Goal: Information Seeking & Learning: Understand process/instructions

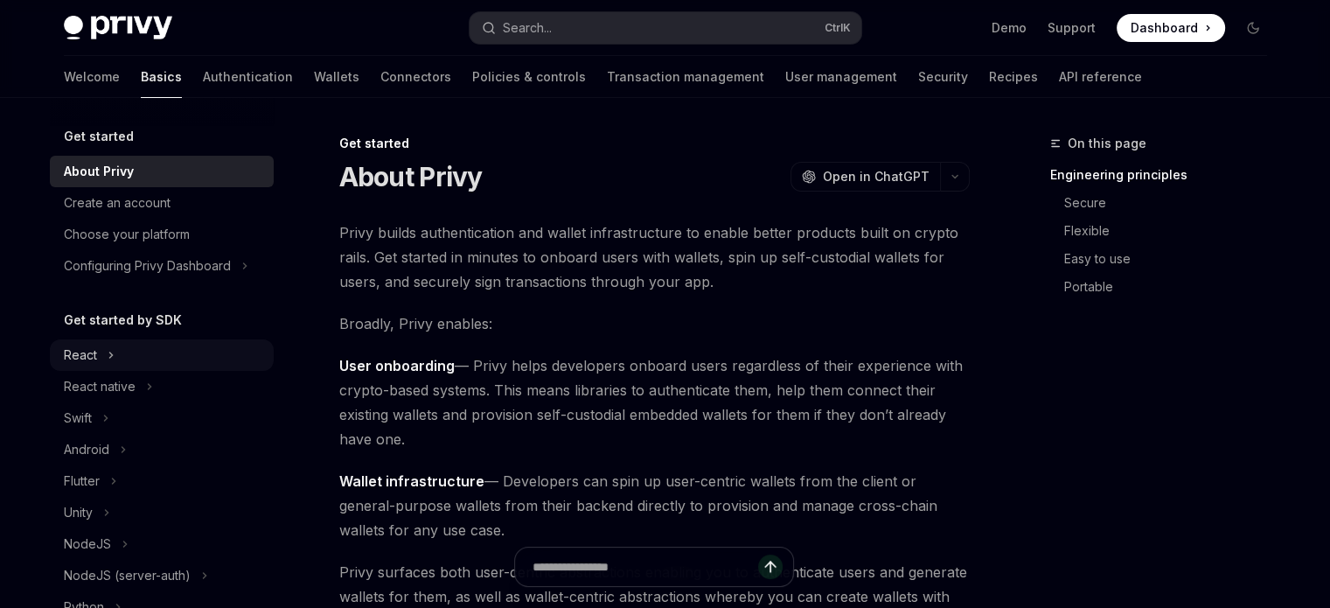
click at [126, 371] on div "React" at bounding box center [162, 354] width 224 height 31
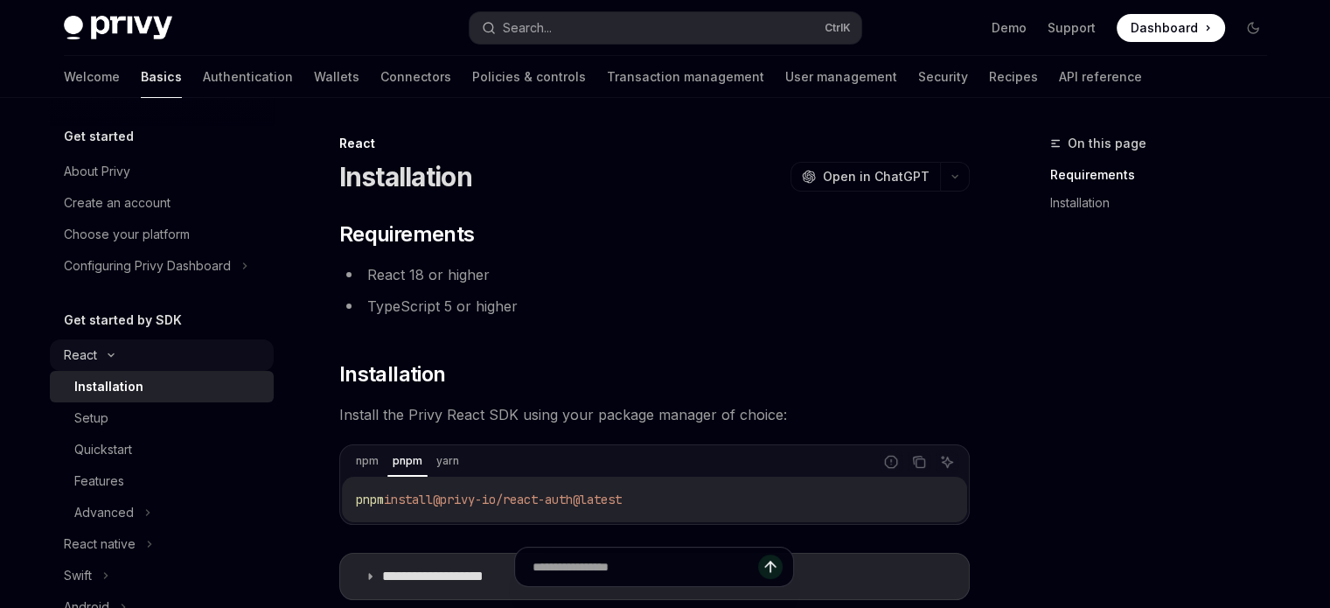
scroll to position [175, 0]
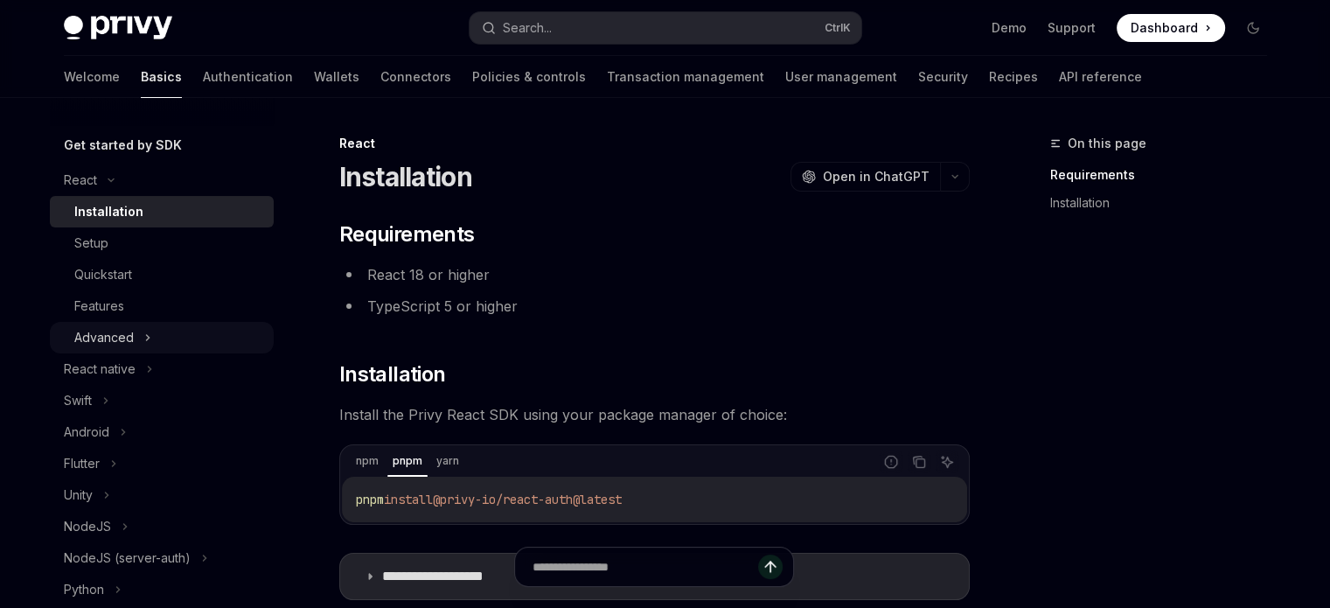
click at [137, 353] on div "Advanced" at bounding box center [162, 337] width 224 height 31
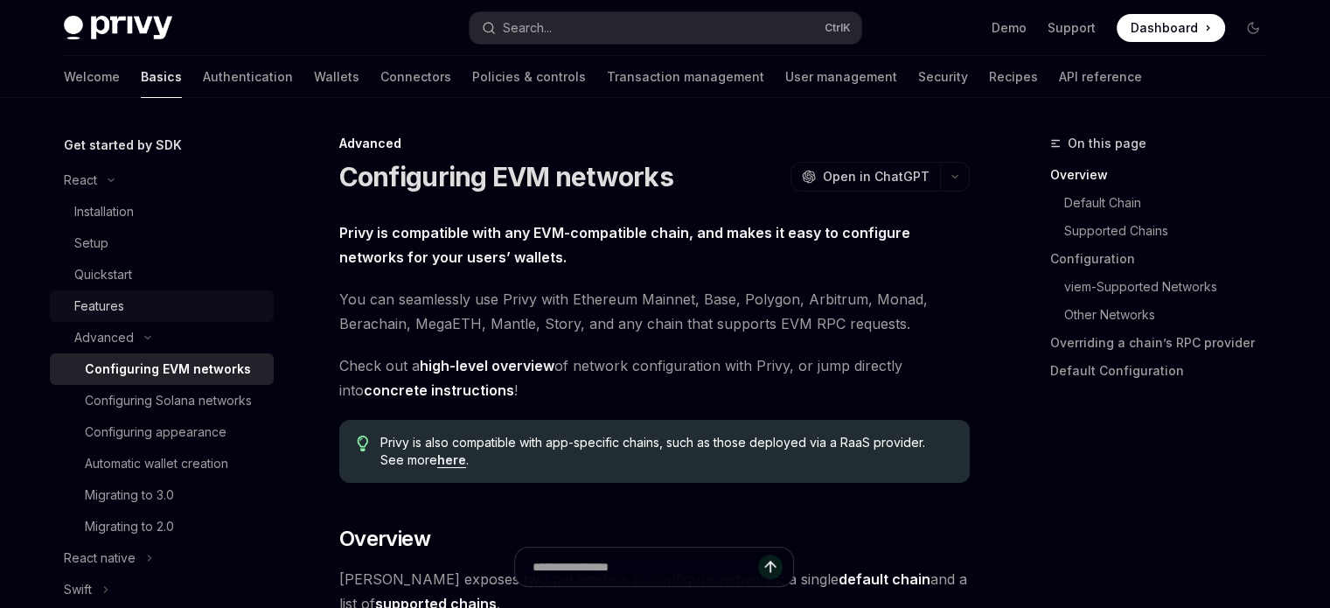
scroll to position [350, 0]
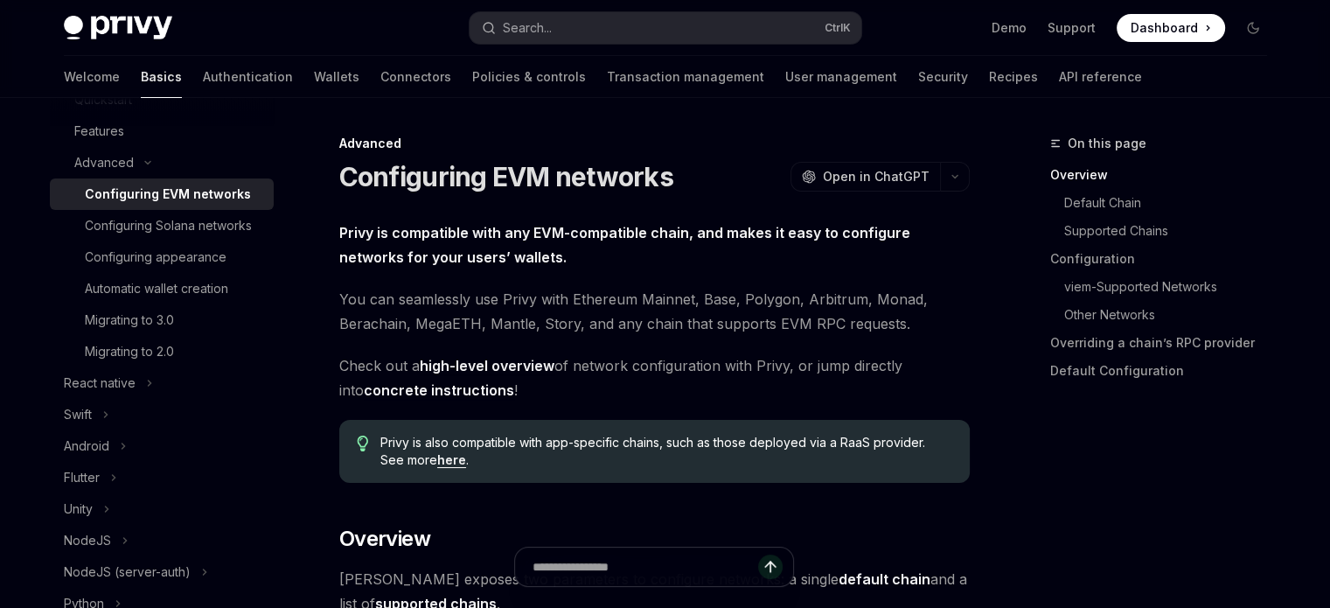
click at [1131, 33] on span "Dashboard" at bounding box center [1164, 27] width 67 height 17
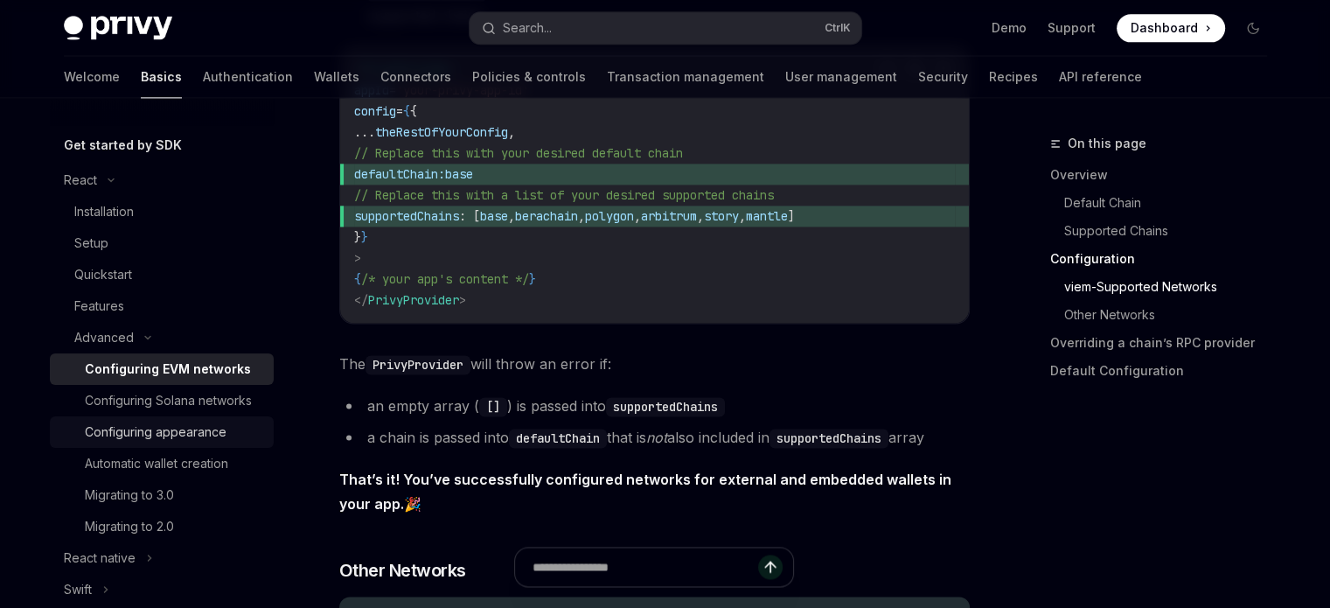
scroll to position [262, 0]
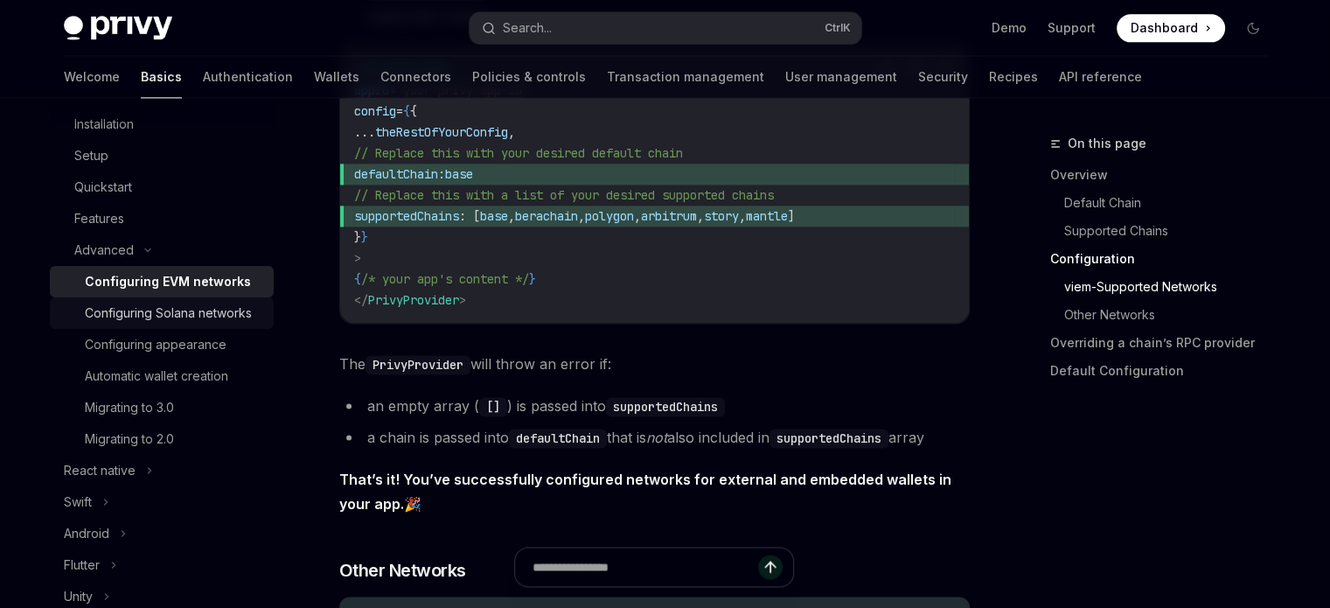
click at [129, 324] on div "Configuring Solana networks" at bounding box center [168, 313] width 167 height 21
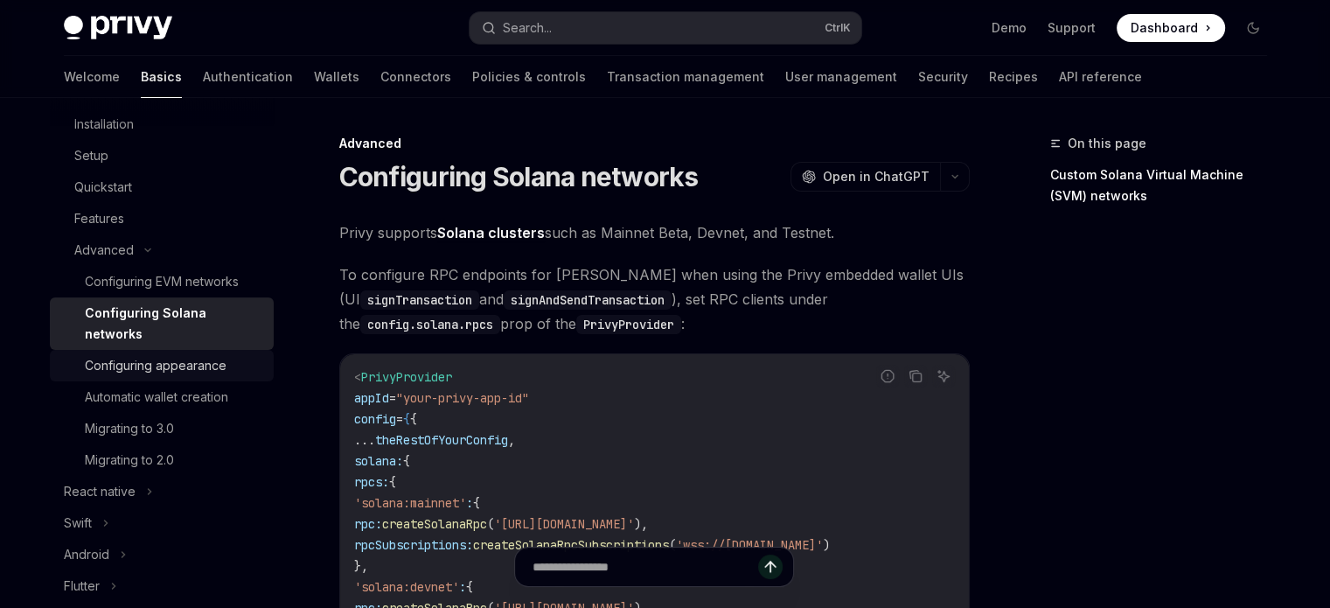
click at [147, 376] on div "Configuring appearance" at bounding box center [156, 365] width 142 height 21
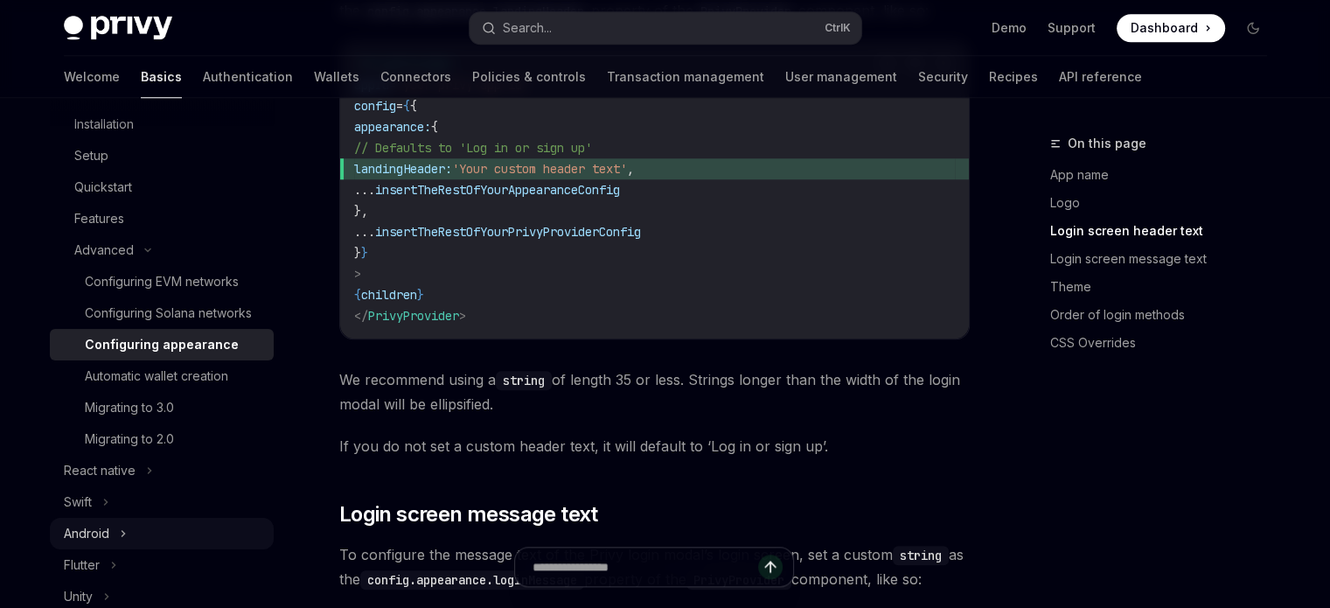
scroll to position [437, 0]
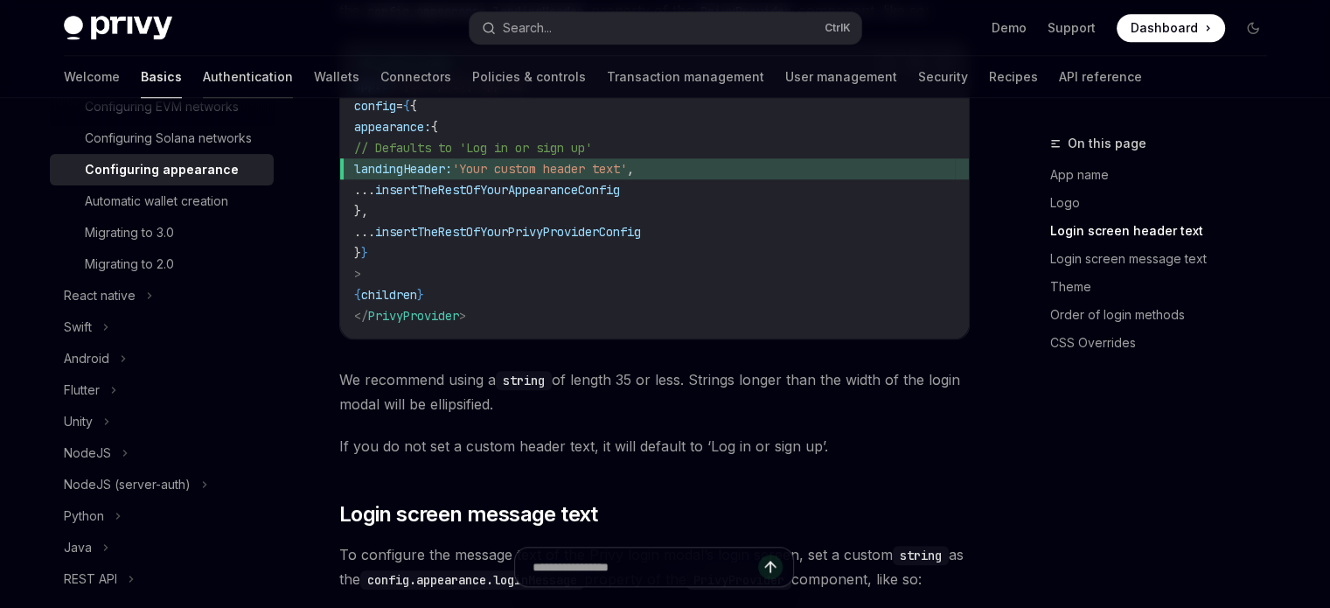
click at [203, 72] on link "Authentication" at bounding box center [248, 77] width 90 height 42
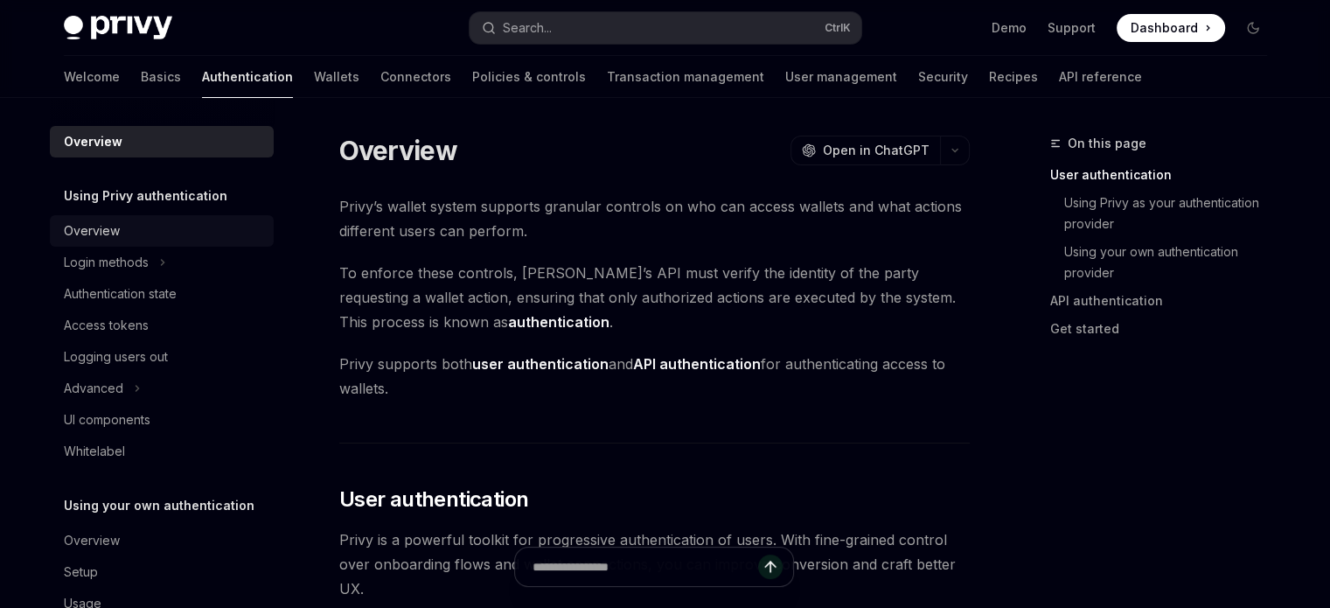
click at [94, 230] on div "Overview" at bounding box center [92, 230] width 56 height 21
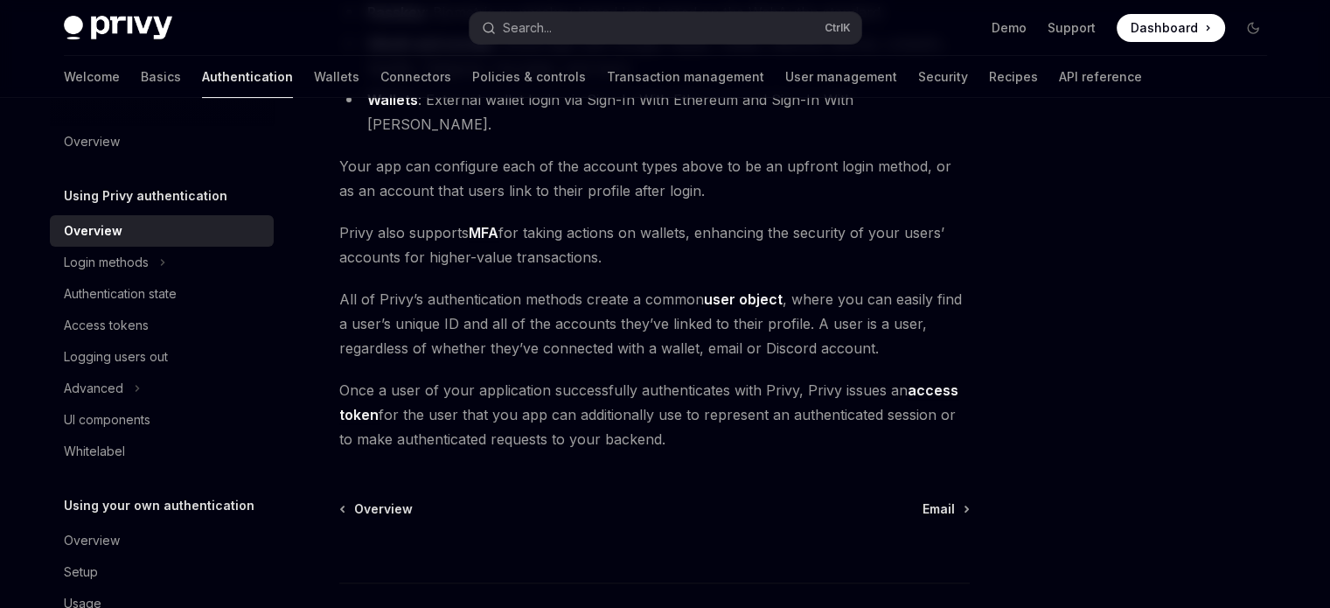
scroll to position [262, 0]
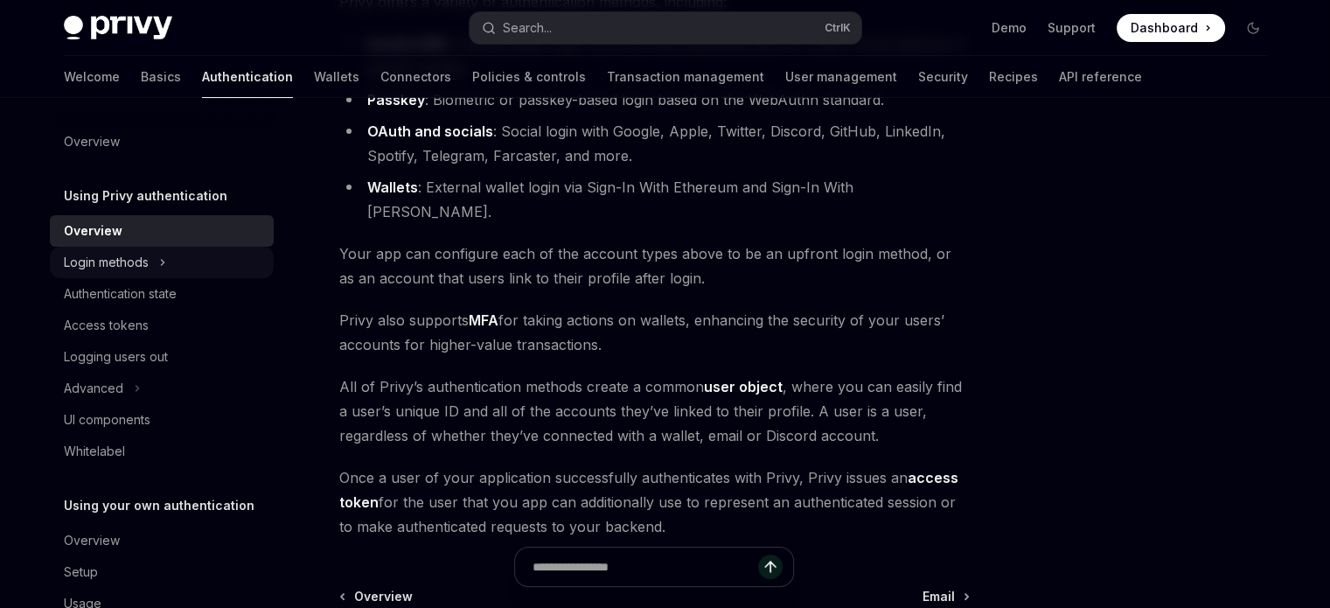
click at [93, 263] on div "Login methods" at bounding box center [106, 262] width 85 height 21
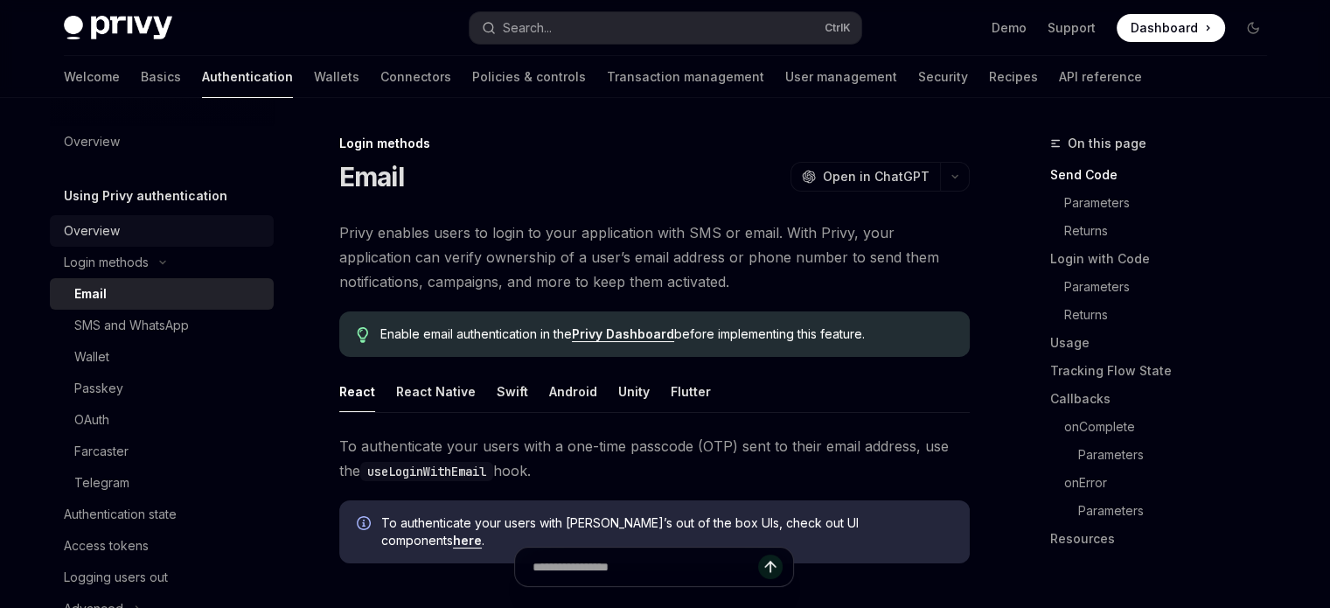
click at [120, 218] on link "Overview" at bounding box center [162, 230] width 224 height 31
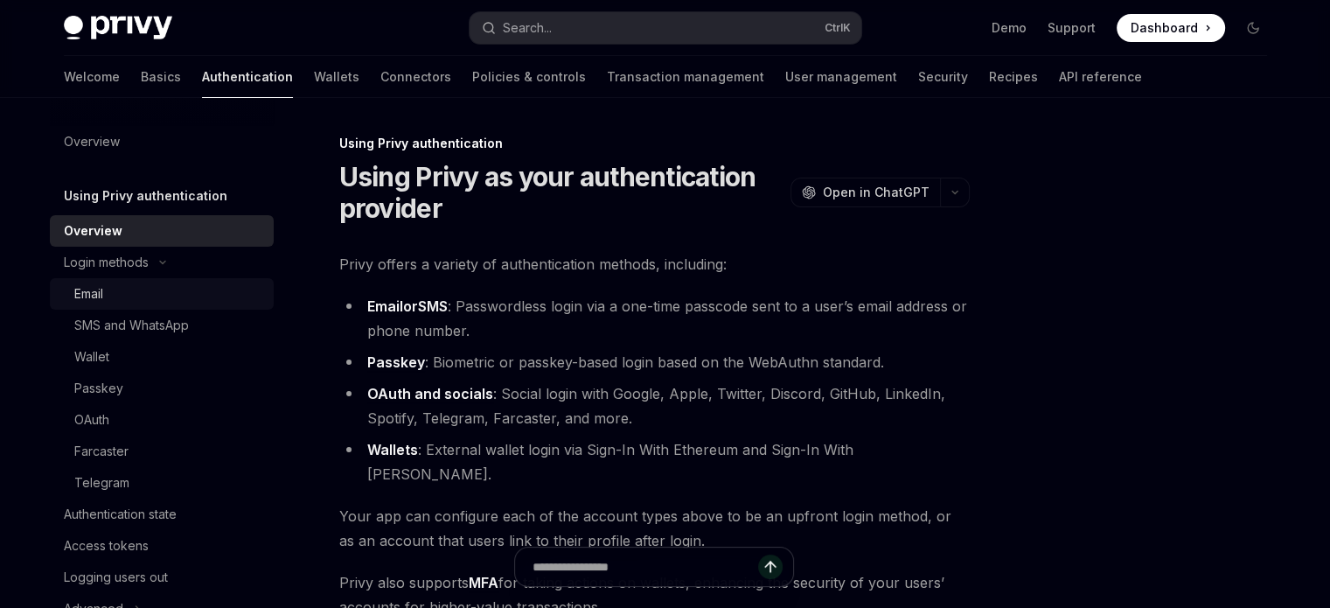
click at [136, 298] on div "Email" at bounding box center [168, 293] width 189 height 21
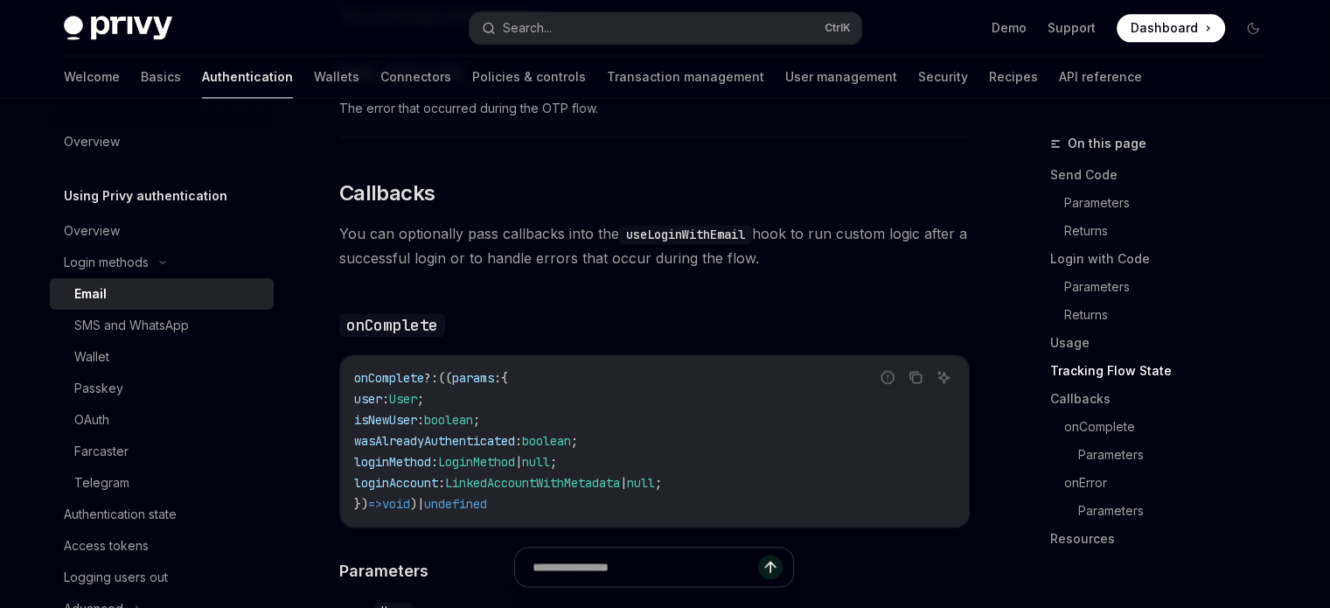
scroll to position [2361, 0]
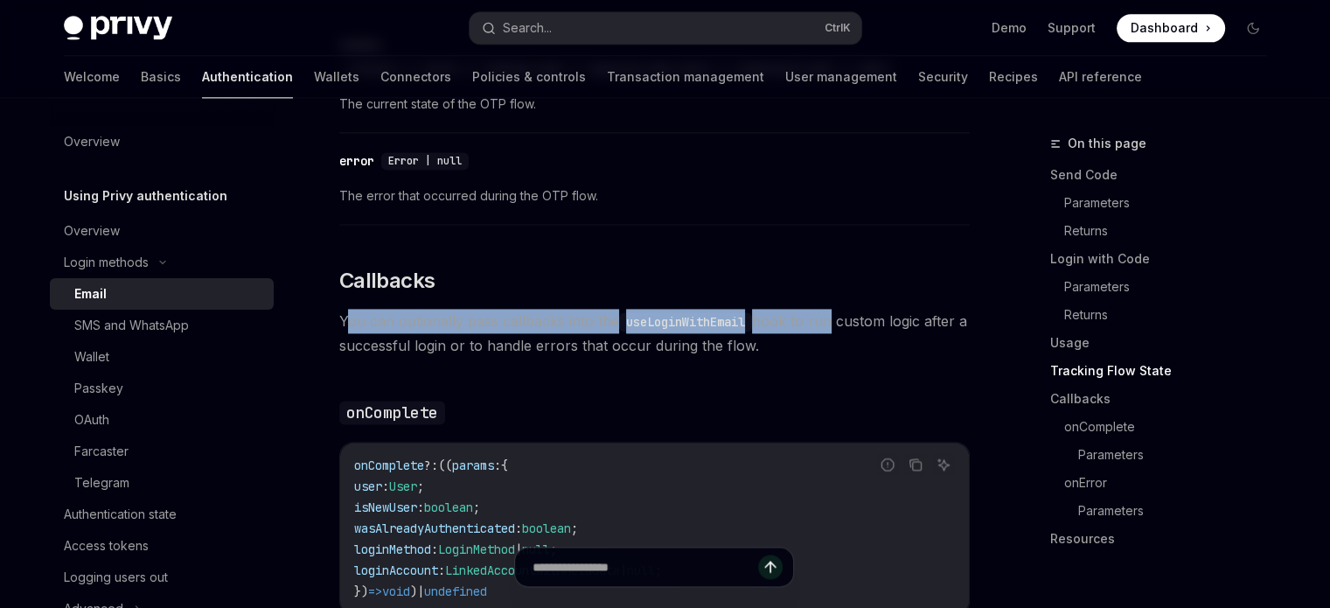
drag, startPoint x: 357, startPoint y: 307, endPoint x: 591, endPoint y: 384, distance: 246.7
click at [835, 313] on span "You can optionally pass callbacks into the useLoginWithEmail hook to run custom…" at bounding box center [654, 333] width 631 height 49
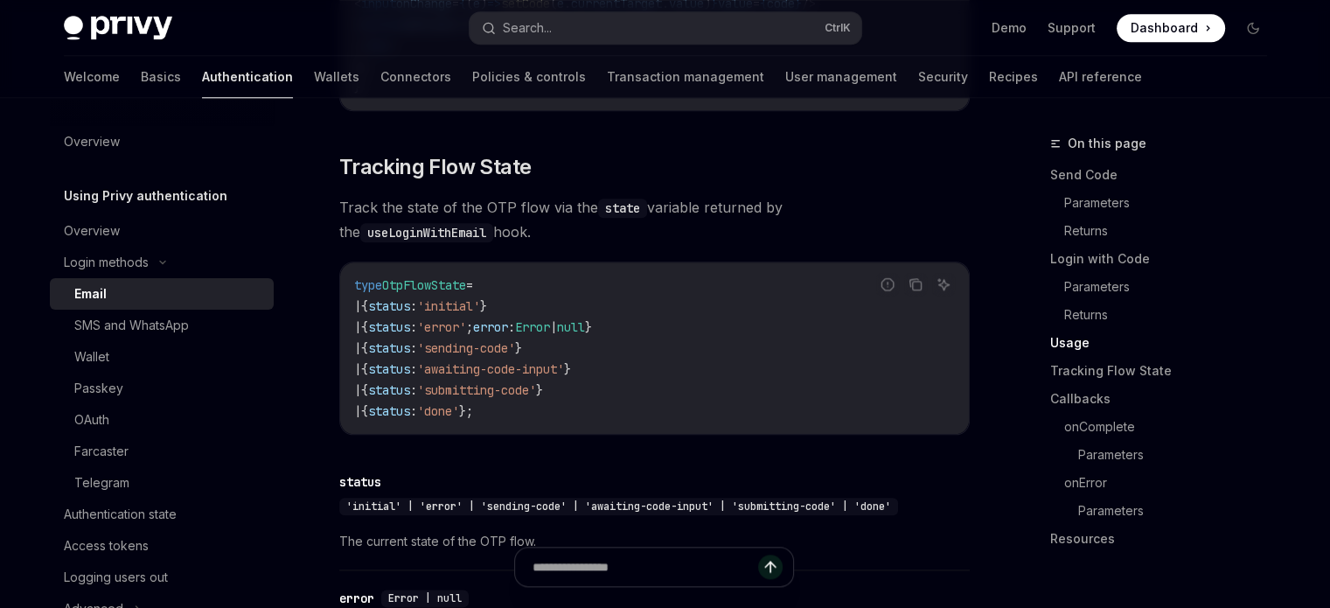
click at [475, 441] on div "To authenticate your users with a one-time passcode (OTP) sent to their email a…" at bounding box center [654, 317] width 631 height 3615
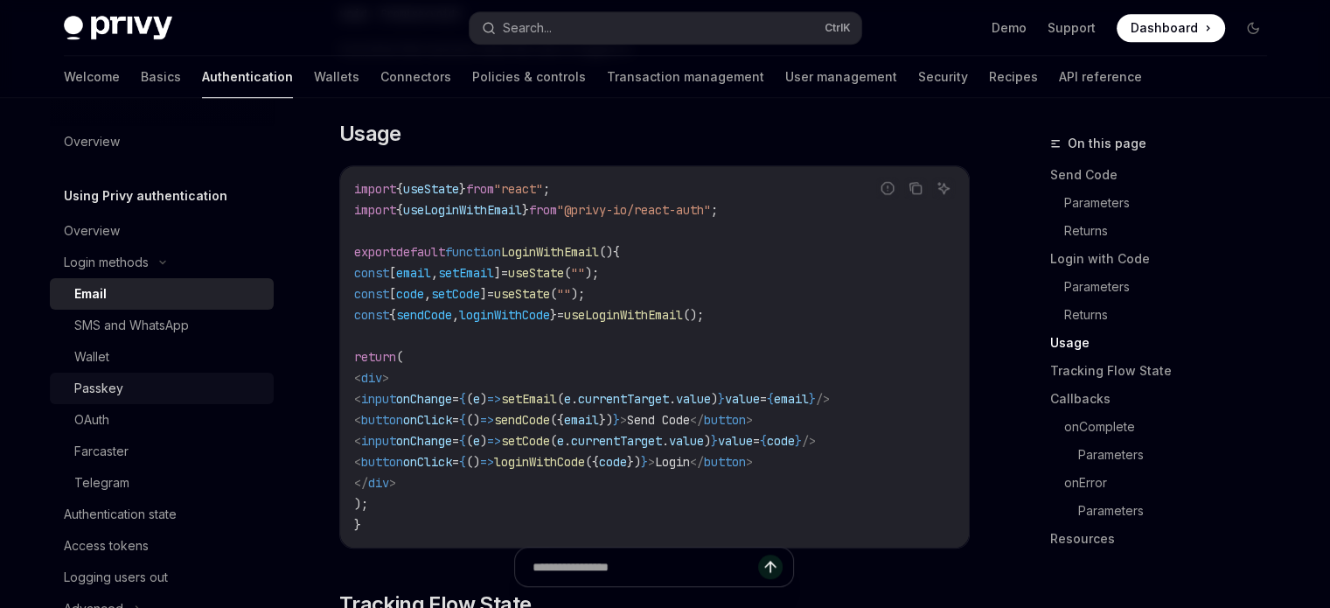
click at [164, 397] on div "Passkey" at bounding box center [168, 388] width 189 height 21
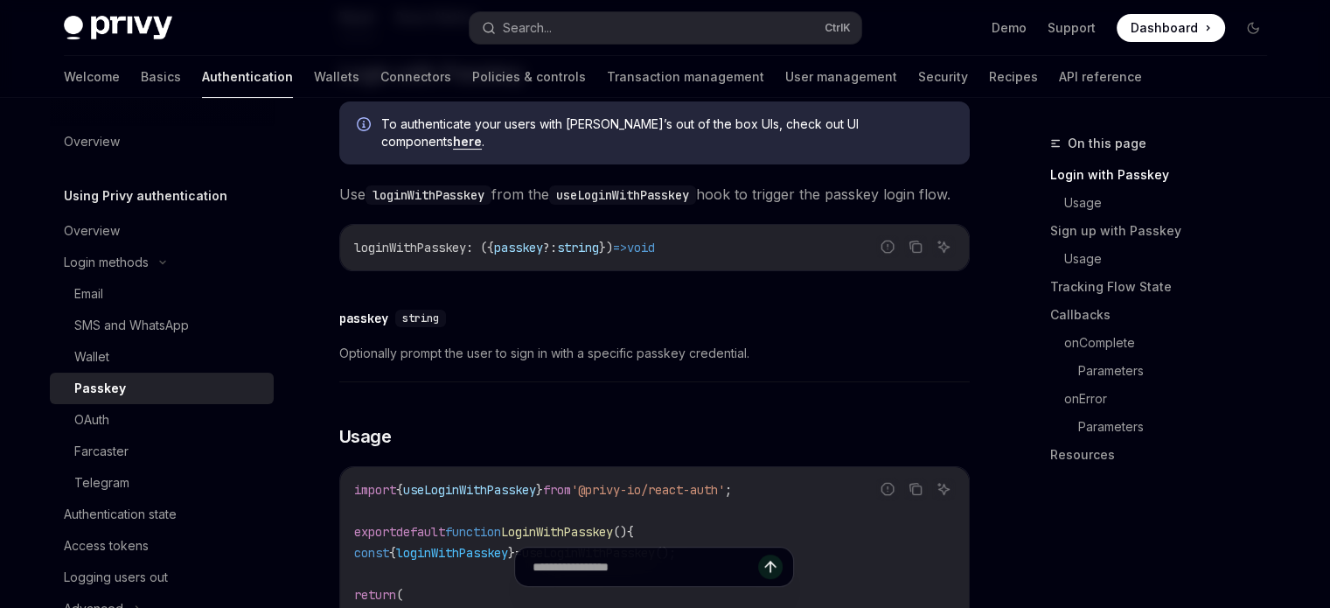
scroll to position [175, 0]
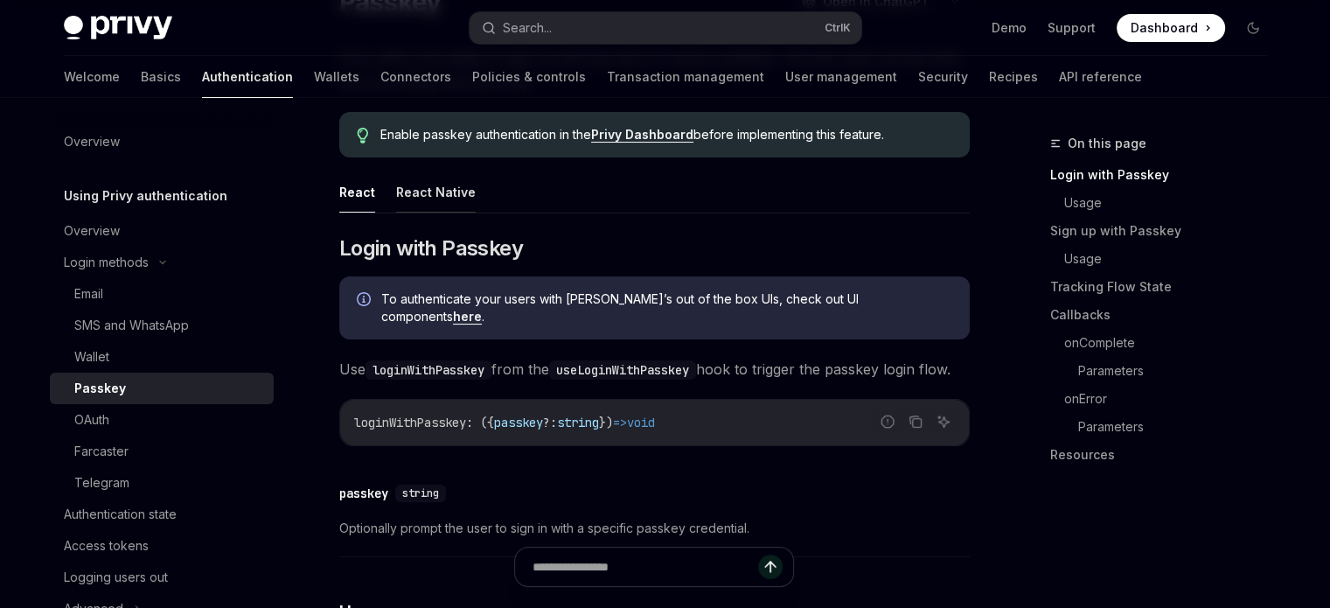
click at [398, 191] on button "React Native" at bounding box center [436, 191] width 80 height 41
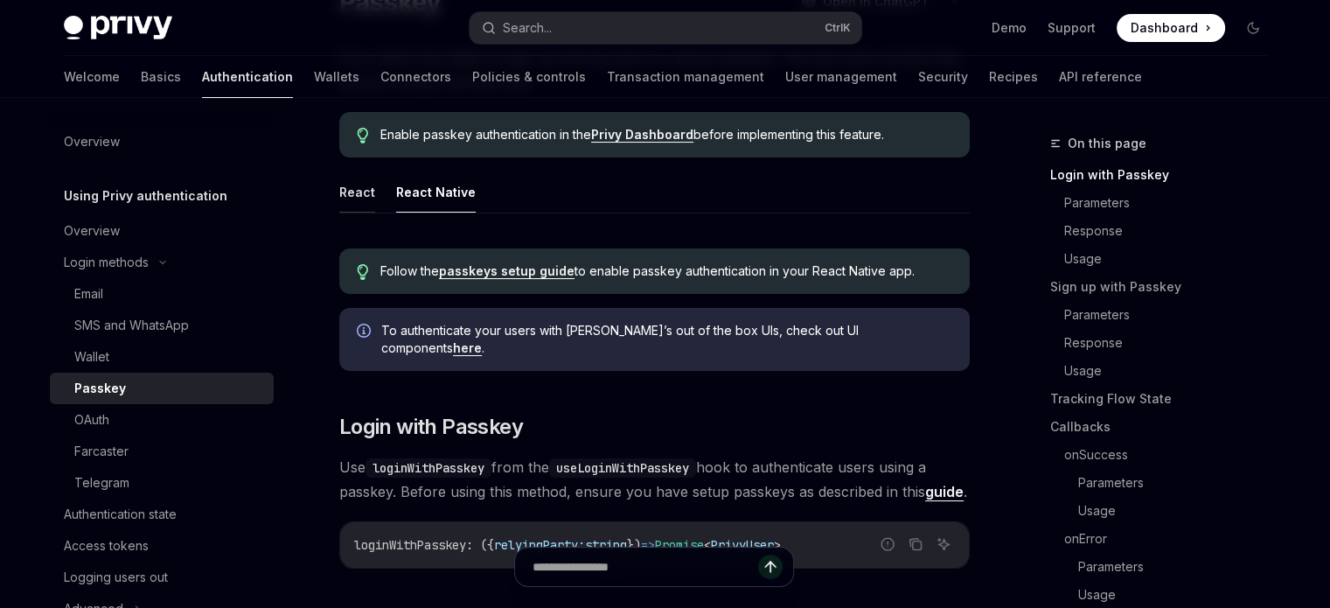
click at [342, 194] on button "React" at bounding box center [357, 191] width 36 height 41
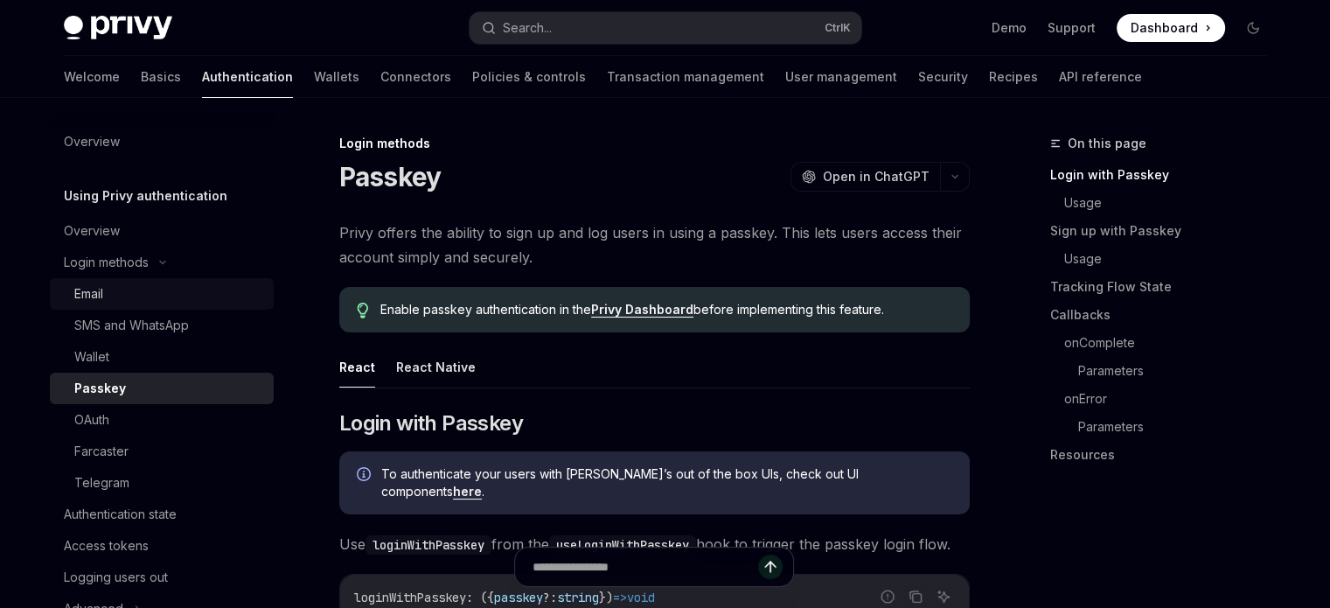
drag, startPoint x: 171, startPoint y: 297, endPoint x: 244, endPoint y: 308, distance: 74.2
click at [171, 297] on div "Email" at bounding box center [168, 293] width 189 height 21
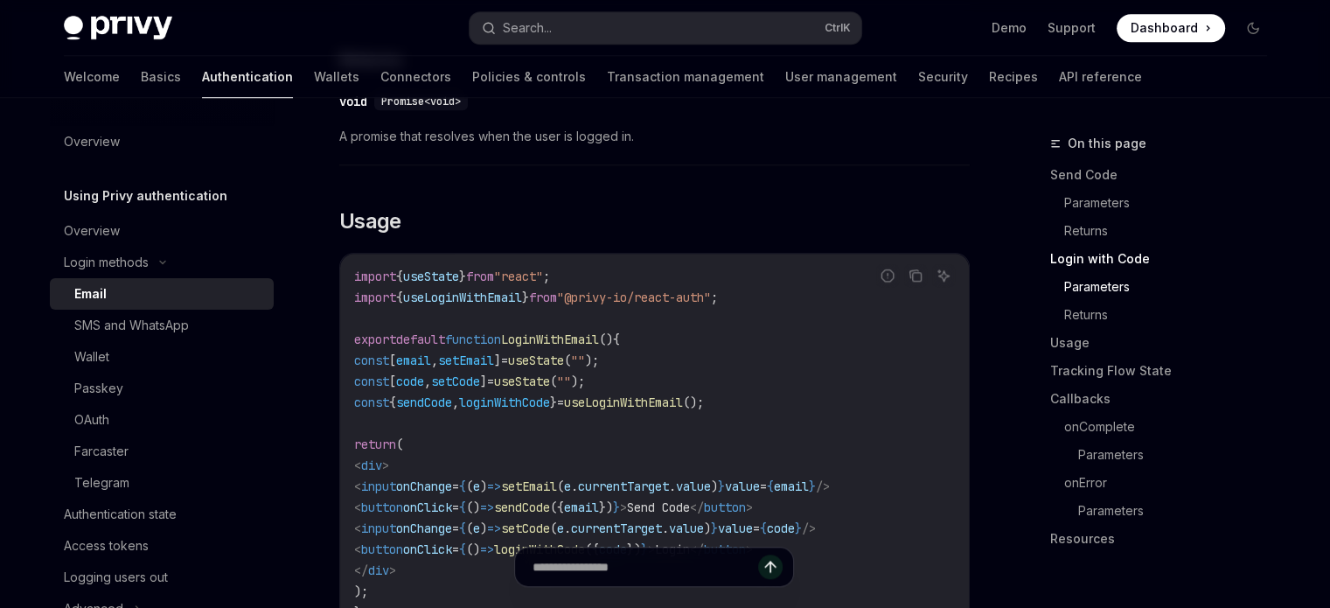
scroll to position [1574, 0]
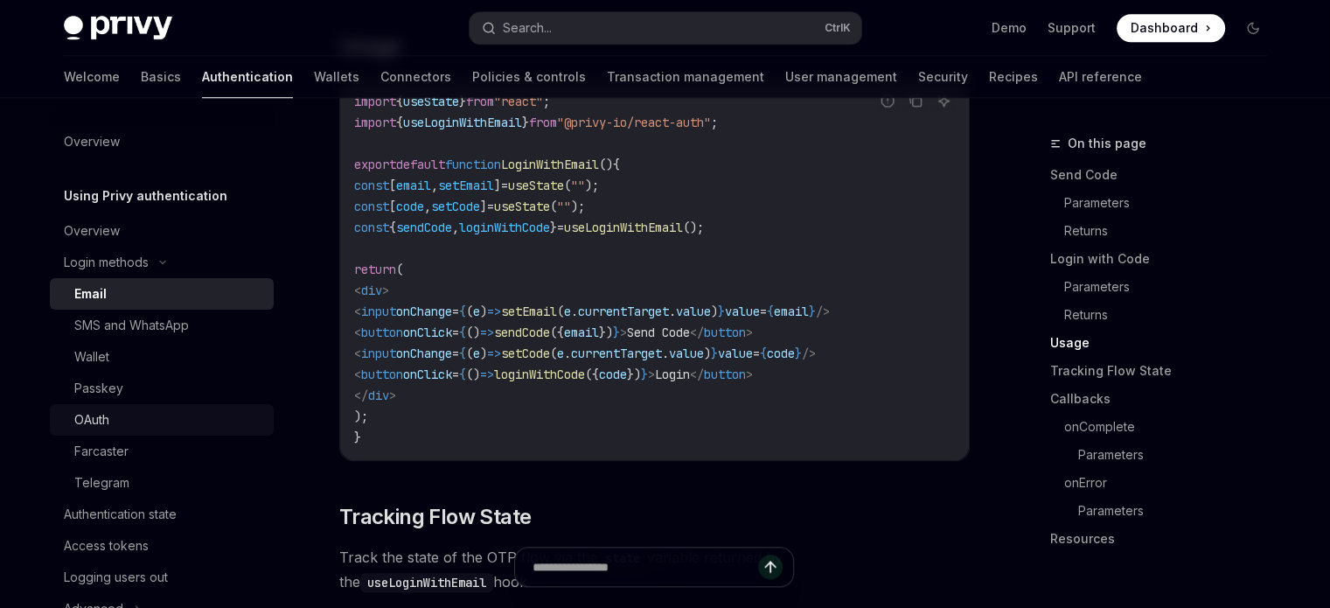
click at [117, 426] on div "OAuth" at bounding box center [168, 419] width 189 height 21
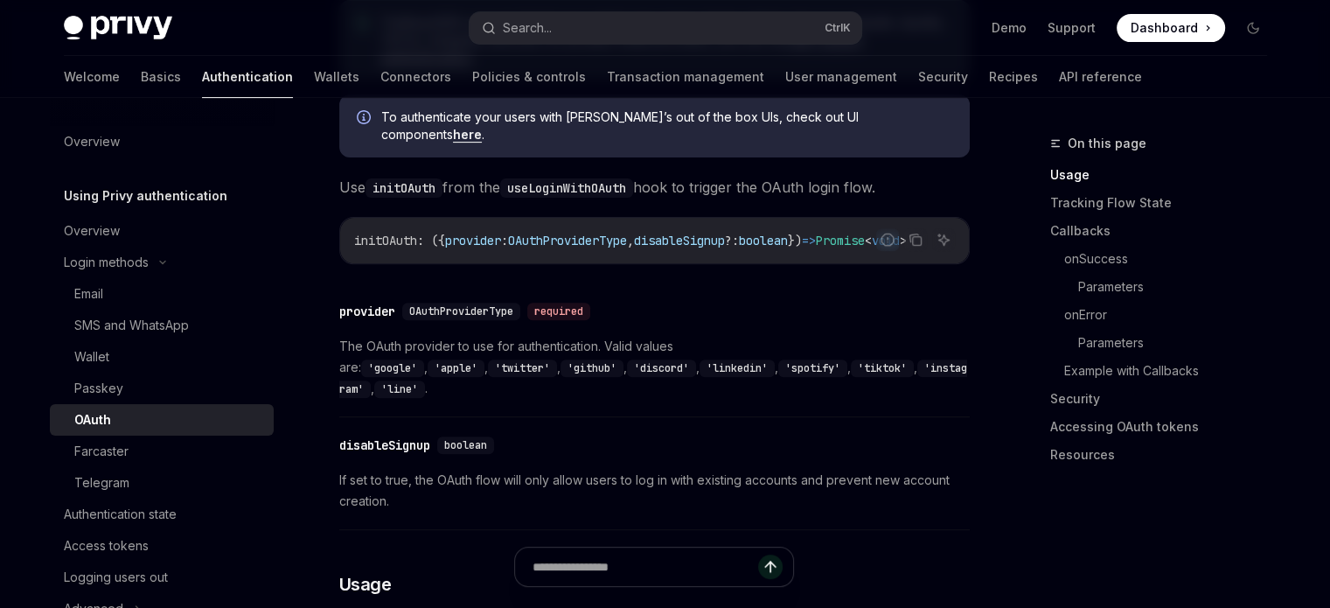
scroll to position [1137, 0]
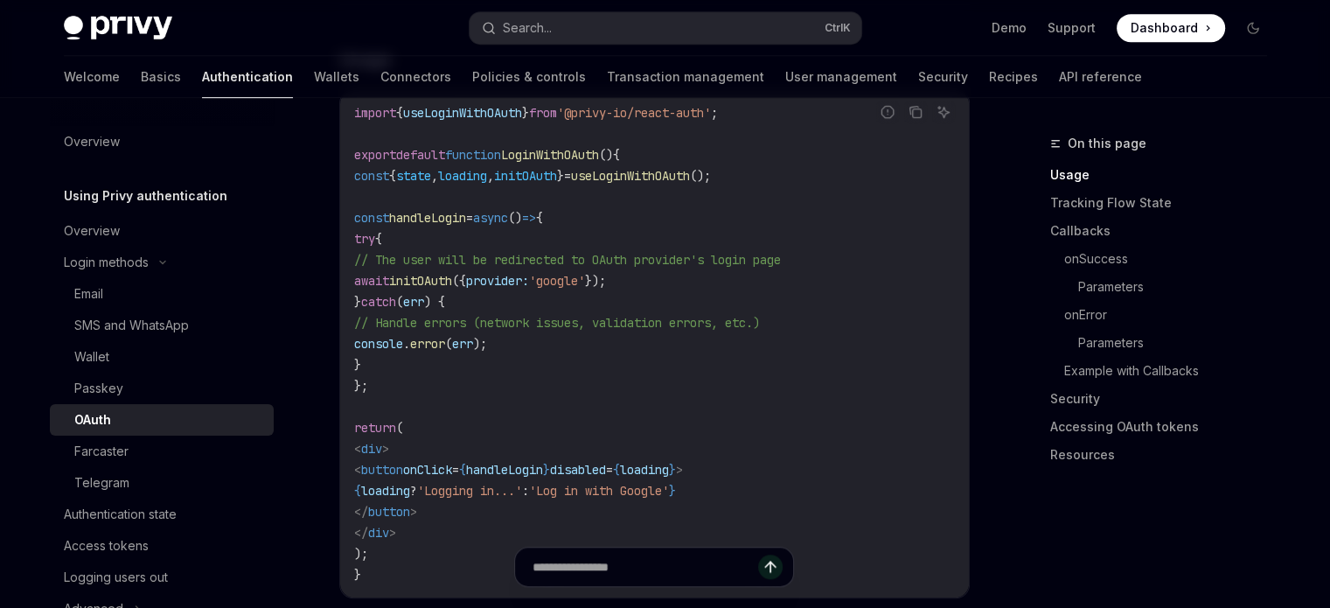
click at [509, 500] on code "import { useLoginWithOAuth } from '@privy-io/react-auth' ; export default funct…" at bounding box center [654, 343] width 601 height 483
drag, startPoint x: 421, startPoint y: 461, endPoint x: 493, endPoint y: 515, distance: 90.6
click at [493, 515] on code "import { useLoginWithOAuth } from '@privy-io/react-auth' ; export default funct…" at bounding box center [654, 343] width 601 height 483
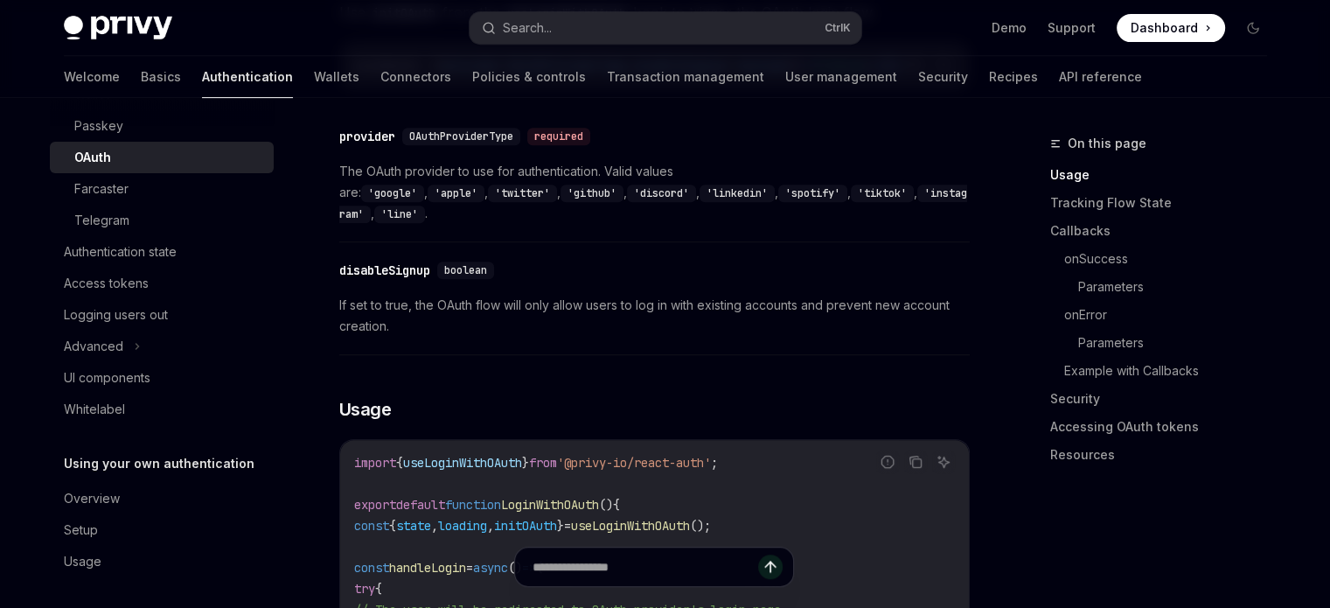
scroll to position [962, 0]
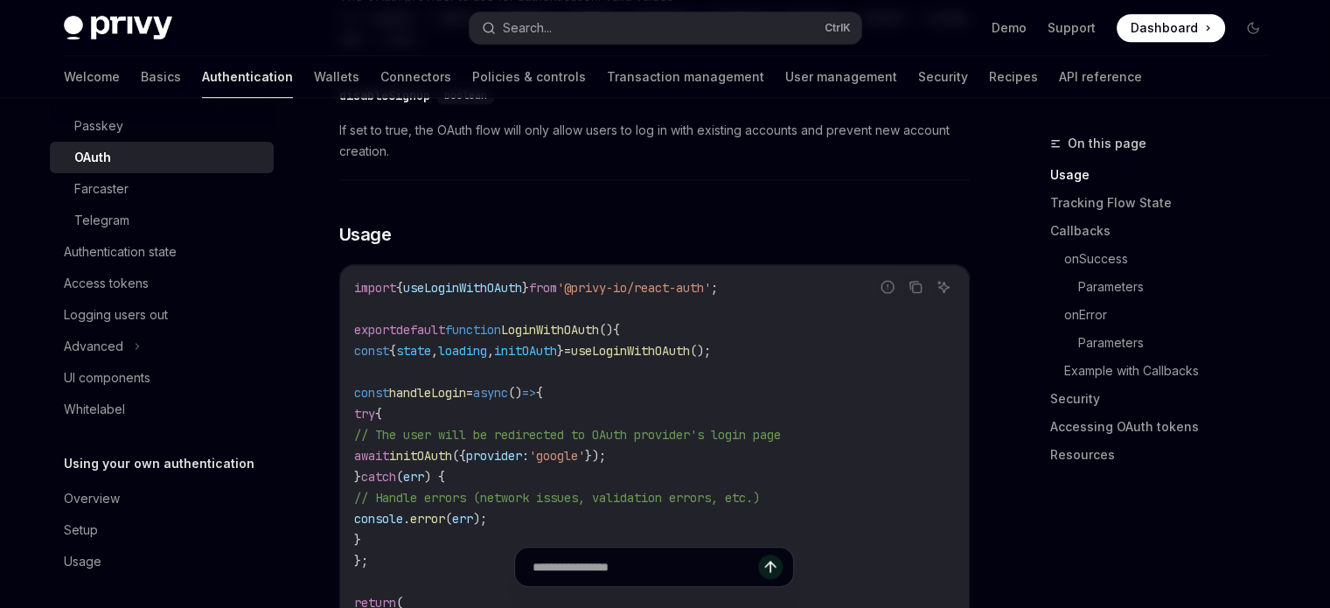
click at [669, 346] on code "import { useLoginWithOAuth } from '@privy-io/react-auth' ; export default funct…" at bounding box center [654, 518] width 601 height 483
click at [667, 343] on span "useLoginWithOAuth" at bounding box center [630, 351] width 119 height 16
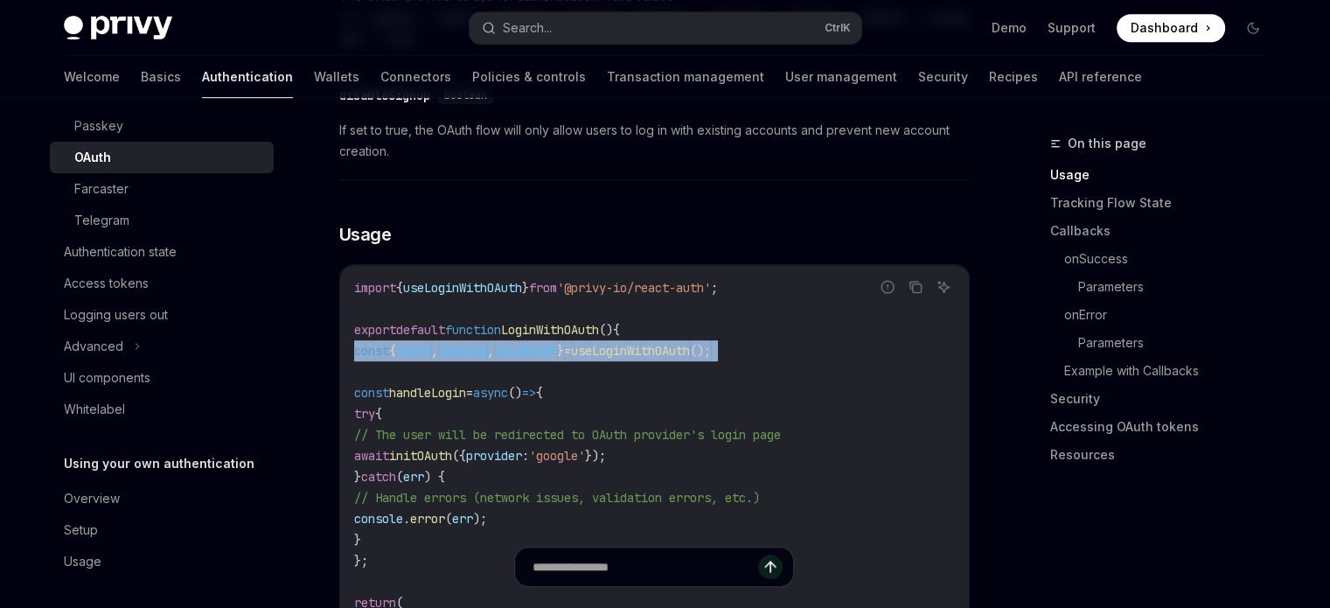
click at [667, 343] on span "useLoginWithOAuth" at bounding box center [630, 351] width 119 height 16
copy code "const { state , loading , initOAuth } = useLoginWithOAuth ();"
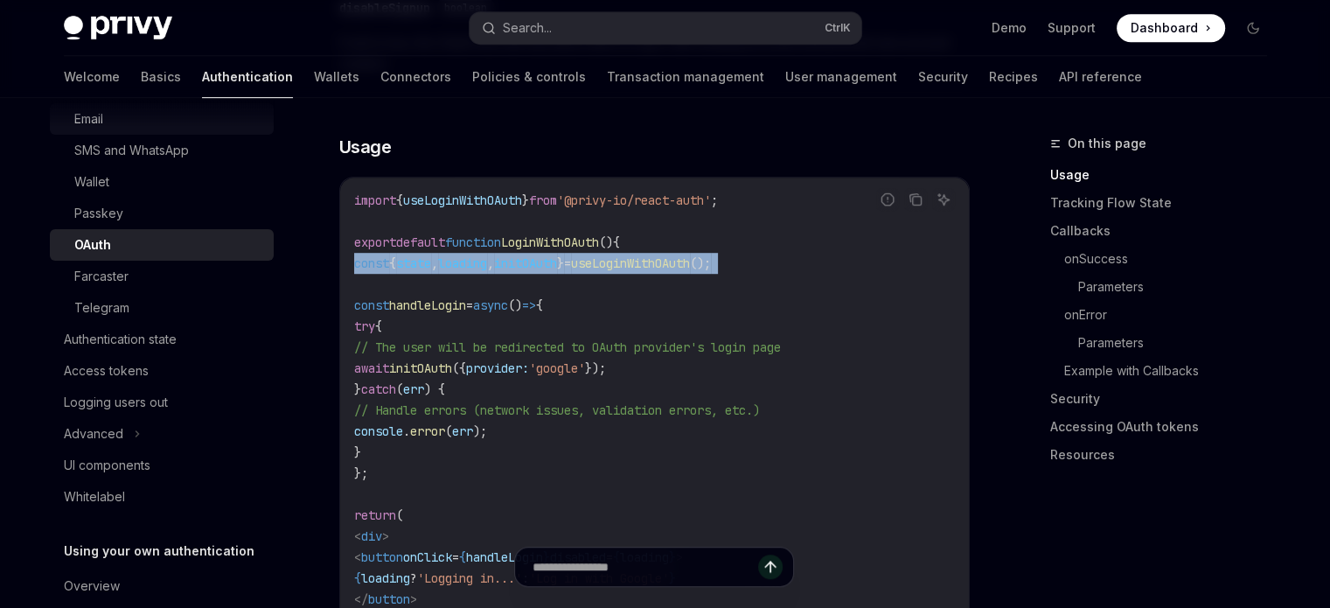
scroll to position [87, 0]
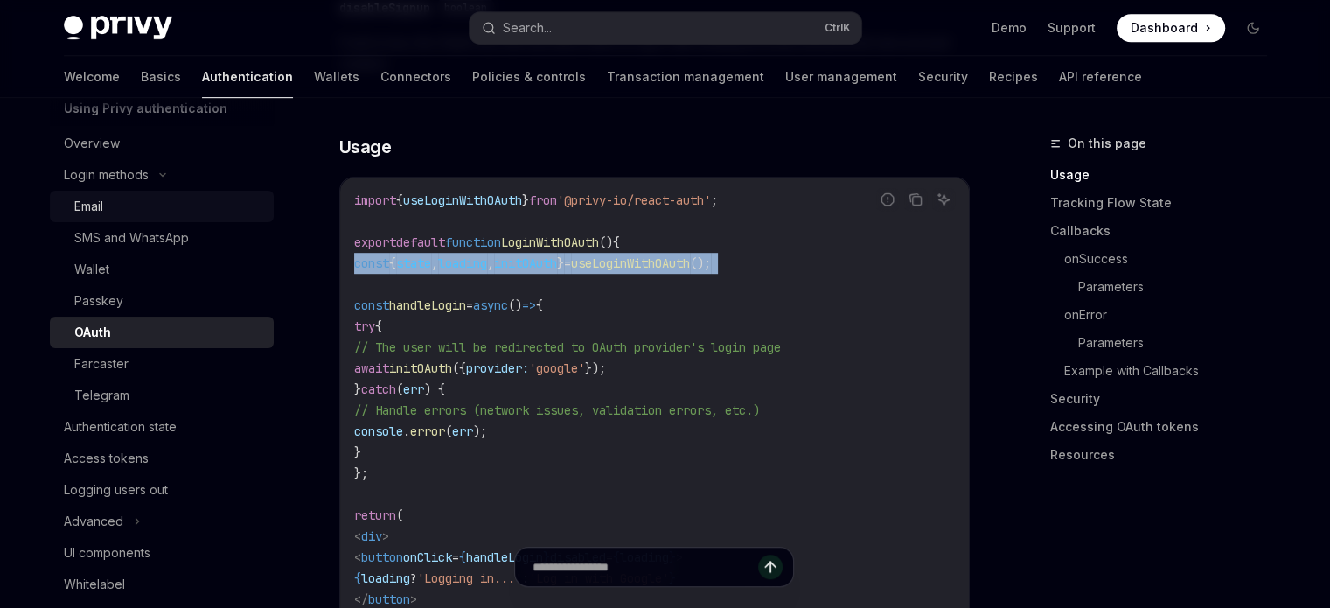
click at [112, 209] on div "Email" at bounding box center [168, 206] width 189 height 21
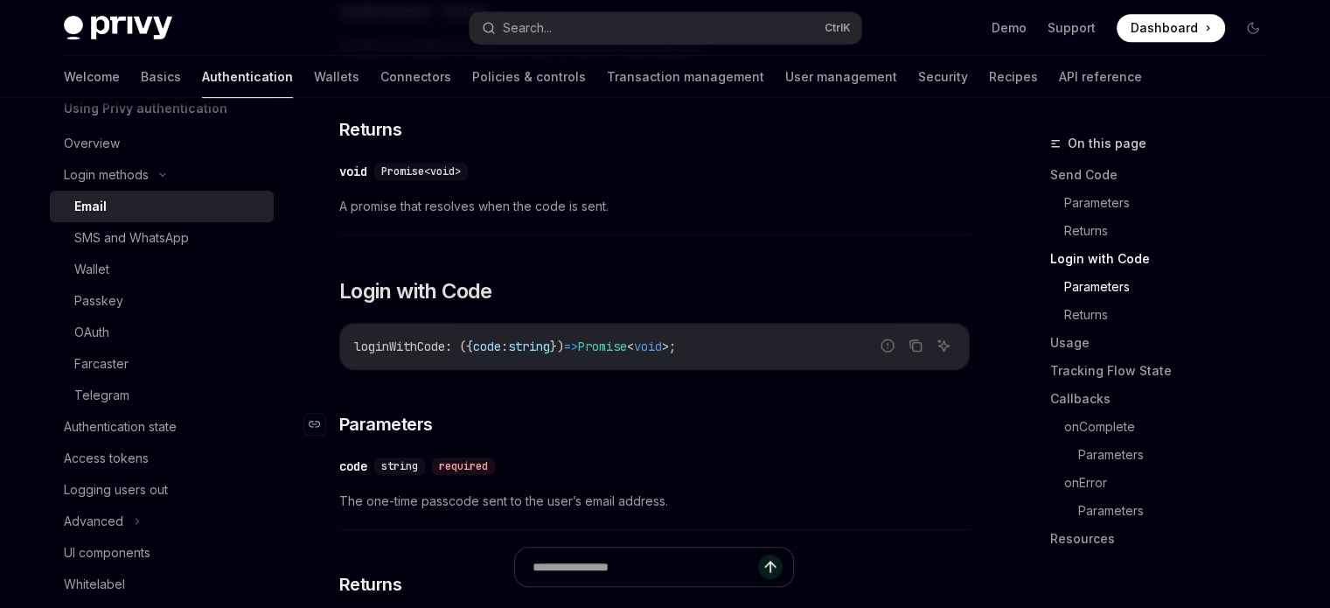
scroll to position [1312, 0]
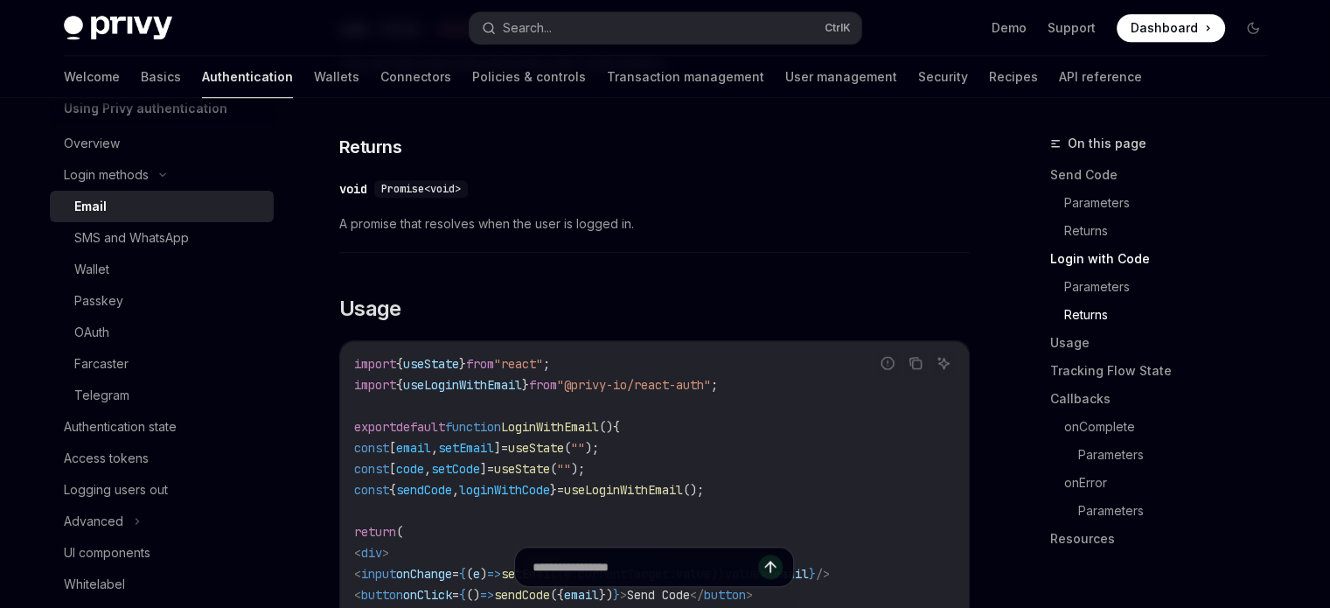
click at [648, 482] on span "useLoginWithEmail" at bounding box center [623, 490] width 119 height 16
click at [647, 482] on span "useLoginWithEmail" at bounding box center [623, 490] width 119 height 16
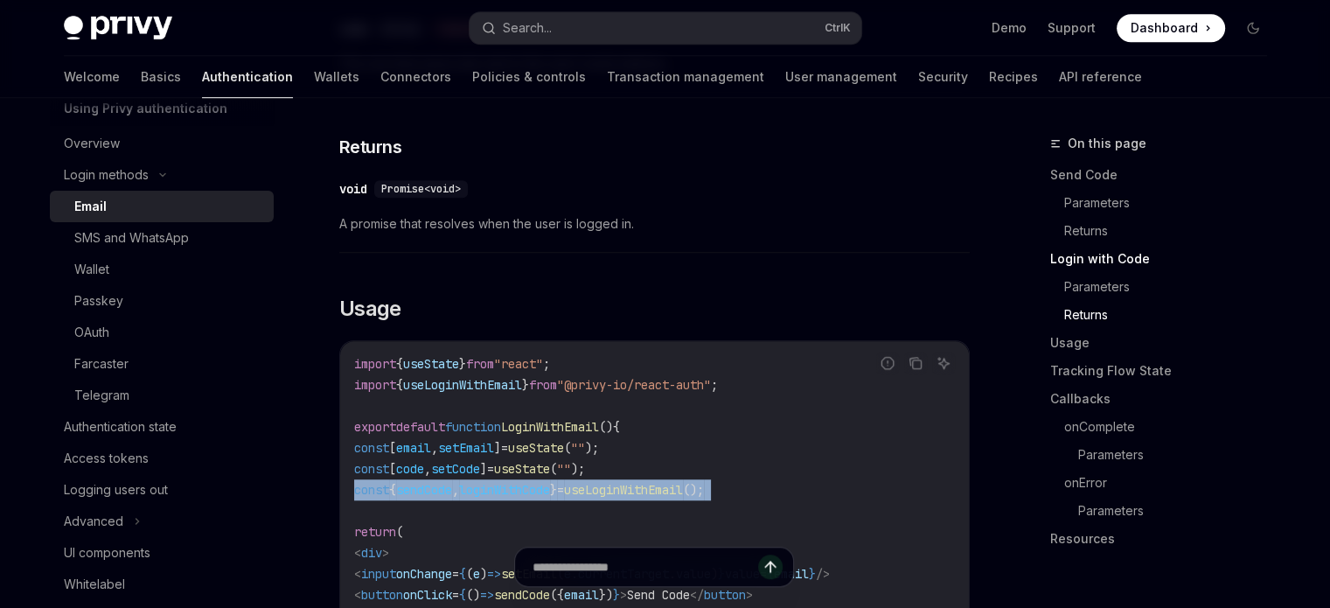
click at [647, 479] on code "import { useState } from "react" ; import { useLoginWithEmail } from "@privy-io…" at bounding box center [654, 531] width 601 height 357
copy code "const { sendCode , loginWithCode } = useLoginWithEmail ();"
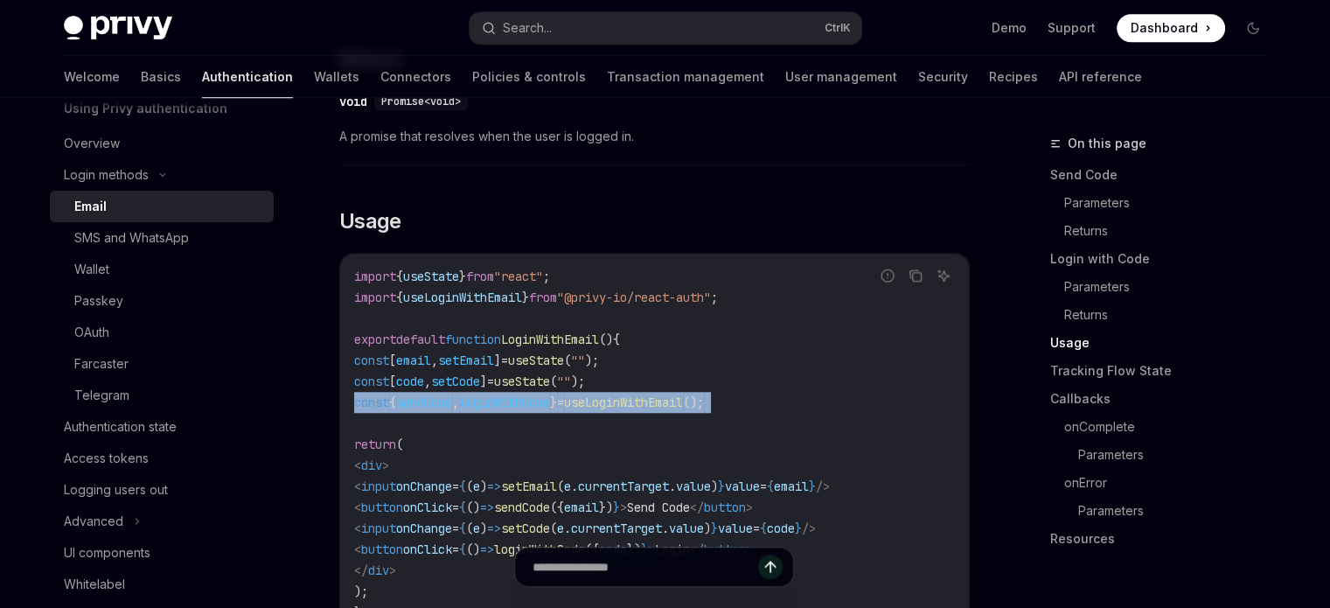
scroll to position [1487, 0]
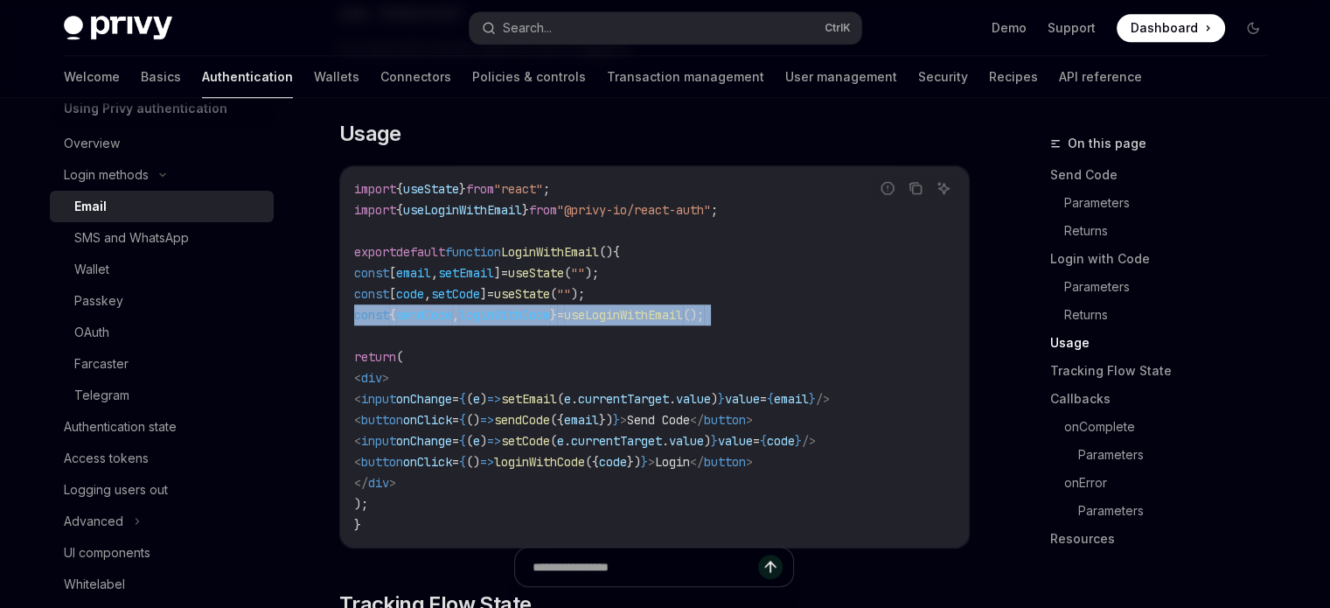
click at [541, 506] on code "import { useState } from "react" ; import { useLoginWithEmail } from "@privy-io…" at bounding box center [654, 356] width 601 height 357
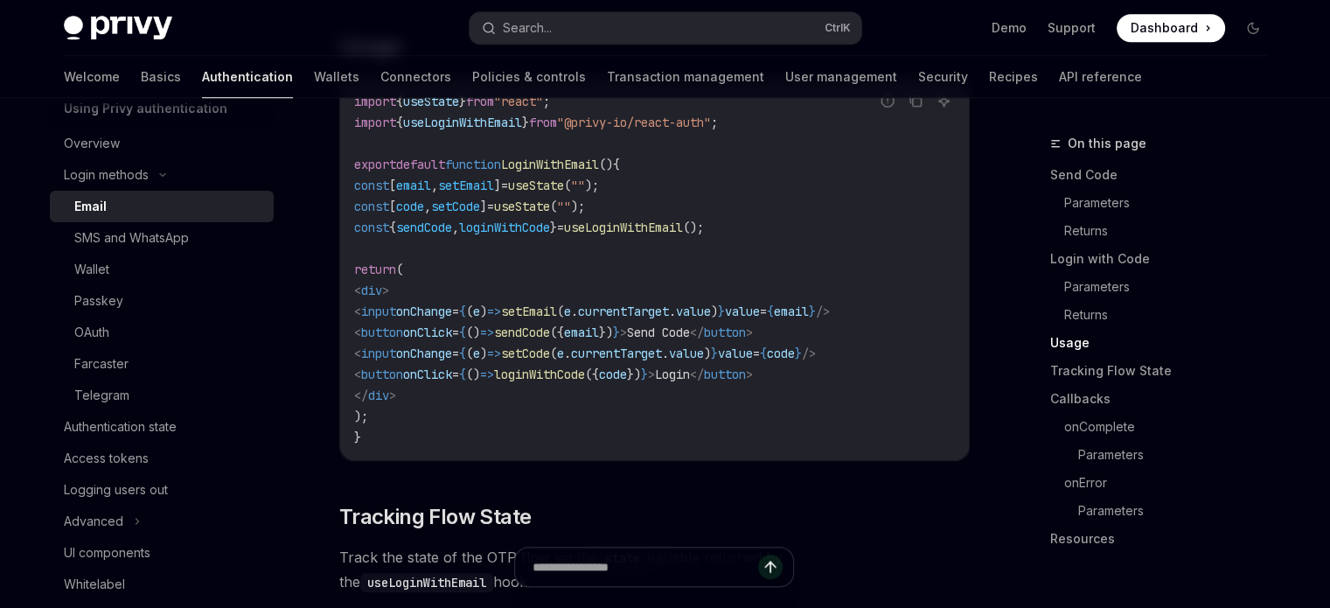
scroll to position [1837, 0]
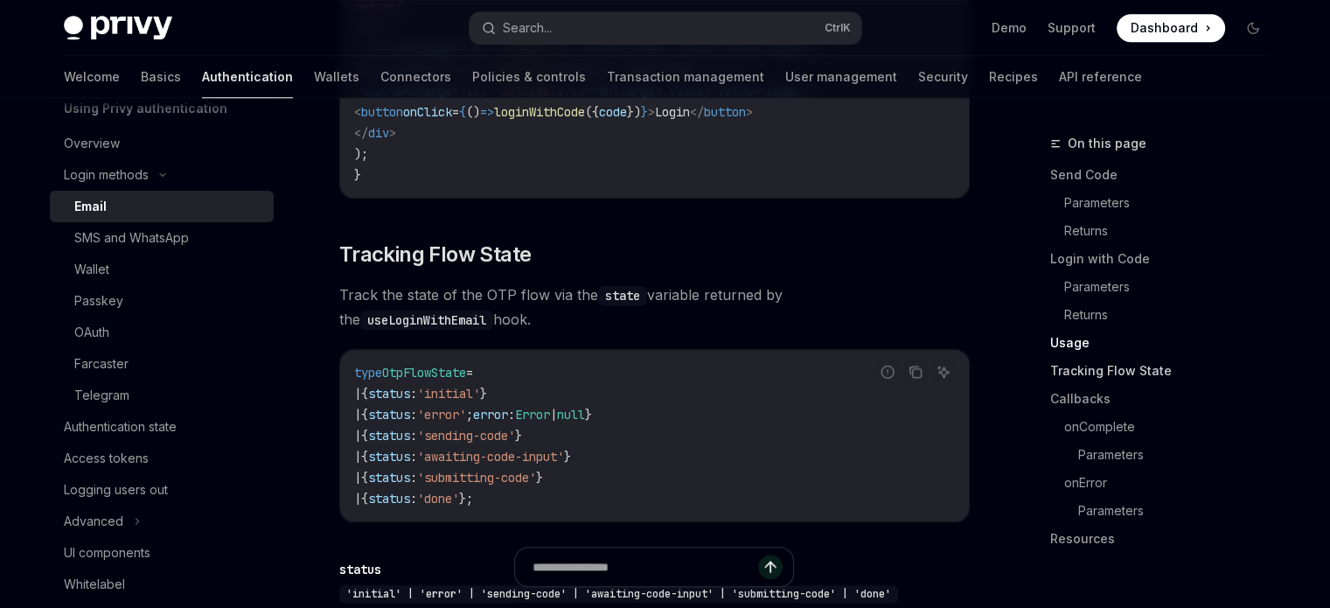
click at [1107, 380] on link "Tracking Flow State" at bounding box center [1165, 371] width 231 height 28
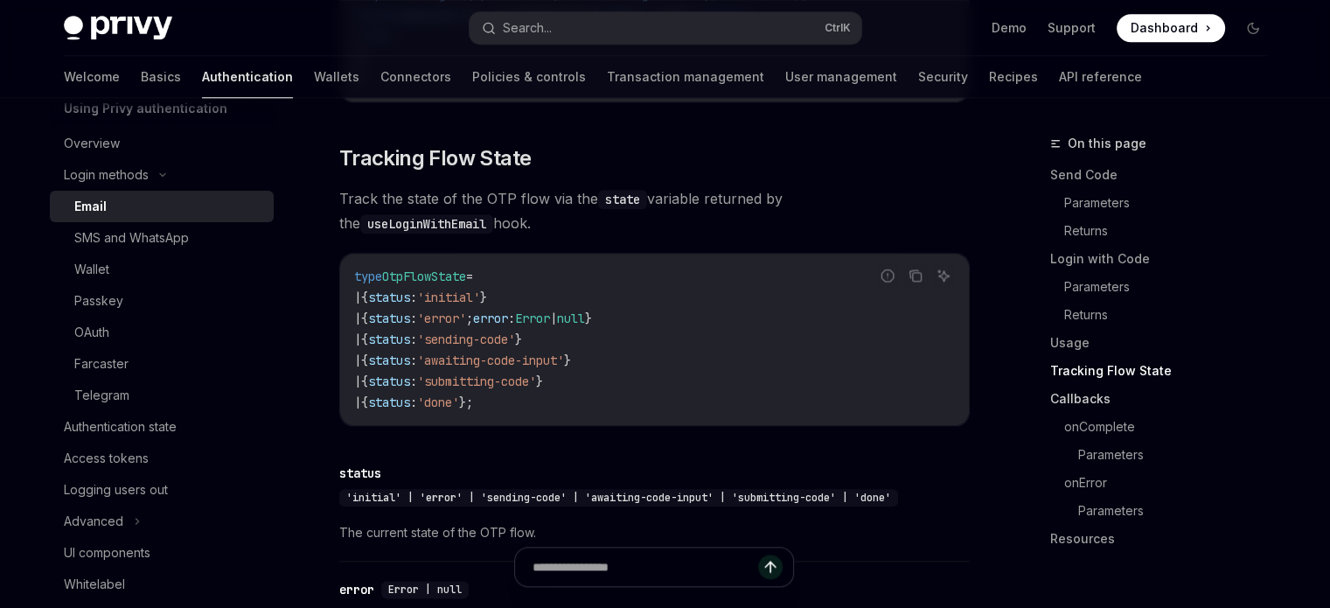
click at [1101, 389] on link "Callbacks" at bounding box center [1165, 399] width 231 height 28
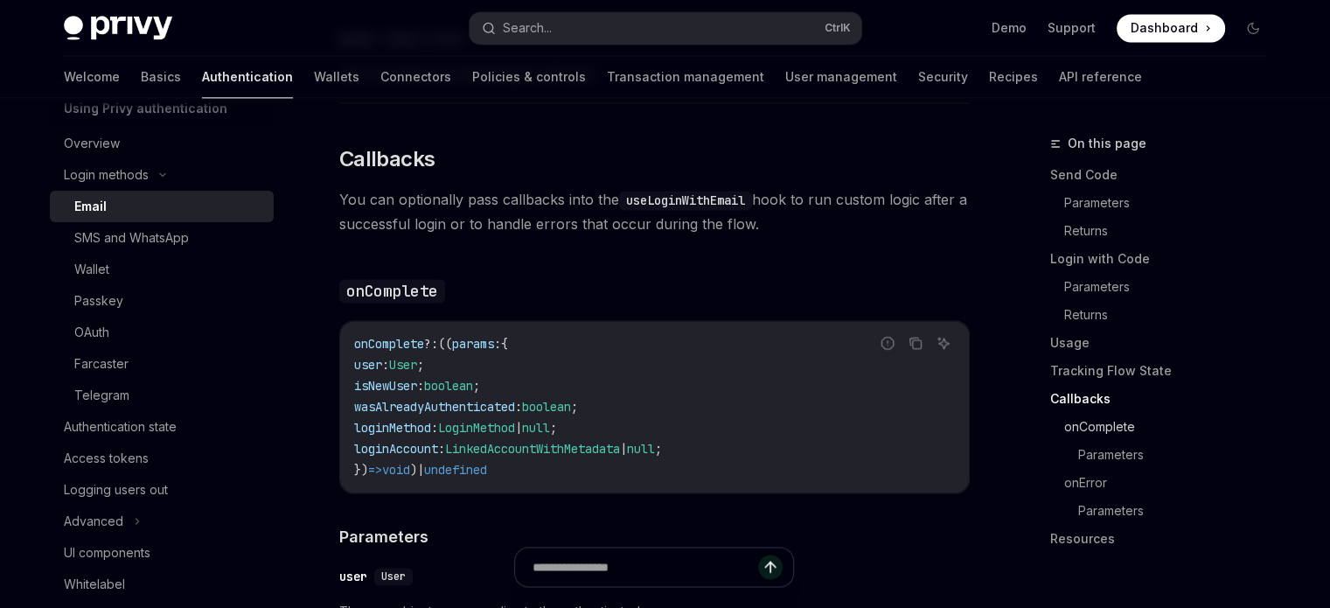
click at [1116, 422] on link "onComplete" at bounding box center [1172, 427] width 217 height 28
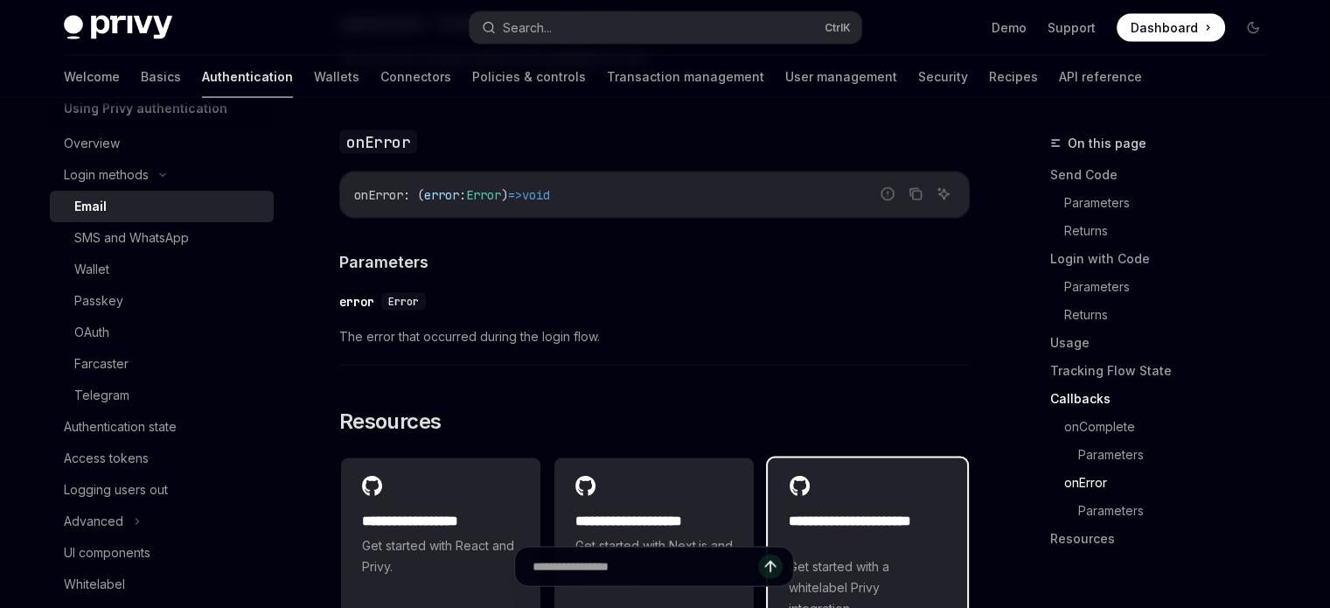
scroll to position [3578, 0]
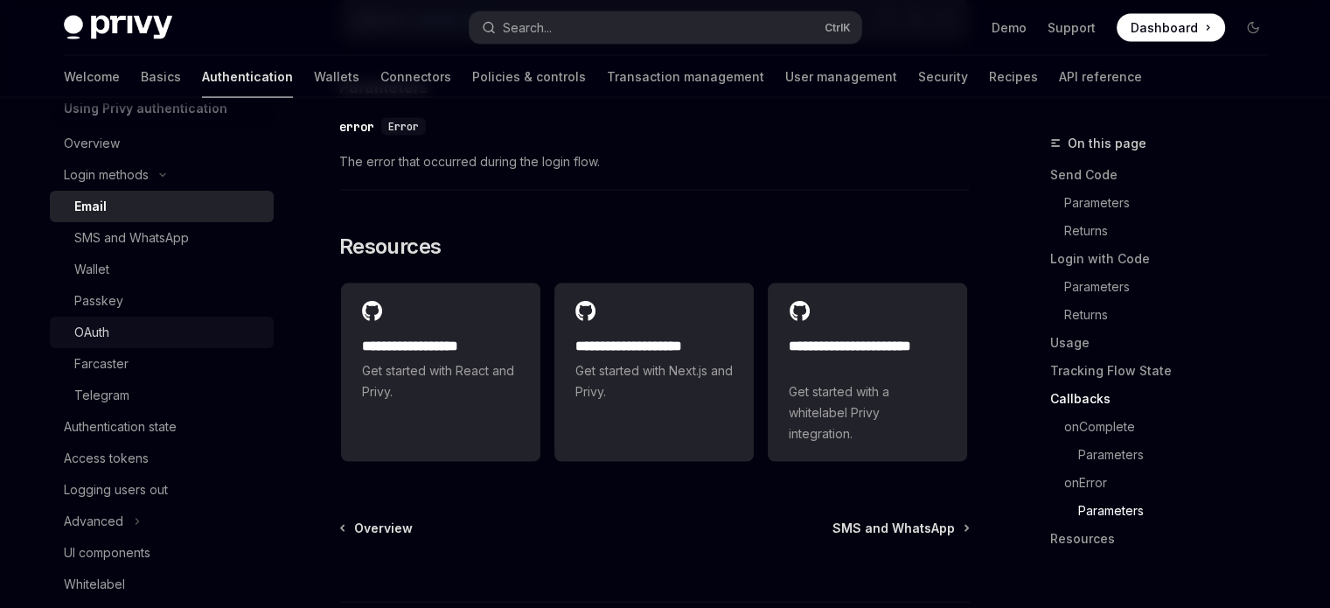
click at [198, 328] on div "OAuth" at bounding box center [168, 332] width 189 height 21
click at [138, 303] on div "Passkey" at bounding box center [168, 300] width 189 height 21
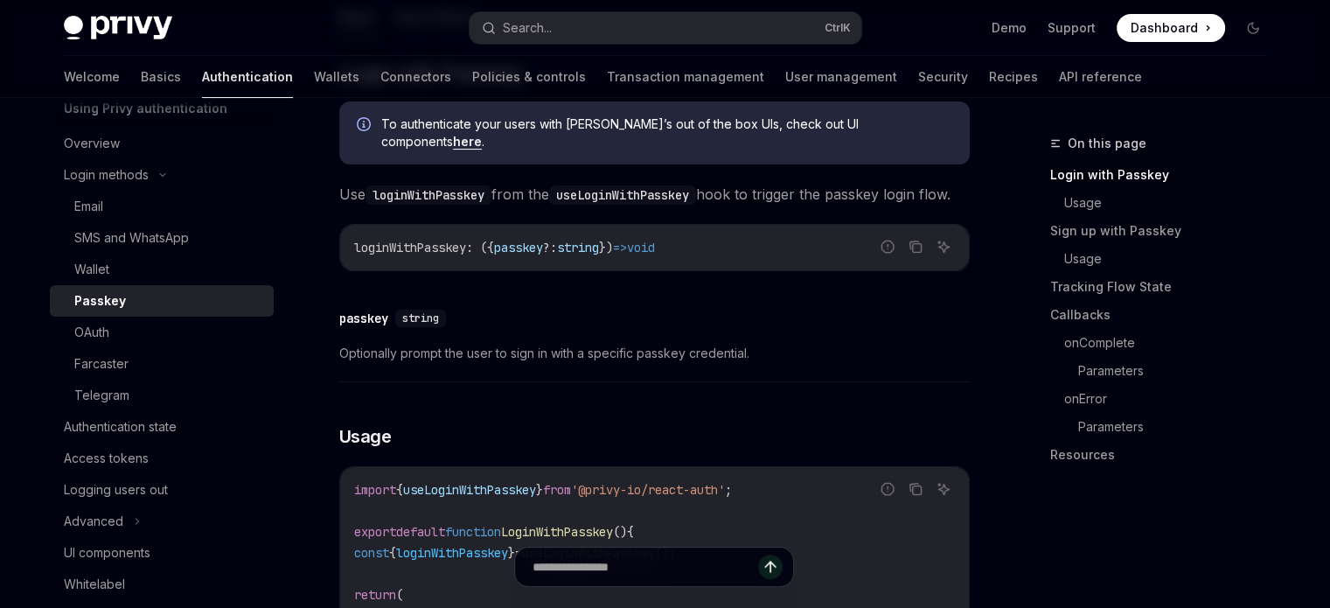
scroll to position [525, 0]
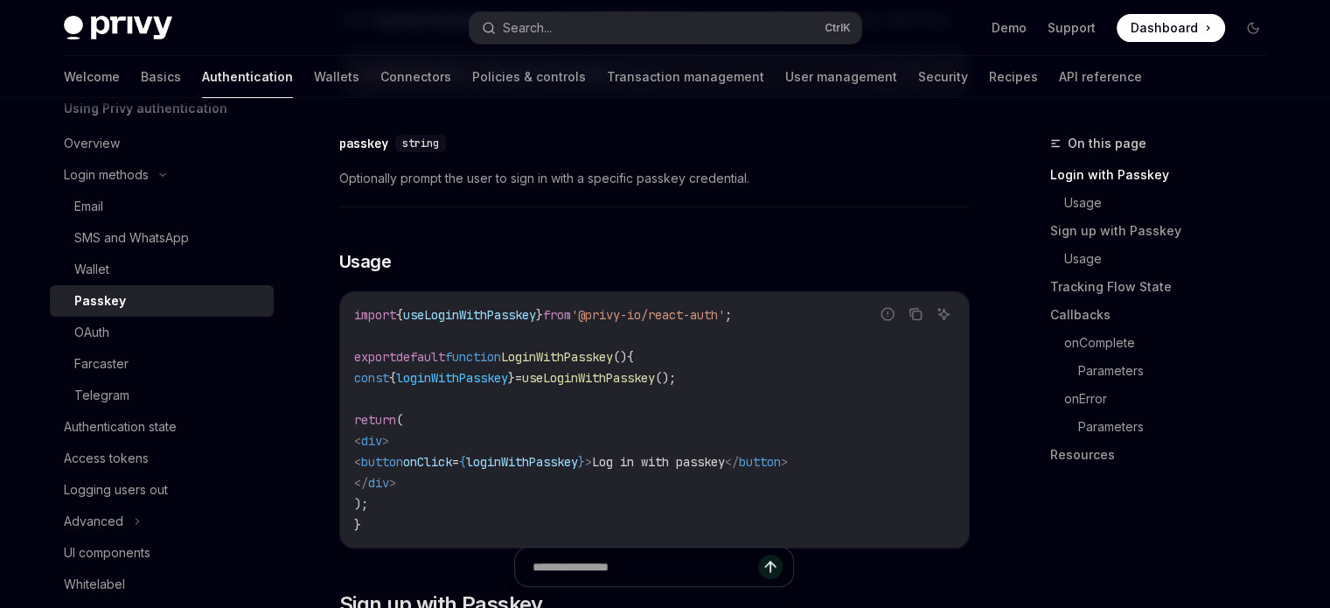
click at [655, 386] on span "useLoginWithPasskey" at bounding box center [588, 378] width 133 height 16
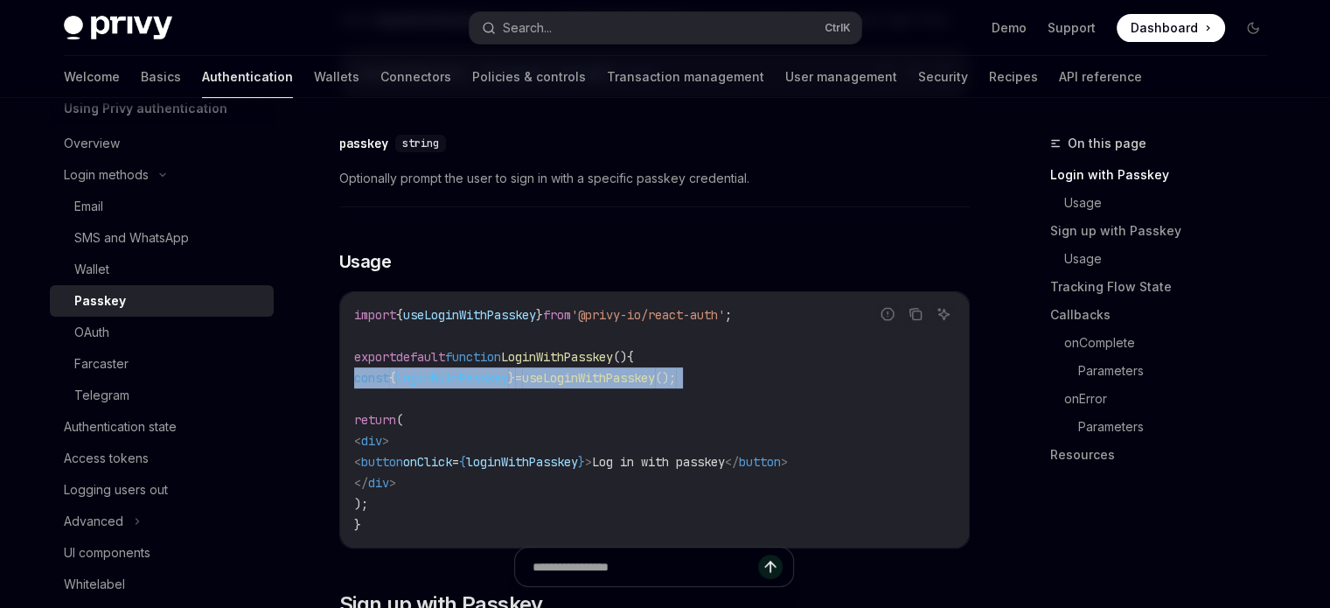
click at [655, 386] on span "useLoginWithPasskey" at bounding box center [588, 378] width 133 height 16
copy code "const { loginWithPasskey } = useLoginWithPasskey ();"
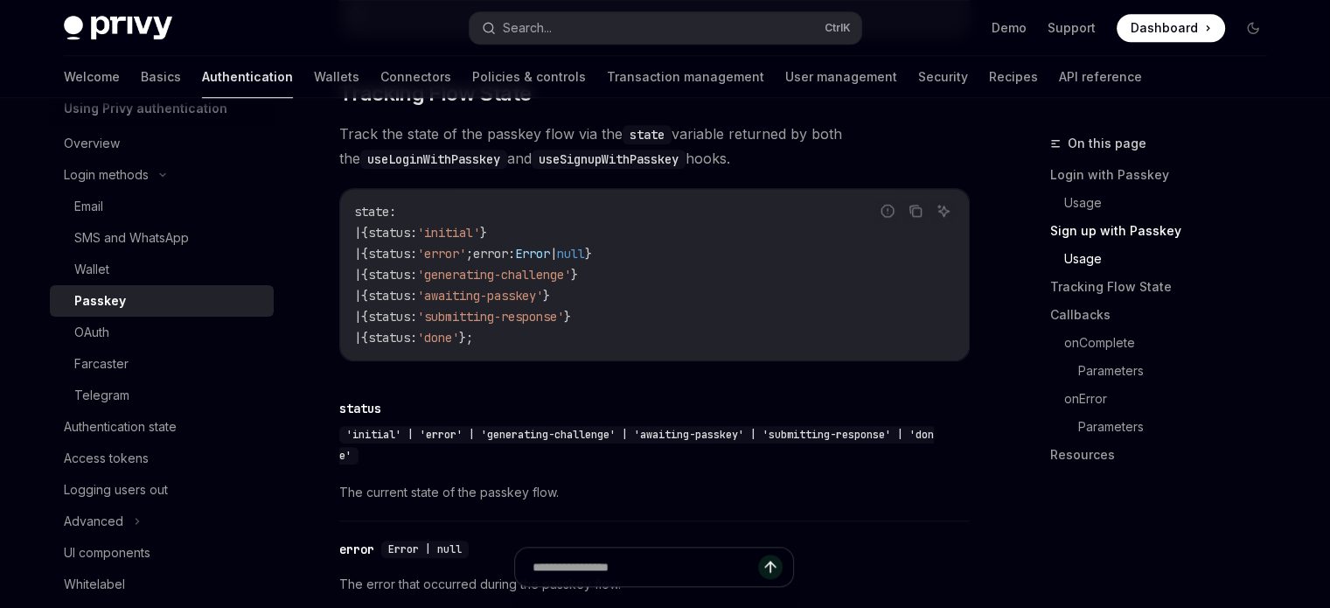
scroll to position [1224, 0]
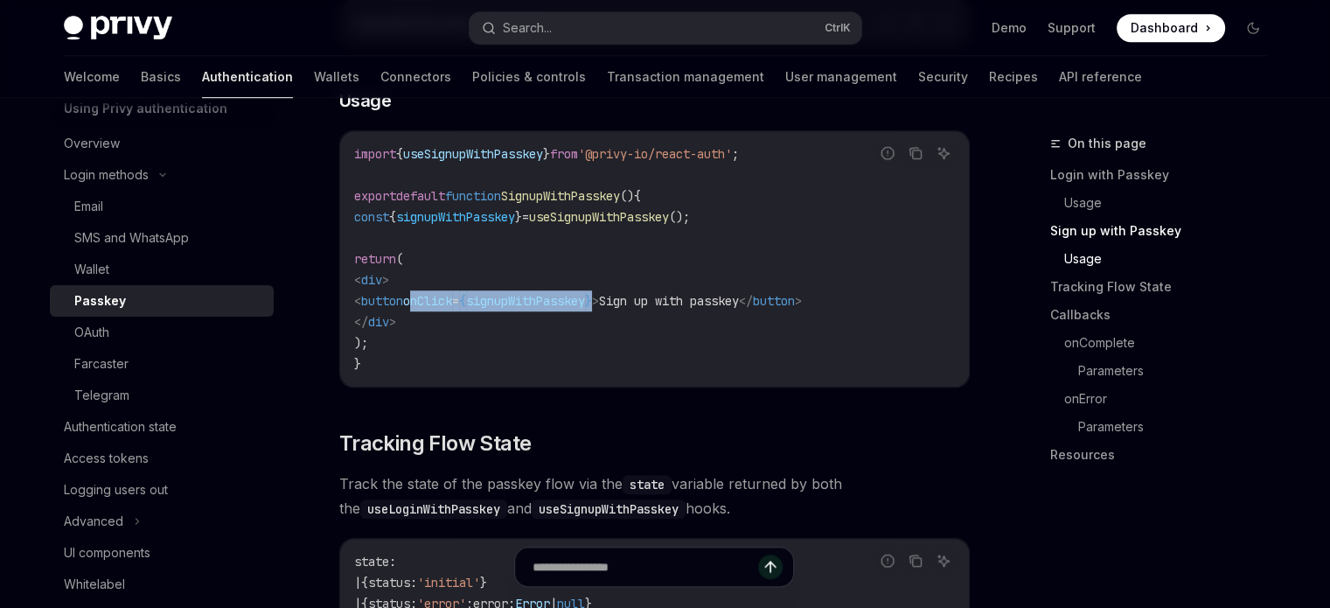
drag, startPoint x: 458, startPoint y: 307, endPoint x: 670, endPoint y: 304, distance: 211.7
click at [670, 304] on span "< button onClick = { signupWithPasskey } > Sign up with passkey </ button >" at bounding box center [578, 301] width 448 height 16
copy span "onClick = { signupWithPasskey }"
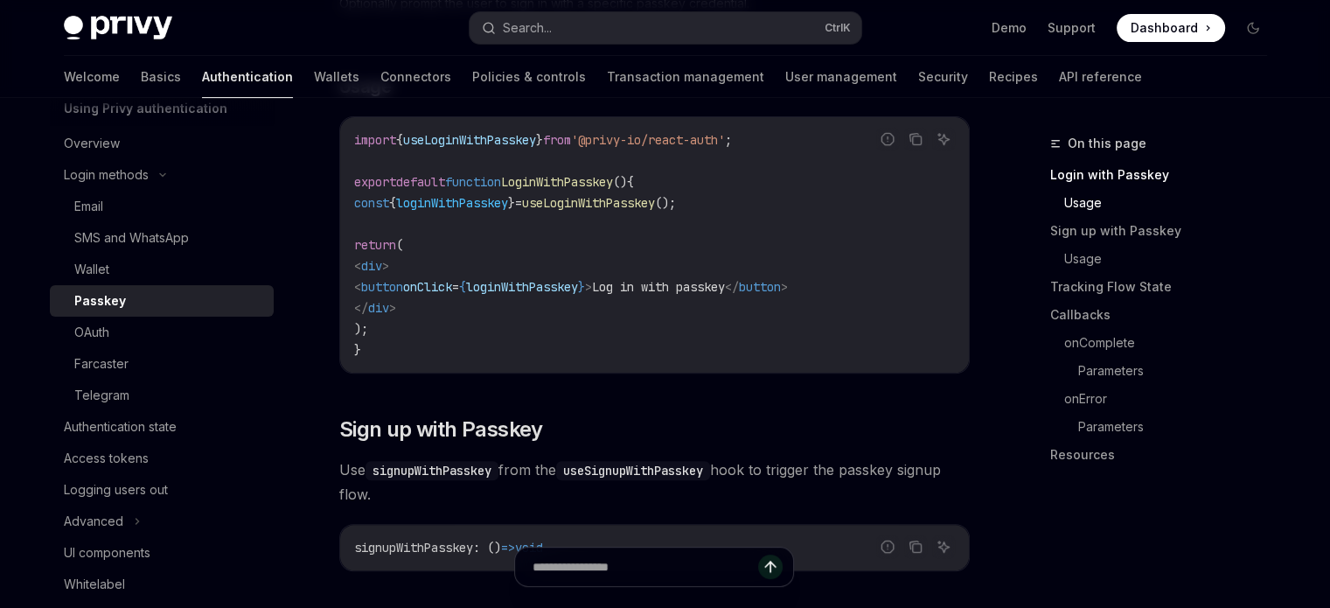
scroll to position [525, 0]
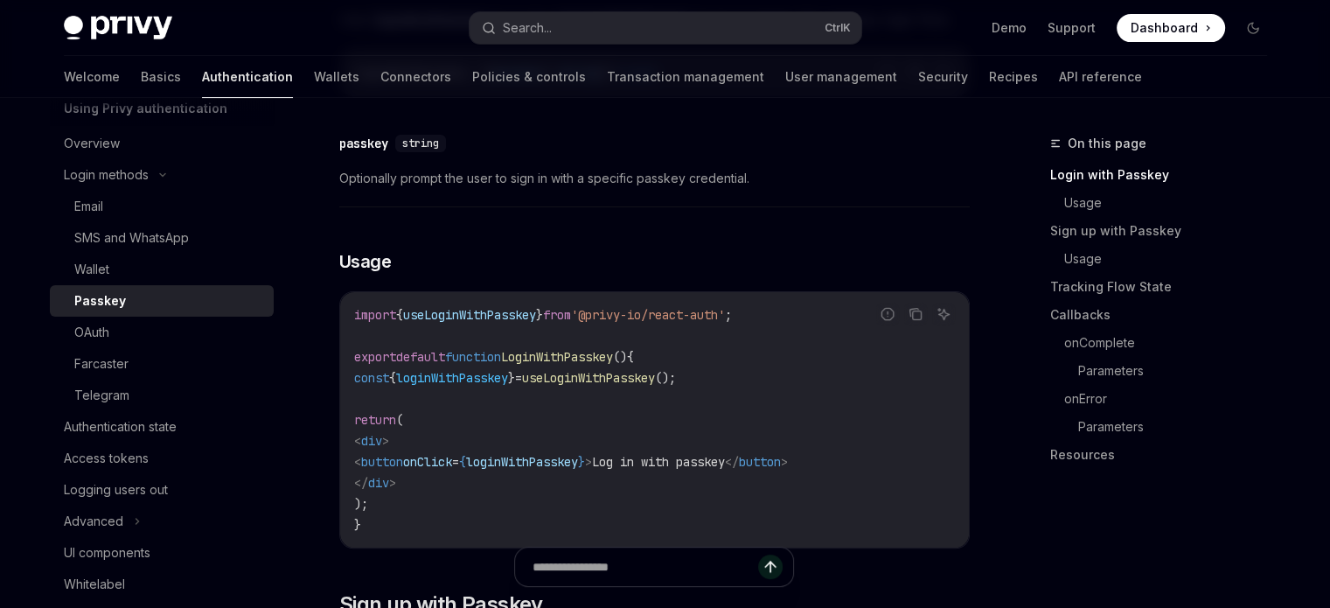
click at [655, 386] on span "useLoginWithPasskey" at bounding box center [588, 378] width 133 height 16
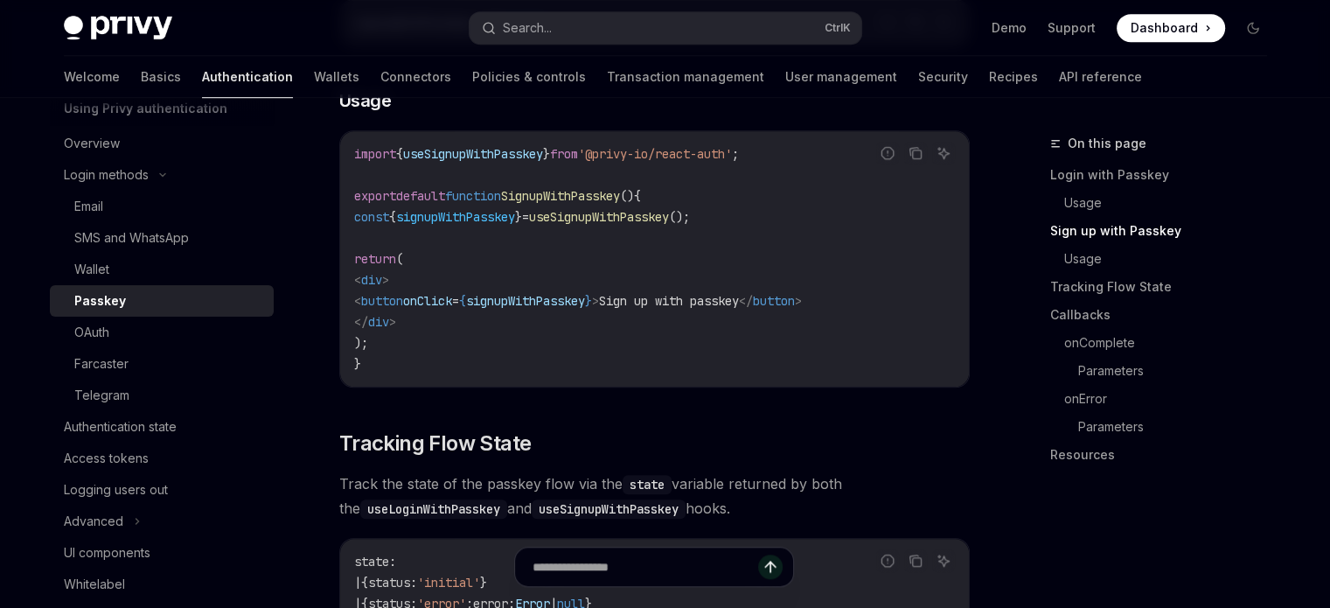
scroll to position [1137, 0]
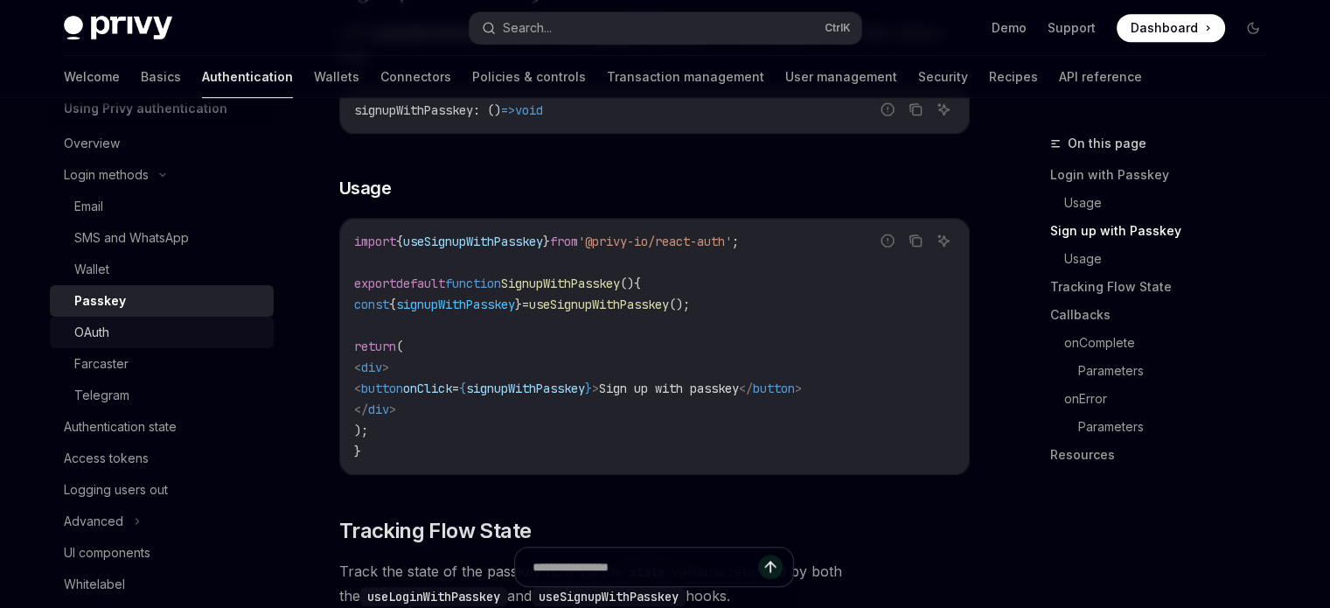
click at [131, 320] on link "OAuth" at bounding box center [162, 332] width 224 height 31
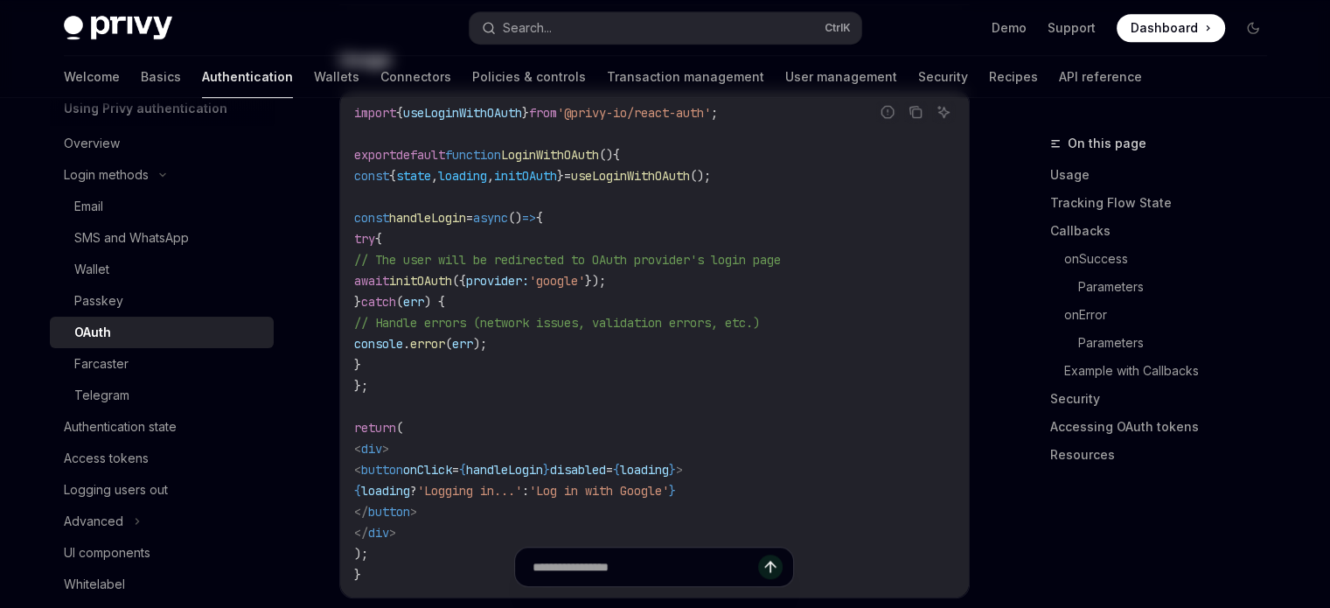
drag, startPoint x: 108, startPoint y: 338, endPoint x: 311, endPoint y: 367, distance: 205.9
click at [108, 338] on div "OAuth" at bounding box center [92, 332] width 37 height 21
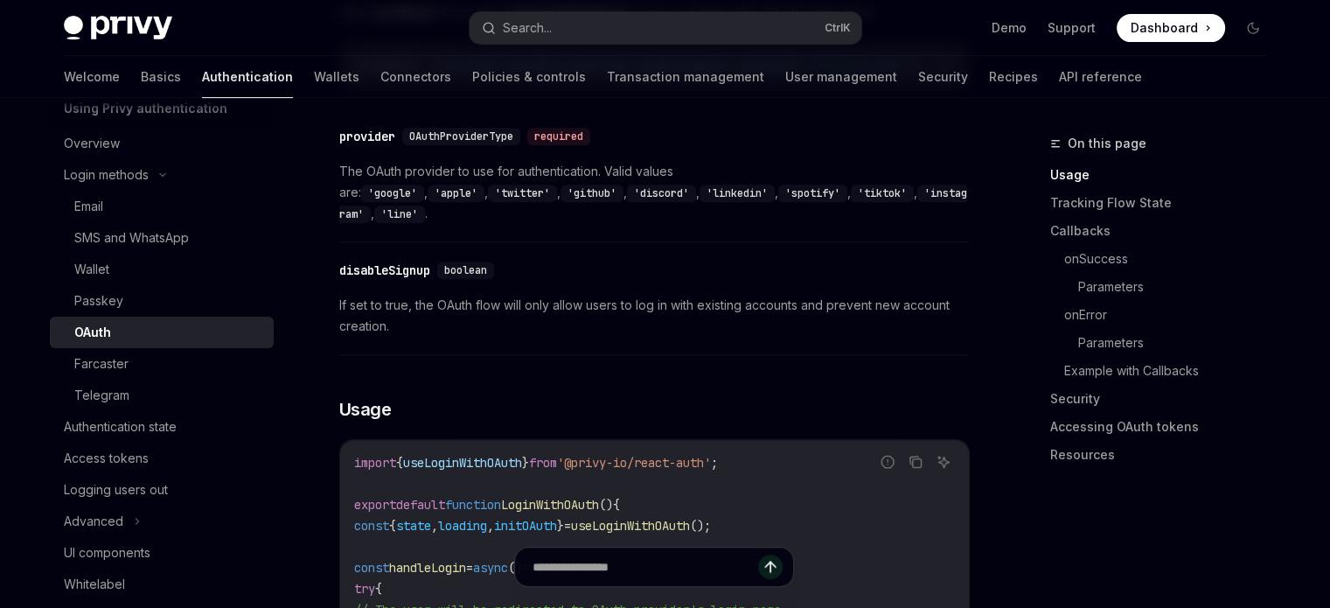
scroll to position [1050, 0]
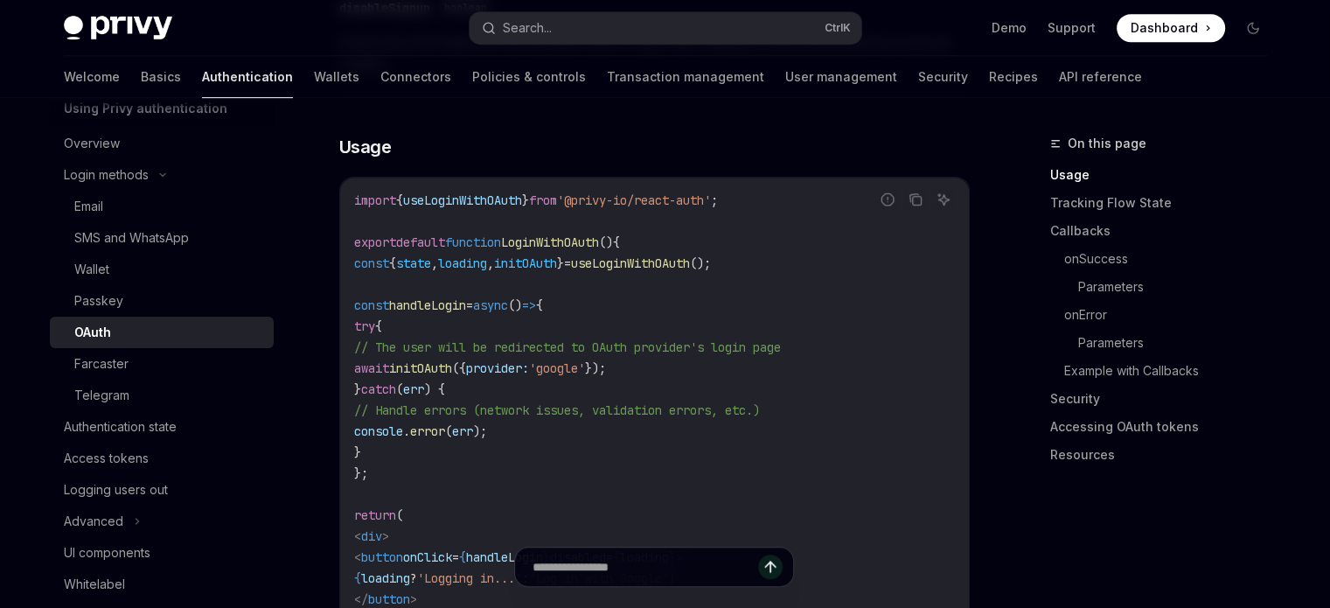
click at [557, 255] on span "initOAuth" at bounding box center [525, 263] width 63 height 16
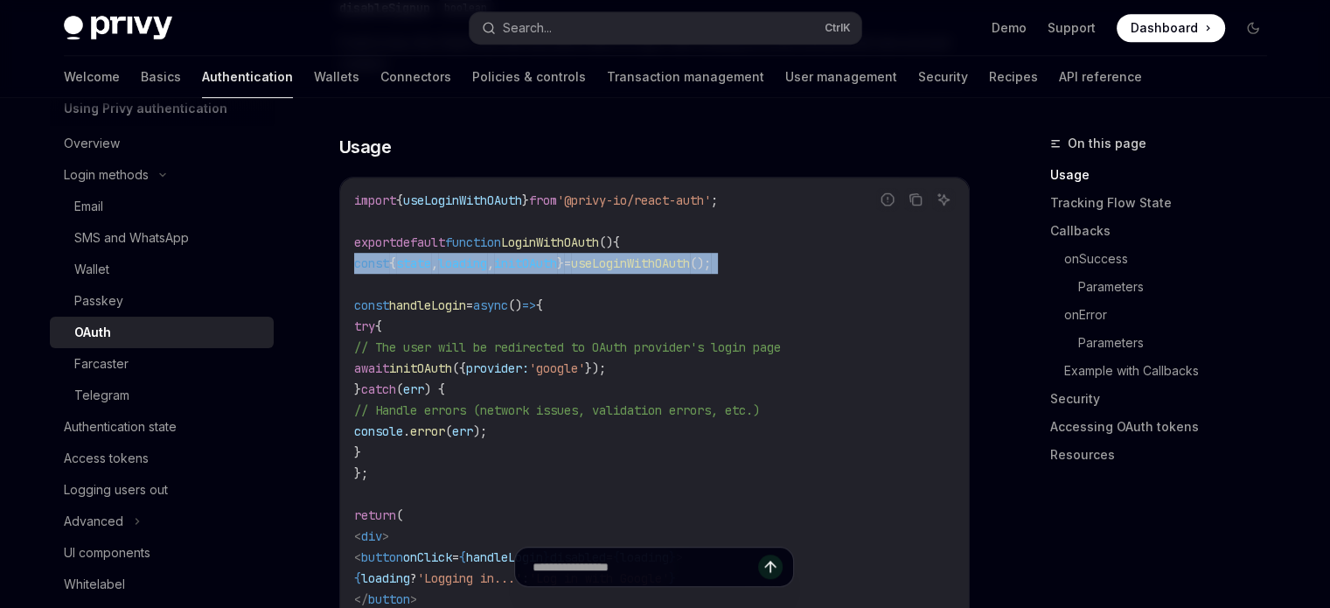
click at [557, 255] on span "initOAuth" at bounding box center [525, 263] width 63 height 16
copy code "const { state , loading , initOAuth } = useLoginWithOAuth ();"
drag, startPoint x: 399, startPoint y: 314, endPoint x: 452, endPoint y: 440, distance: 136.8
click at [452, 440] on code "import { useLoginWithOAuth } from '@privy-io/react-auth' ; export default funct…" at bounding box center [654, 431] width 601 height 483
copy code "try { // The user will be redirected to OAuth provider's login page await initO…"
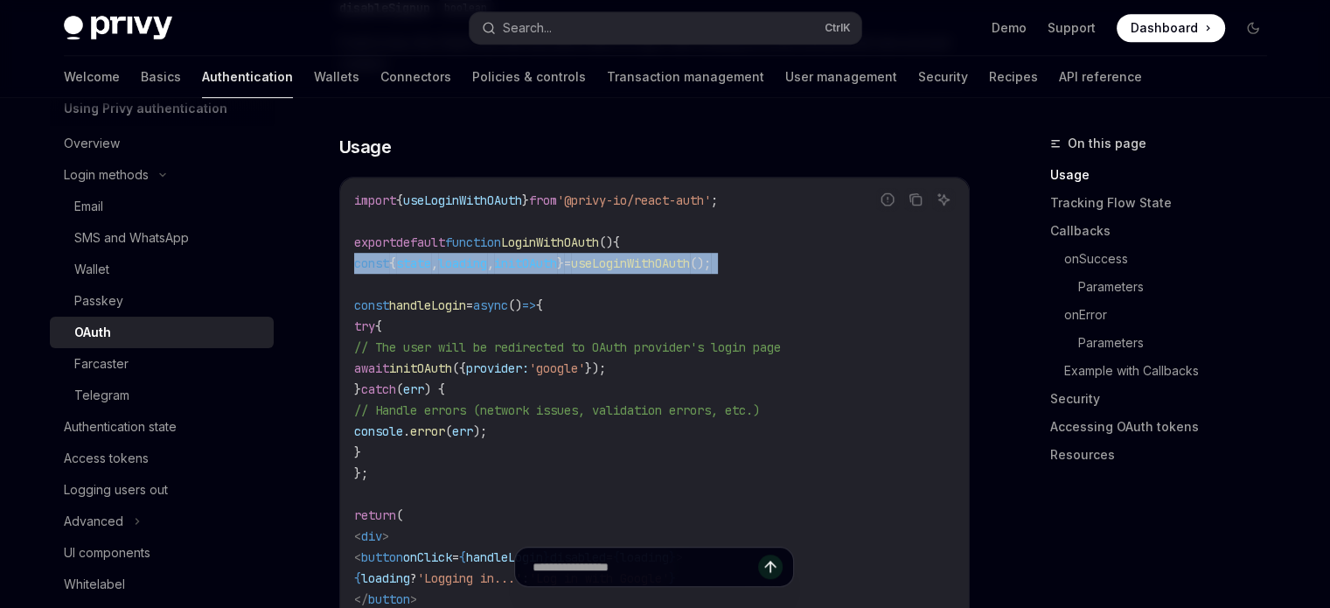
scroll to position [787, 0]
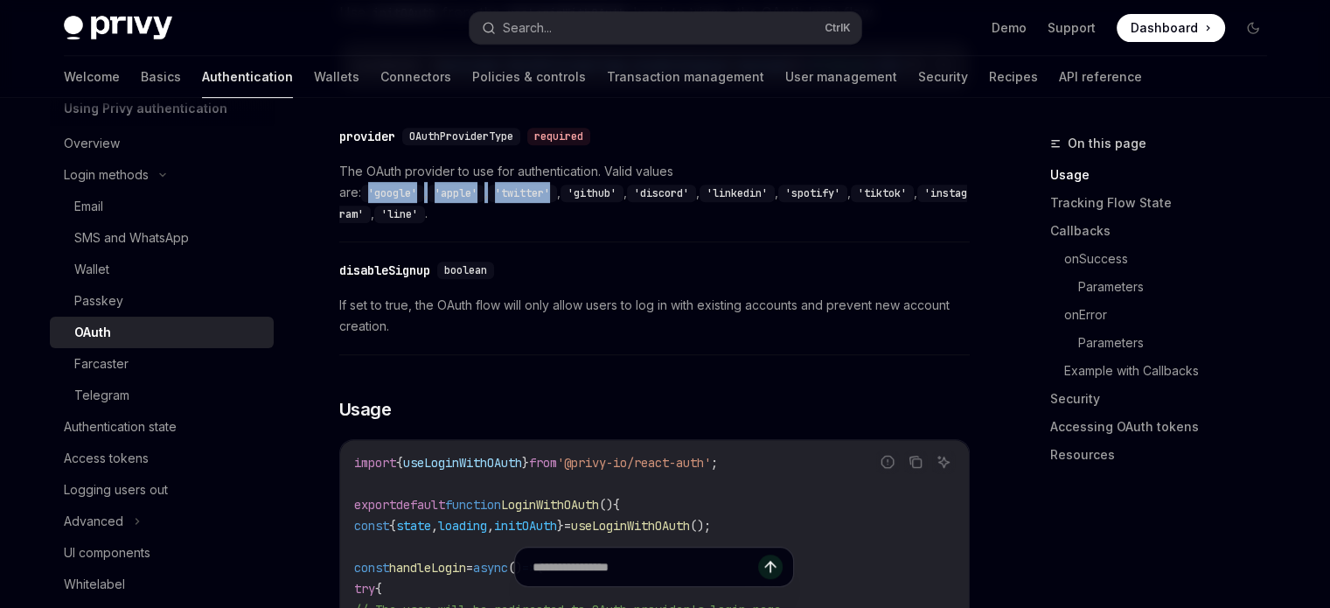
drag, startPoint x: 724, startPoint y: 178, endPoint x: 906, endPoint y: 195, distance: 182.7
click at [916, 178] on span "The OAuth provider to use for authentication. Valid values are: 'google' , 'app…" at bounding box center [654, 192] width 631 height 63
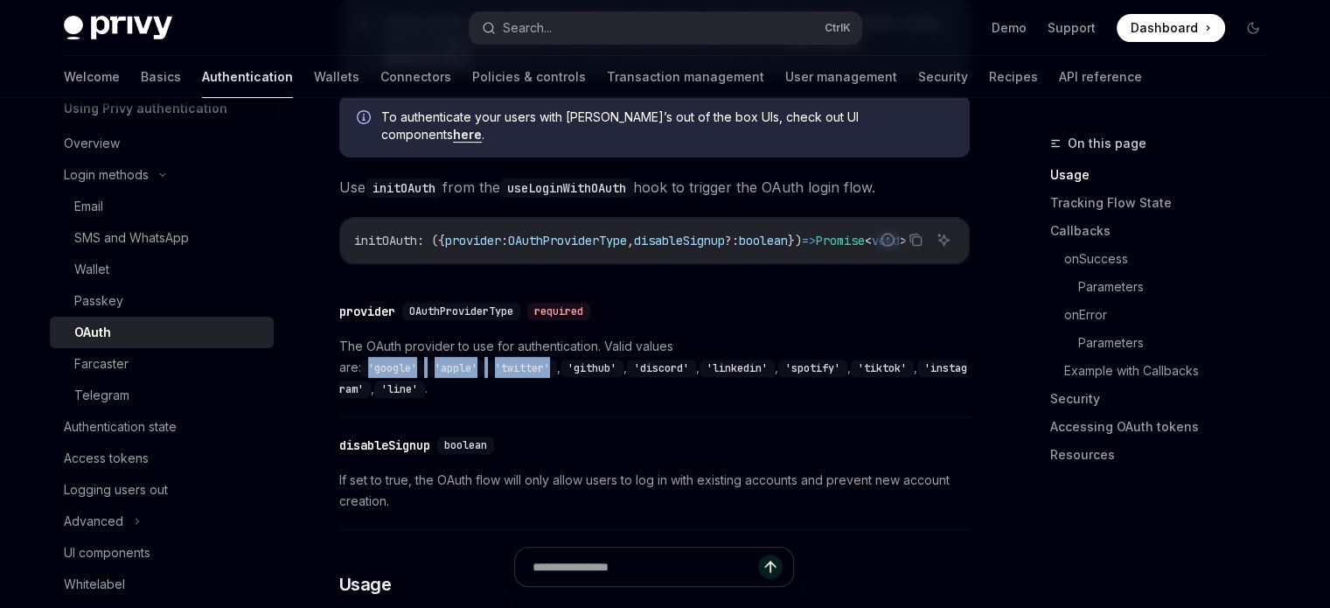
scroll to position [350, 0]
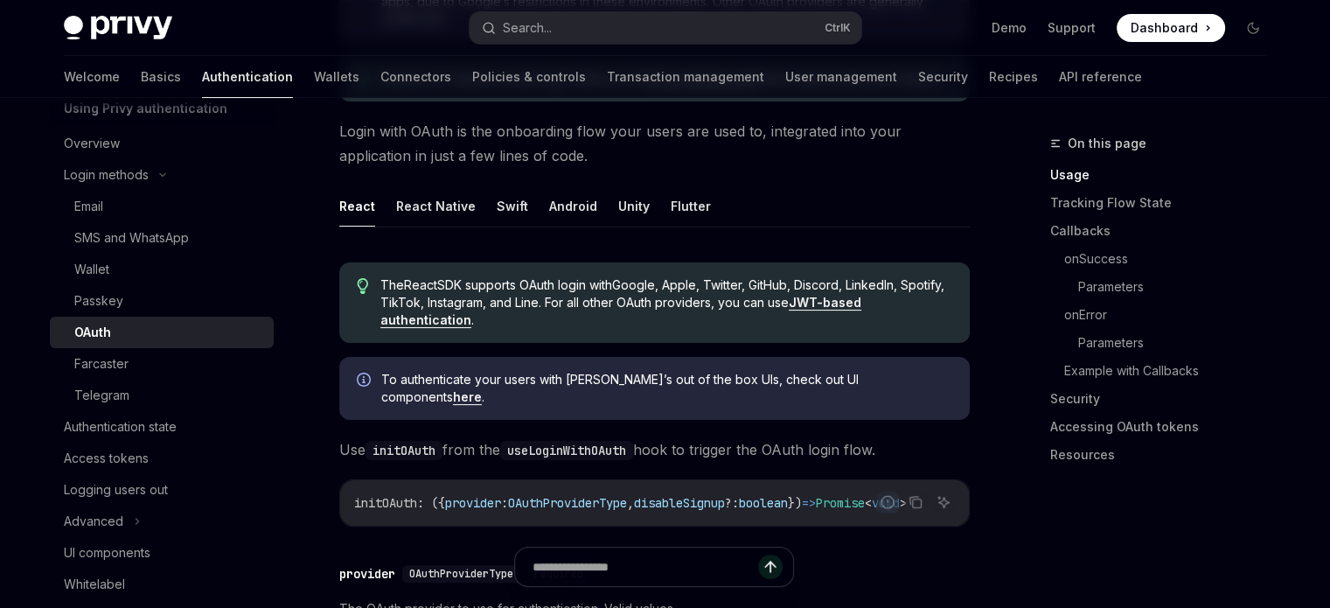
click at [420, 328] on link "JWT-based authentication" at bounding box center [620, 311] width 481 height 33
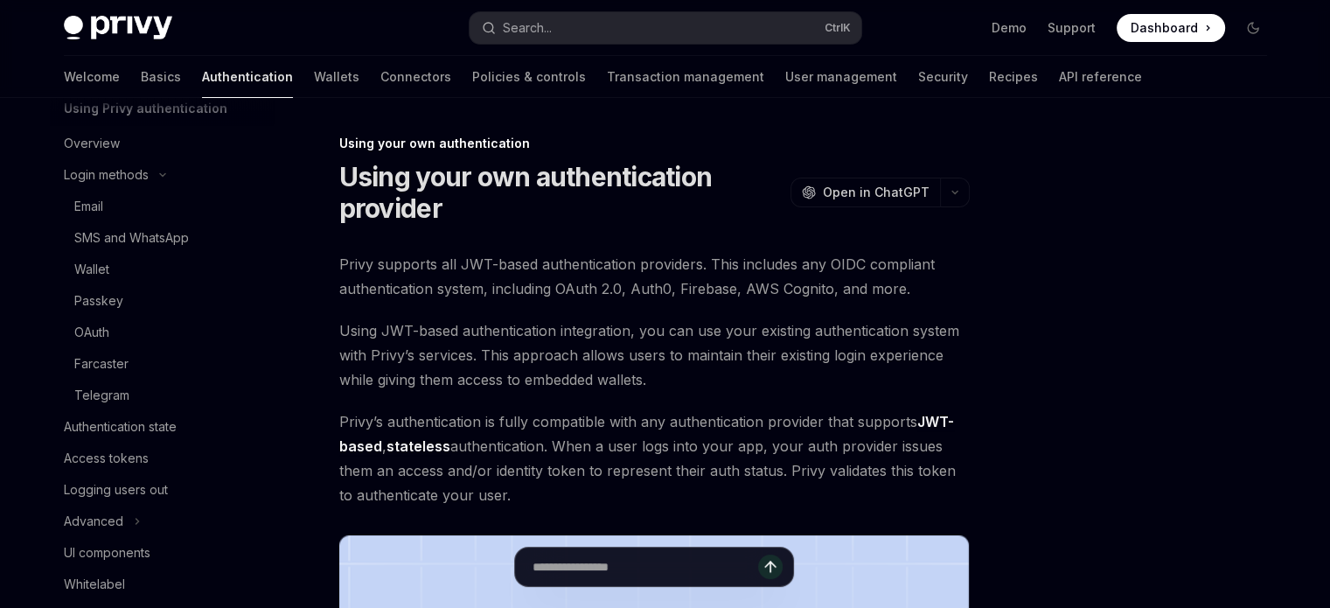
scroll to position [266, 0]
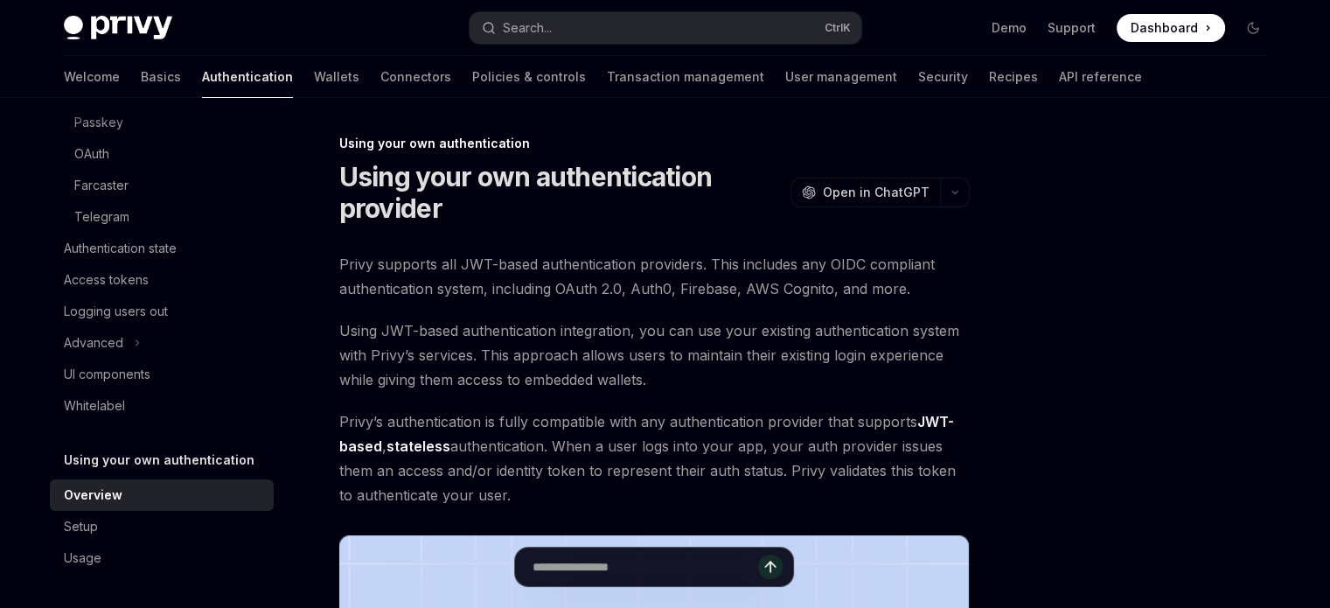
type textarea "*"
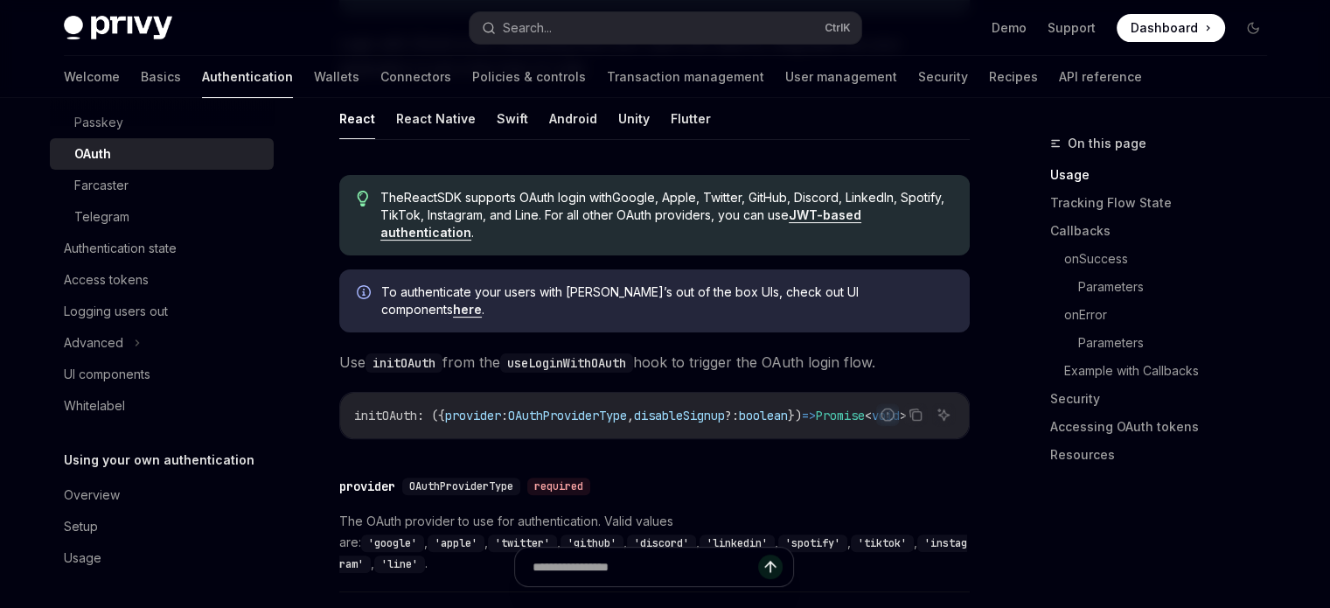
scroll to position [700, 0]
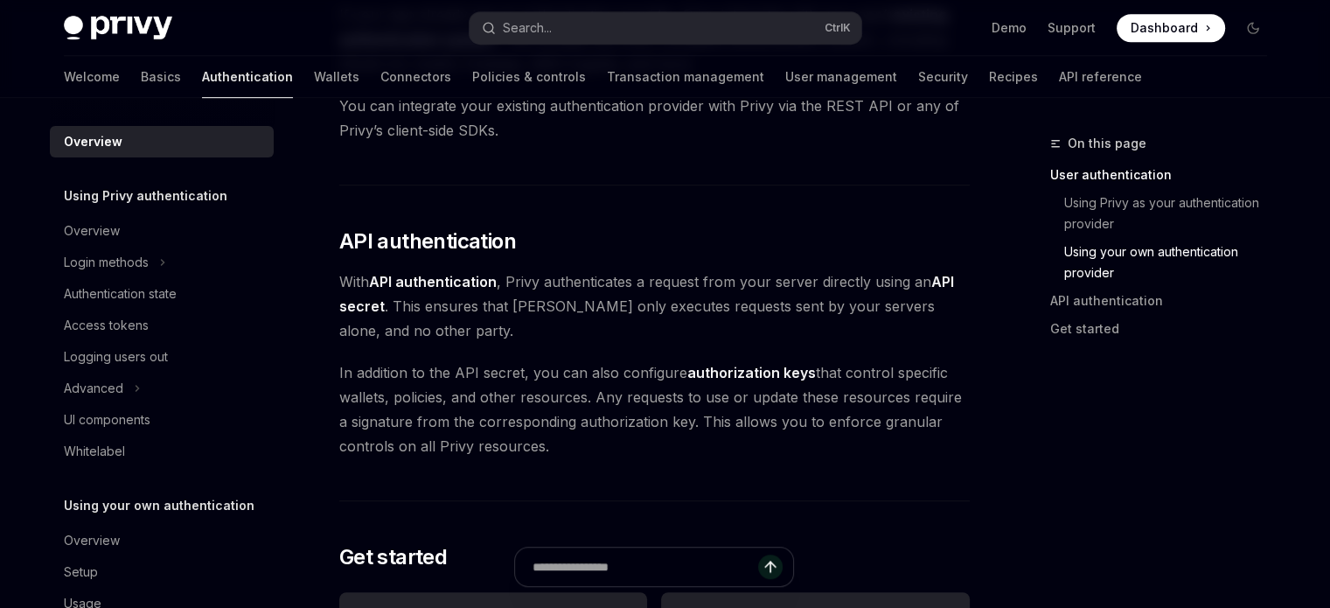
scroll to position [1487, 0]
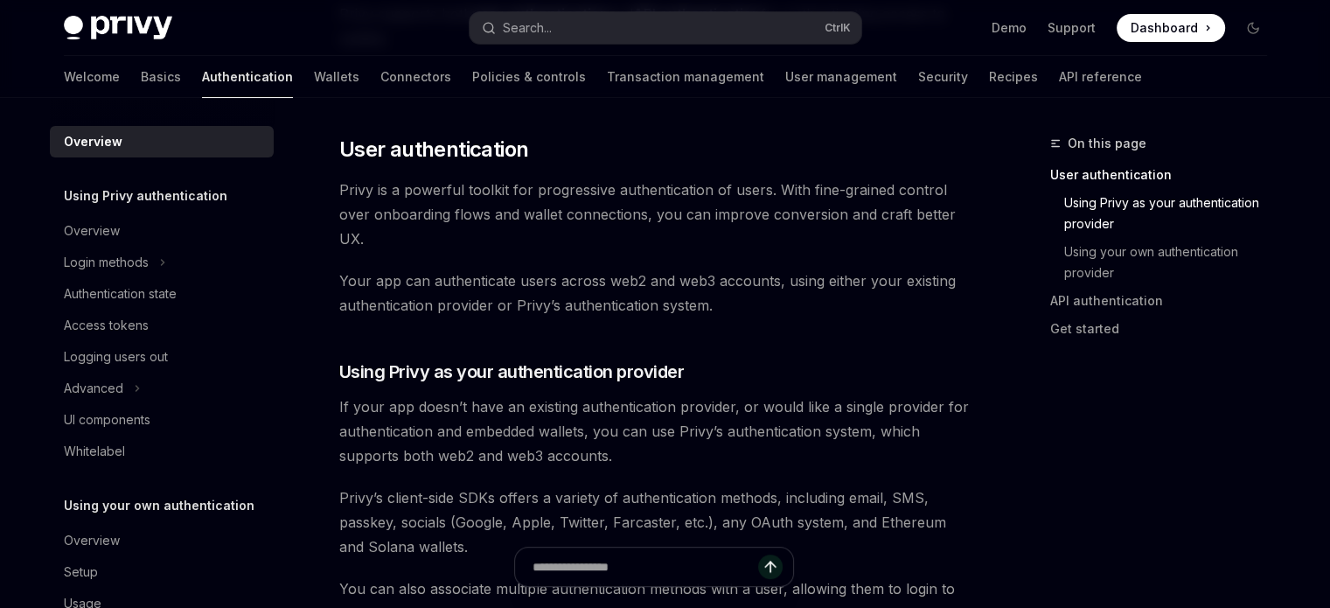
scroll to position [612, 0]
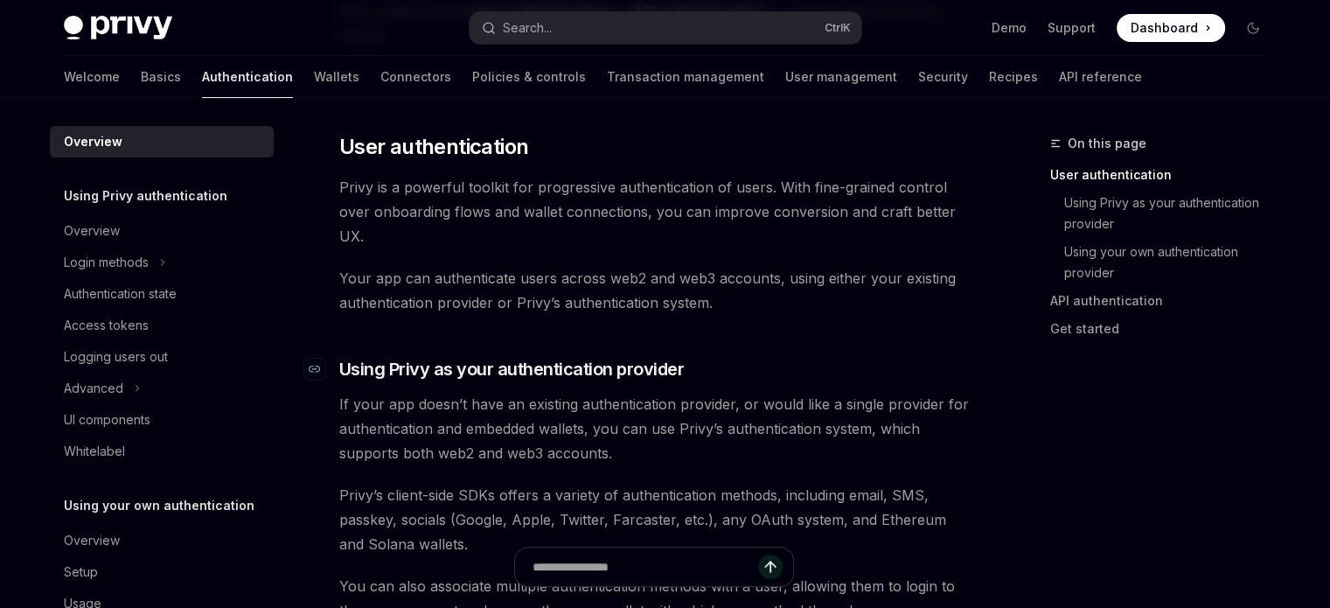
scroll to position [615, 0]
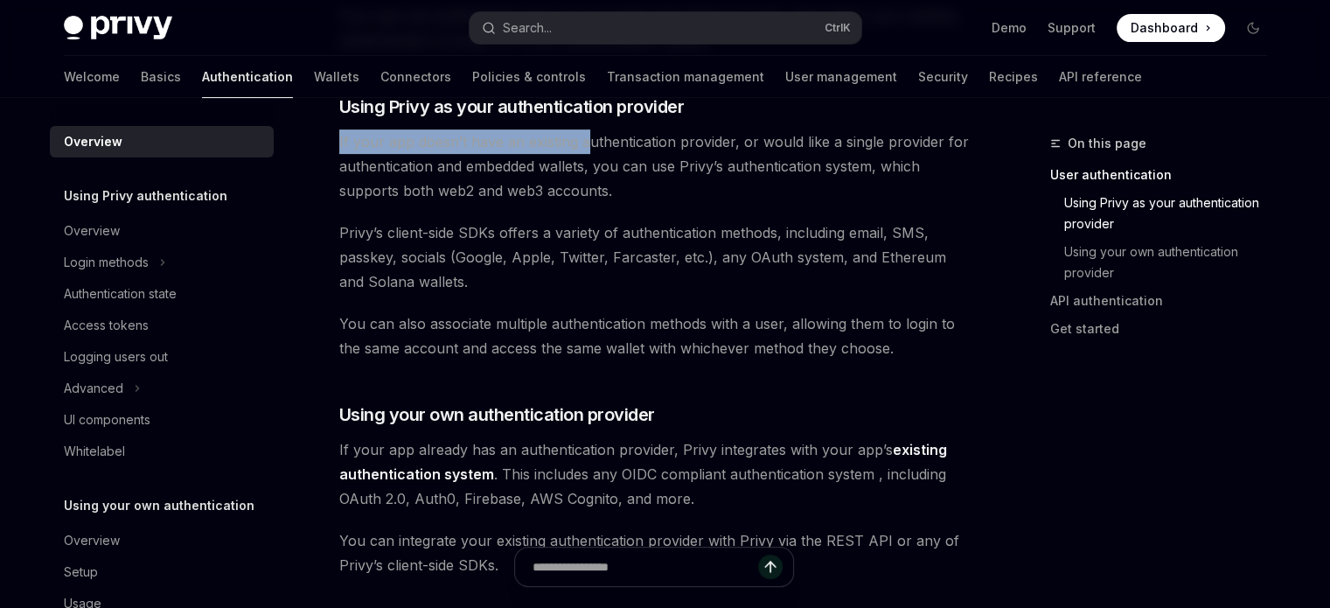
drag, startPoint x: 340, startPoint y: 149, endPoint x: 718, endPoint y: 157, distance: 377.9
click at [666, 152] on span "If your app doesn’t have an existing authentication provider, or would like a s…" at bounding box center [654, 165] width 631 height 73
click at [780, 164] on span "If your app doesn’t have an existing authentication provider, or would like a s…" at bounding box center [654, 165] width 631 height 73
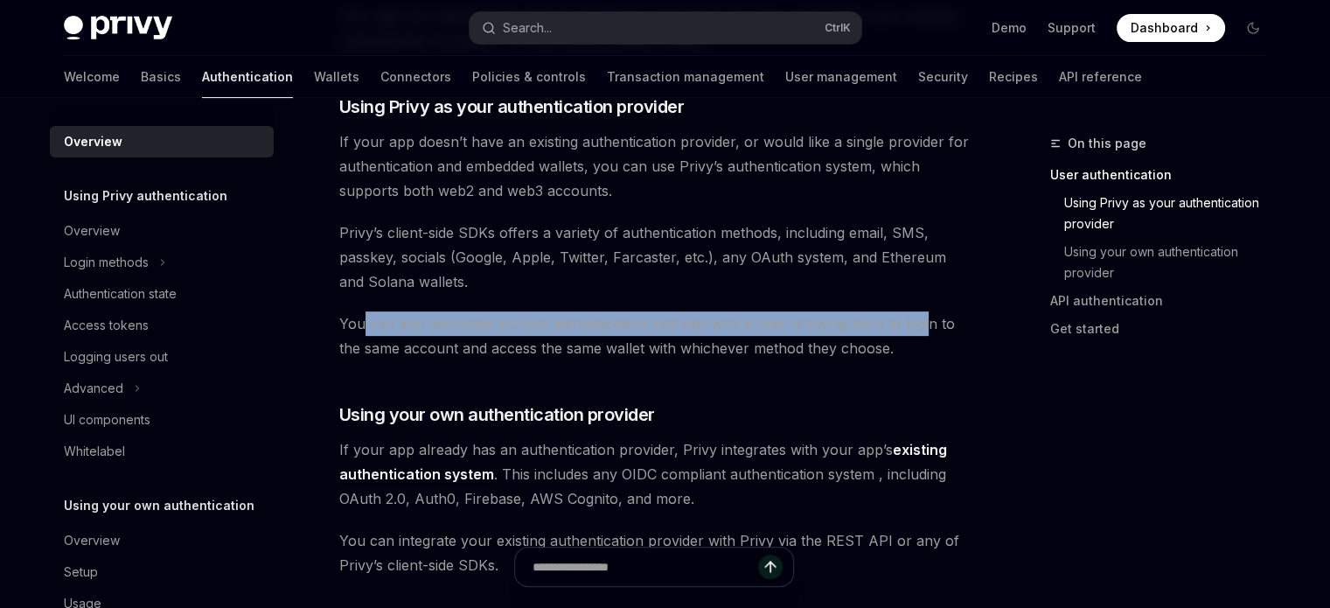
drag, startPoint x: 362, startPoint y: 314, endPoint x: 856, endPoint y: 322, distance: 494.2
click at [932, 322] on span "You can also associate multiple authentication methods with a user, allowing th…" at bounding box center [654, 335] width 631 height 49
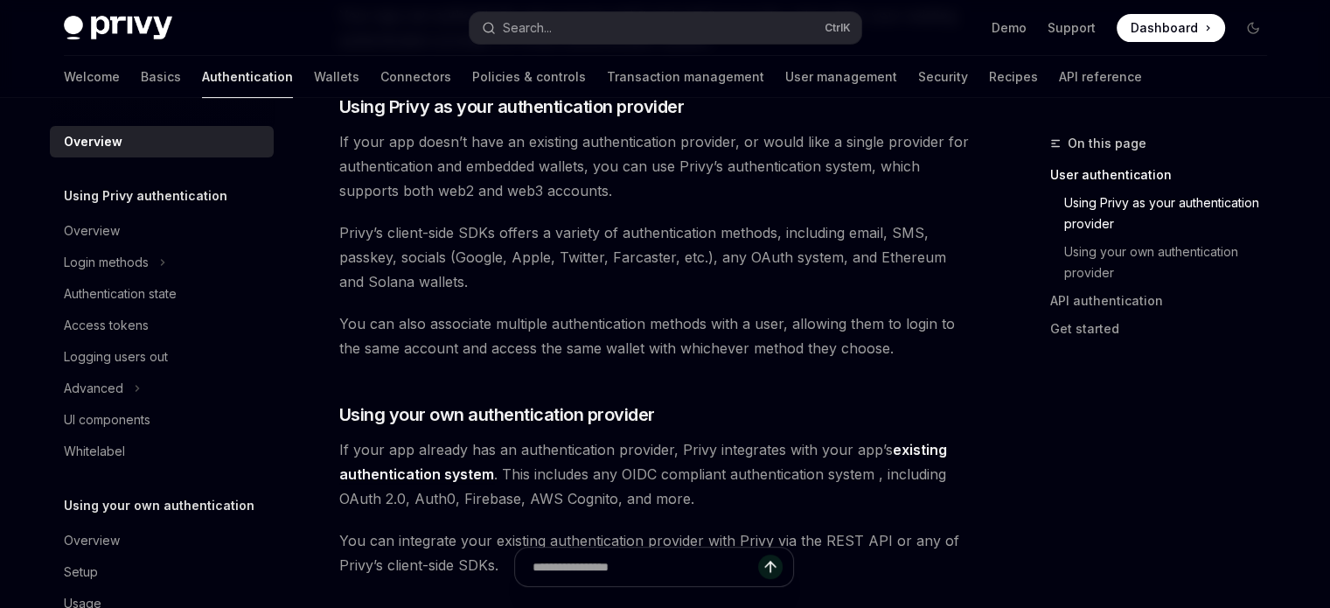
click at [499, 383] on div "Privy’s wallet system supports granular controls on who can access wallets and …" at bounding box center [654, 449] width 631 height 1741
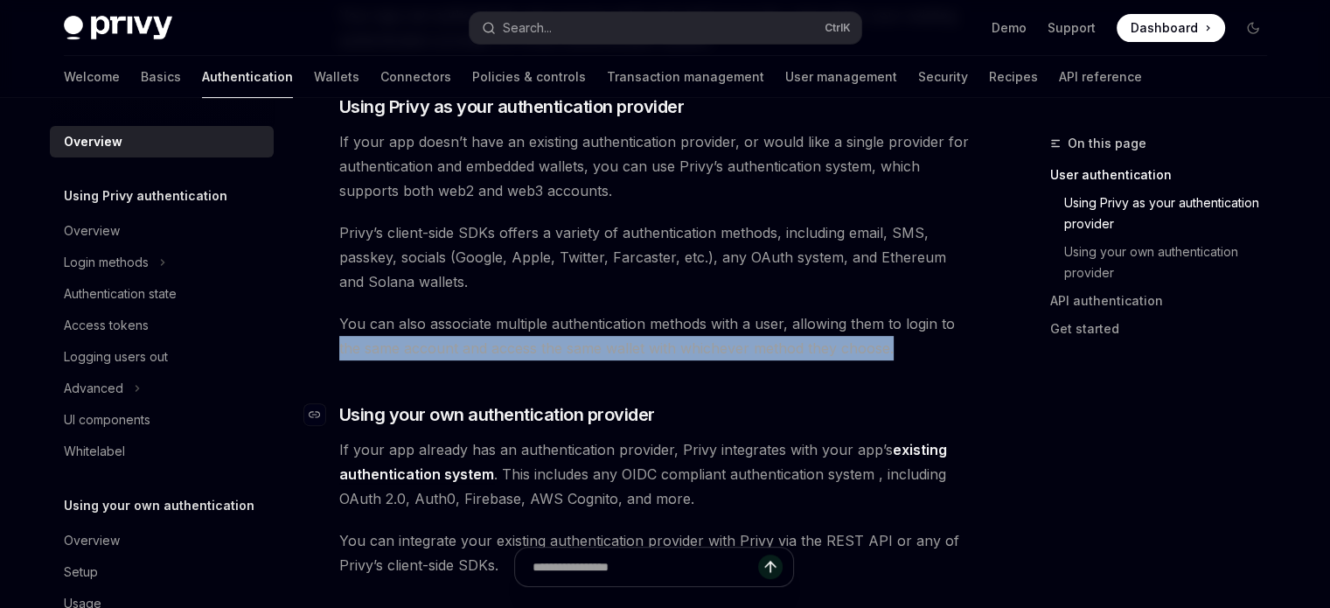
drag, startPoint x: 331, startPoint y: 351, endPoint x: 547, endPoint y: 414, distance: 224.2
click at [829, 365] on div "Overview OpenAI Open in ChatGPT OpenAI Open in ChatGPT Privy’s wallet system su…" at bounding box center [491, 560] width 966 height 2085
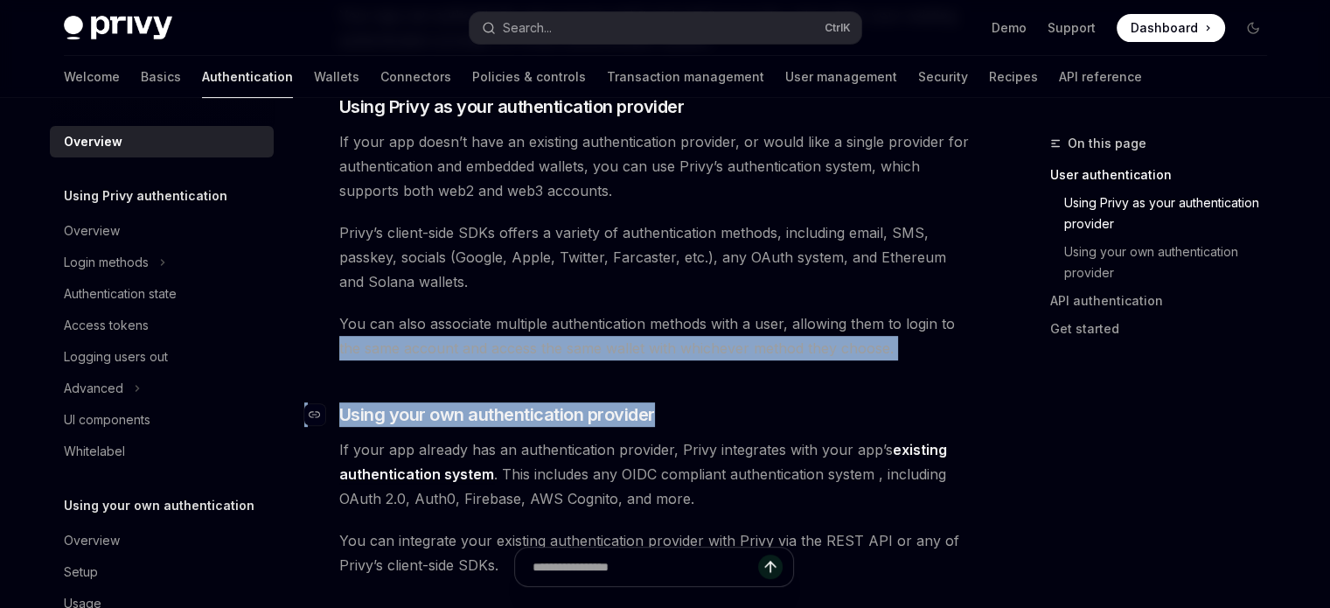
scroll to position [790, 0]
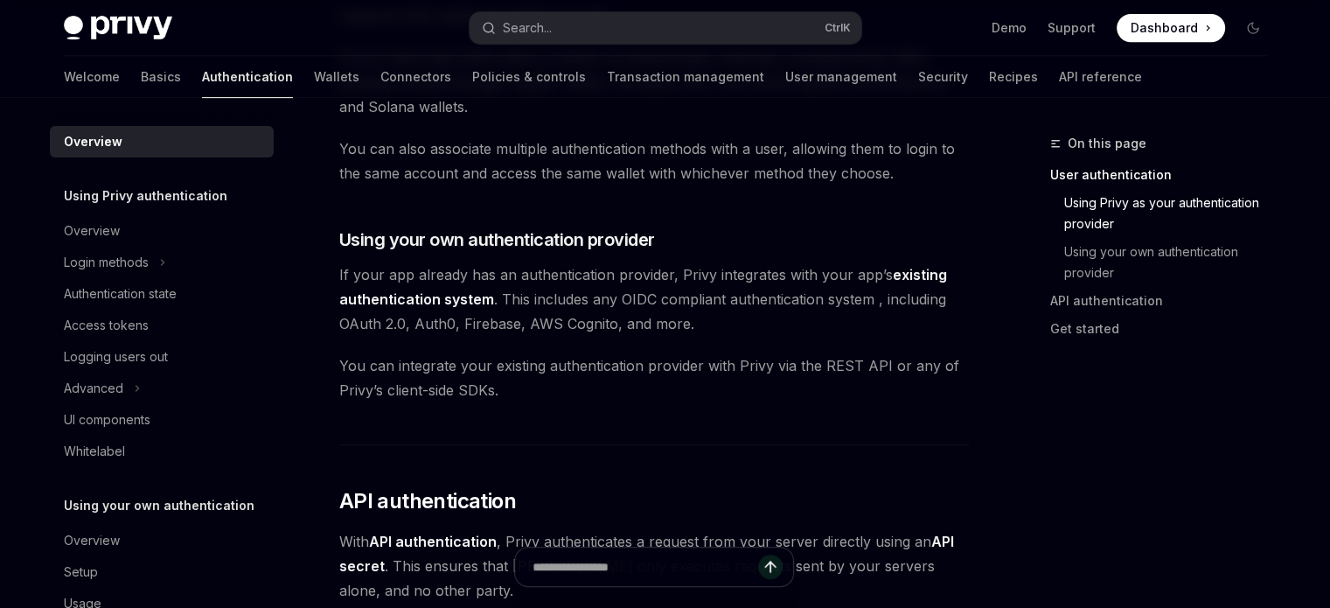
drag, startPoint x: 728, startPoint y: 254, endPoint x: 649, endPoint y: 297, distance: 90.0
click at [707, 275] on div "Privy’s wallet system supports granular controls on who can access wallets and …" at bounding box center [654, 274] width 631 height 1741
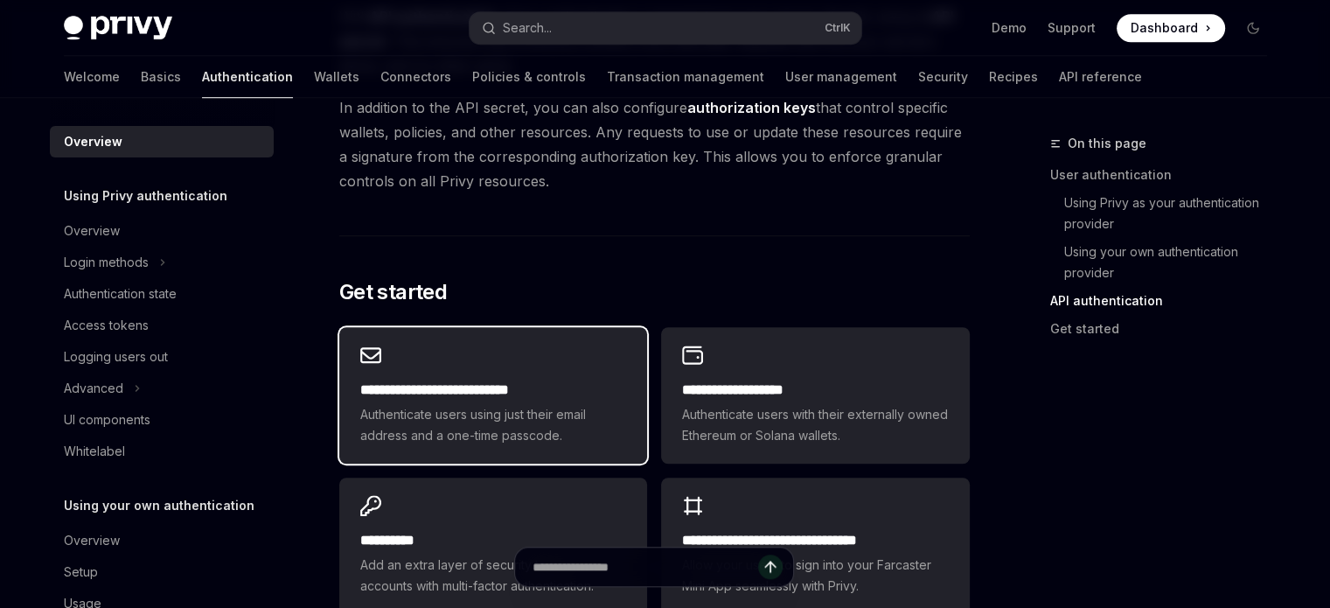
scroll to position [1402, 0]
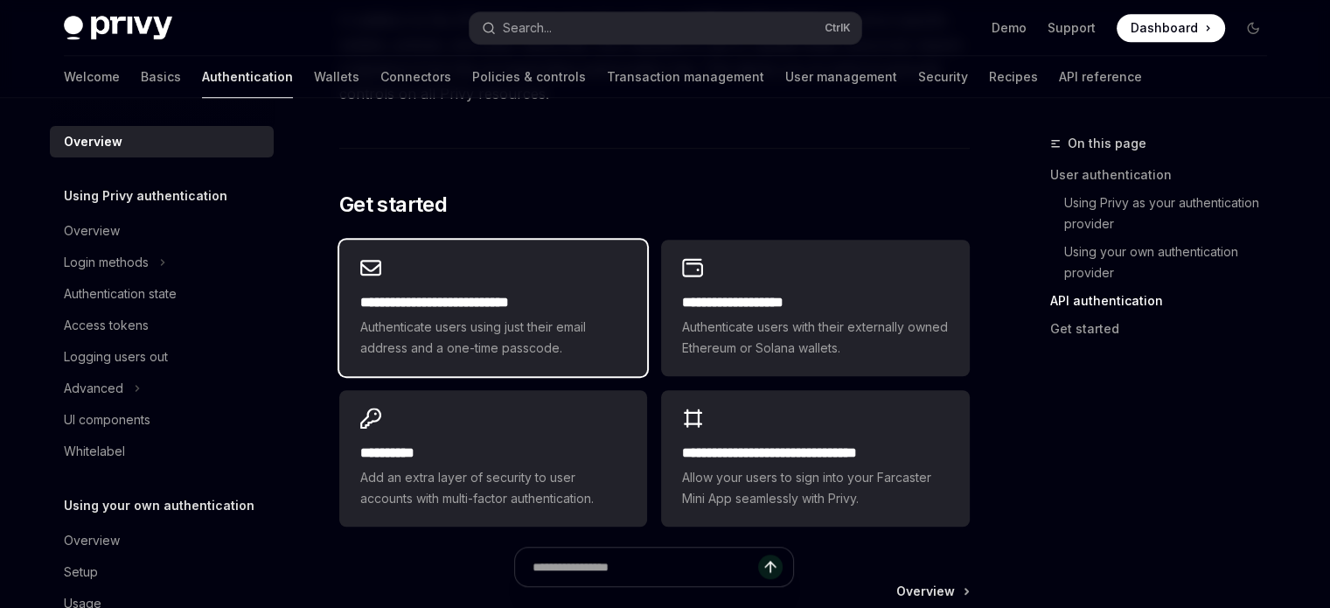
click at [438, 300] on h2 "**********" at bounding box center [493, 302] width 266 height 21
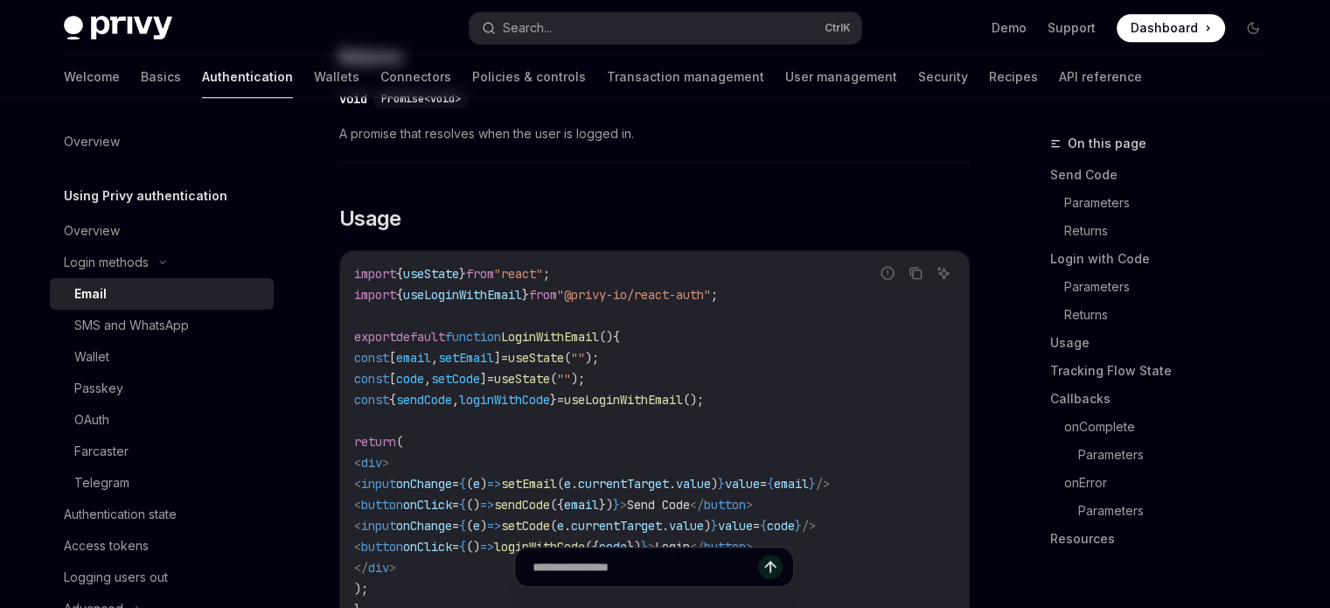
type textarea "*"
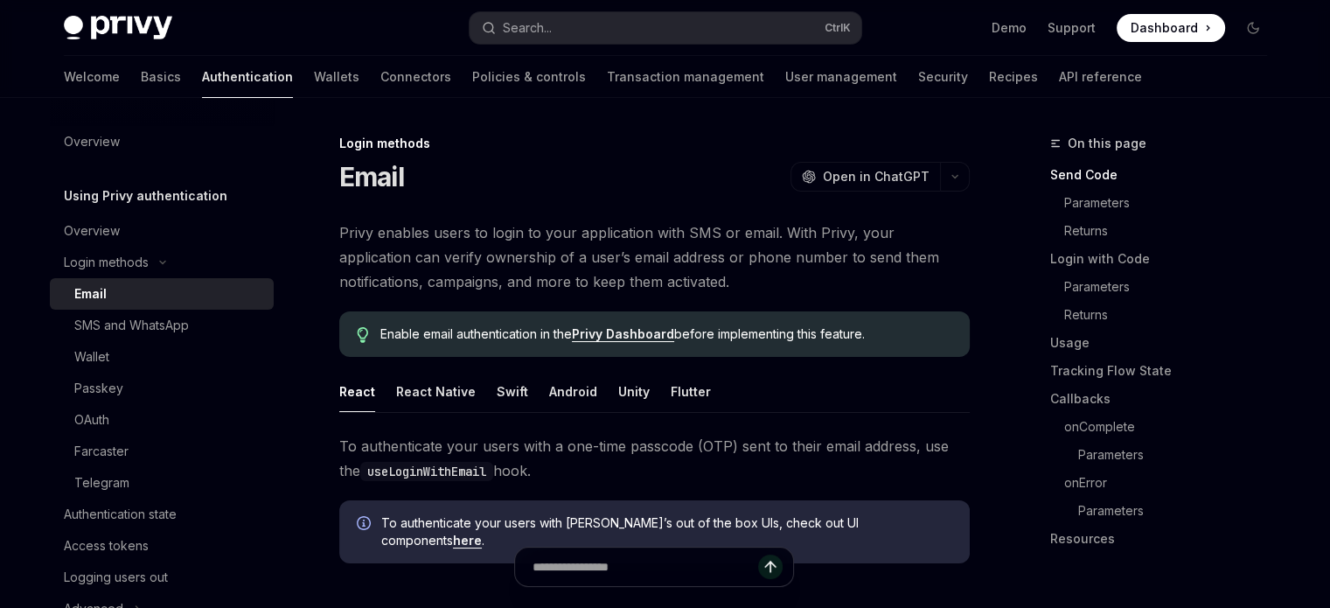
click at [589, 331] on link "Privy Dashboard" at bounding box center [623, 334] width 102 height 16
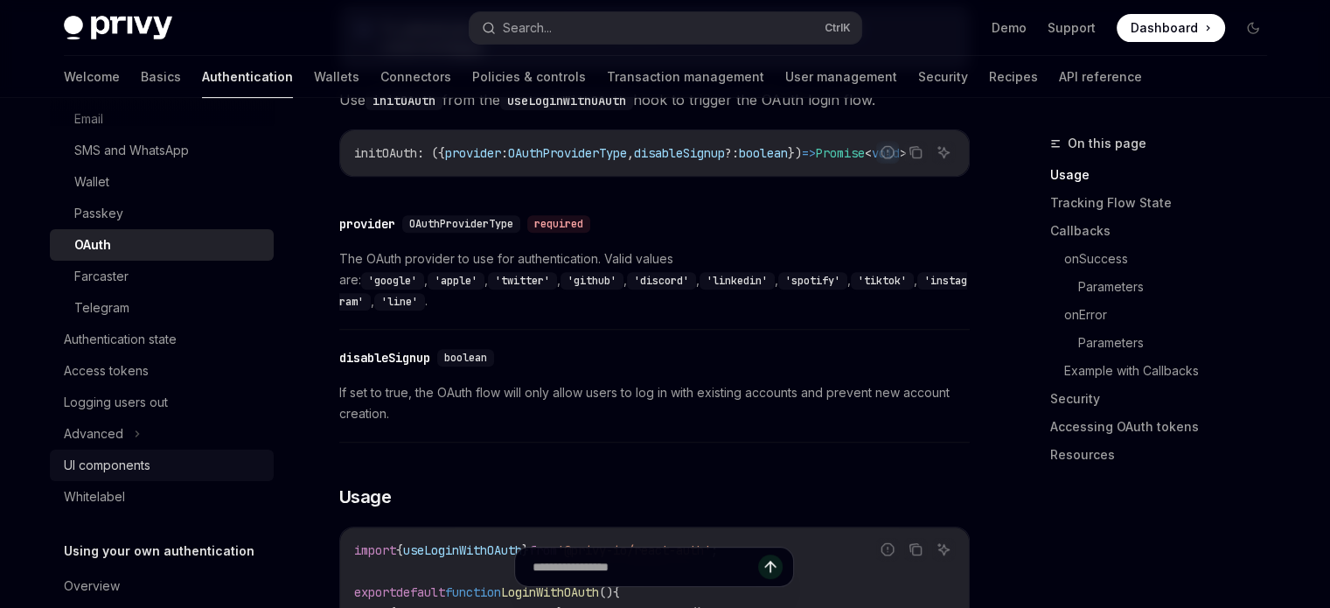
scroll to position [266, 0]
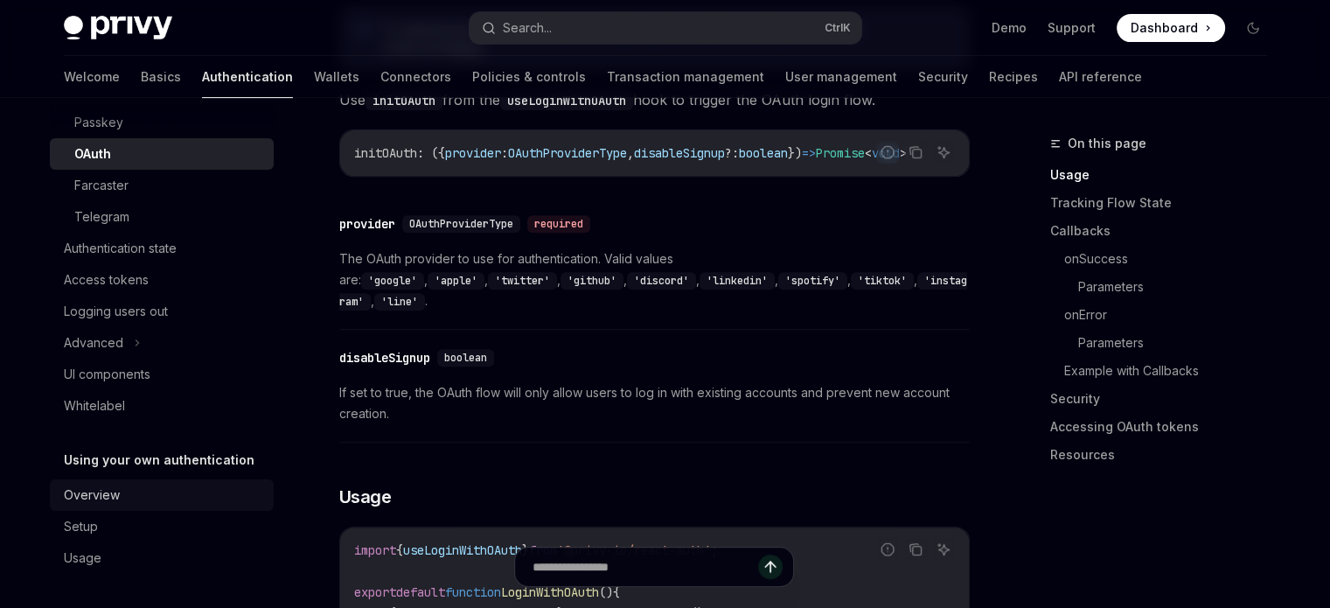
drag, startPoint x: 117, startPoint y: 491, endPoint x: 467, endPoint y: 459, distance: 351.3
click at [117, 491] on div "Overview" at bounding box center [92, 495] width 56 height 21
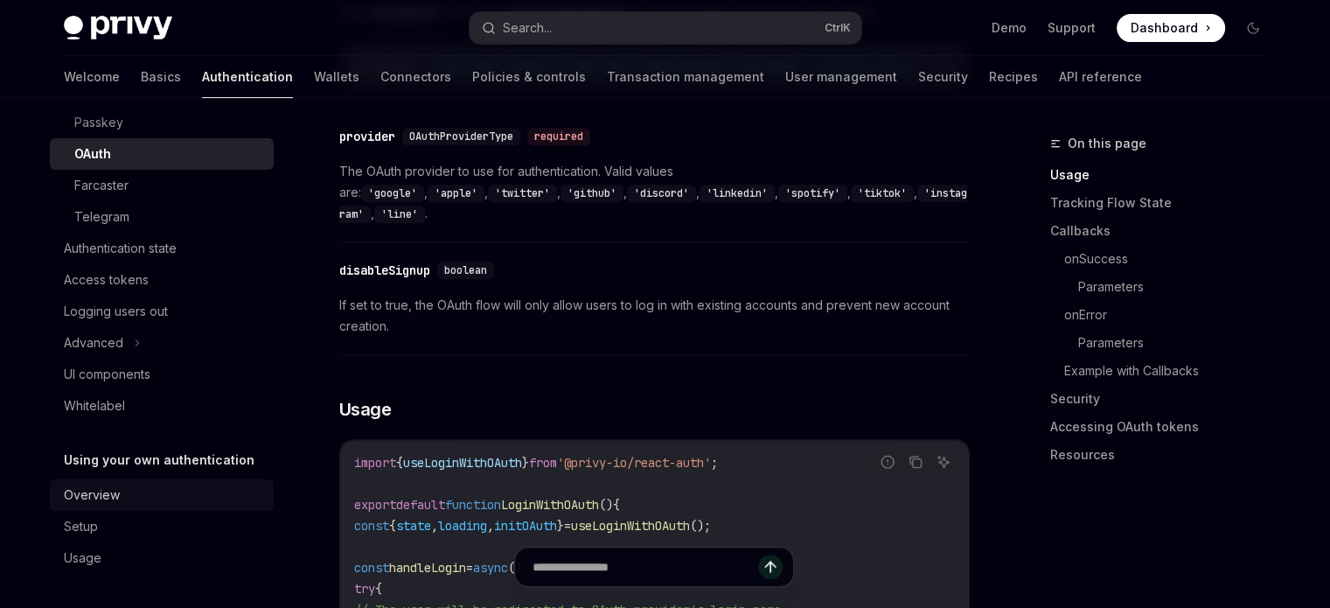
click at [92, 338] on div "Advanced" at bounding box center [93, 342] width 59 height 21
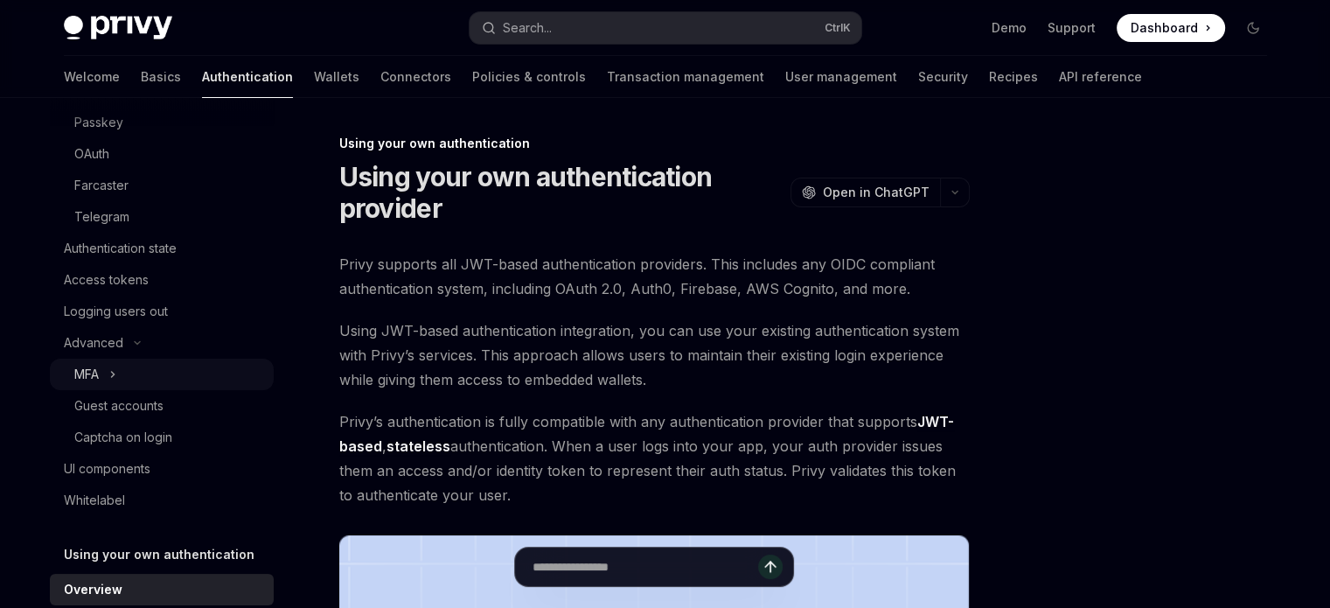
click at [140, 373] on div "MFA" at bounding box center [162, 374] width 224 height 31
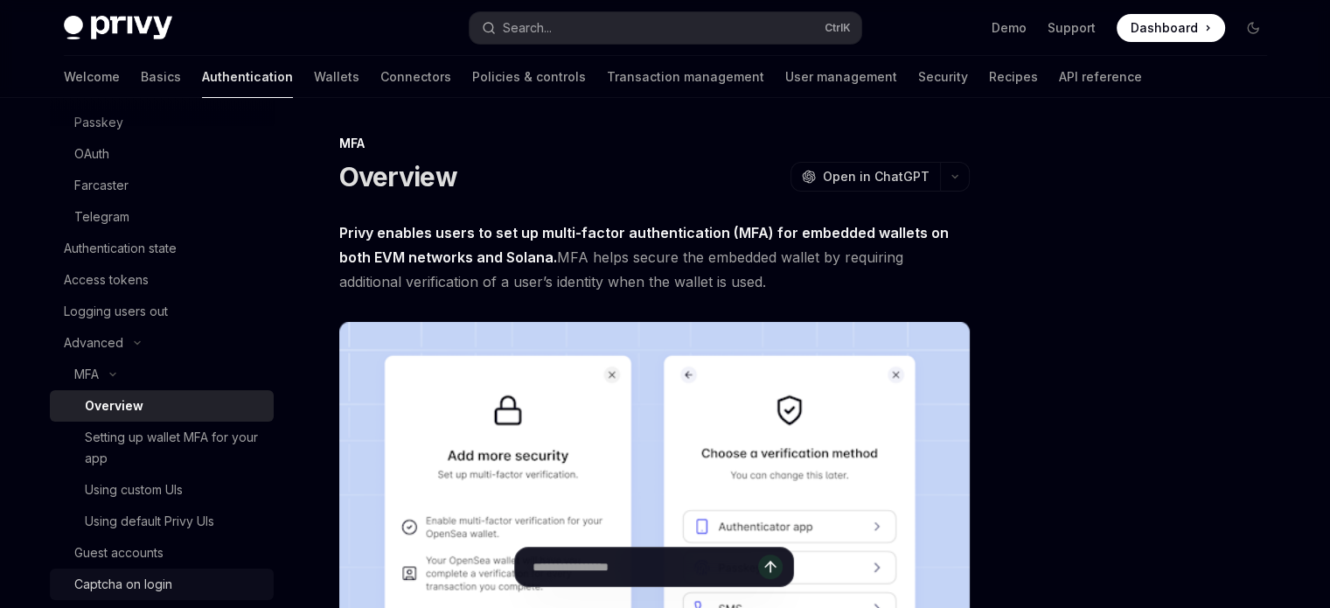
click at [165, 579] on div "Captcha on login" at bounding box center [123, 584] width 98 height 21
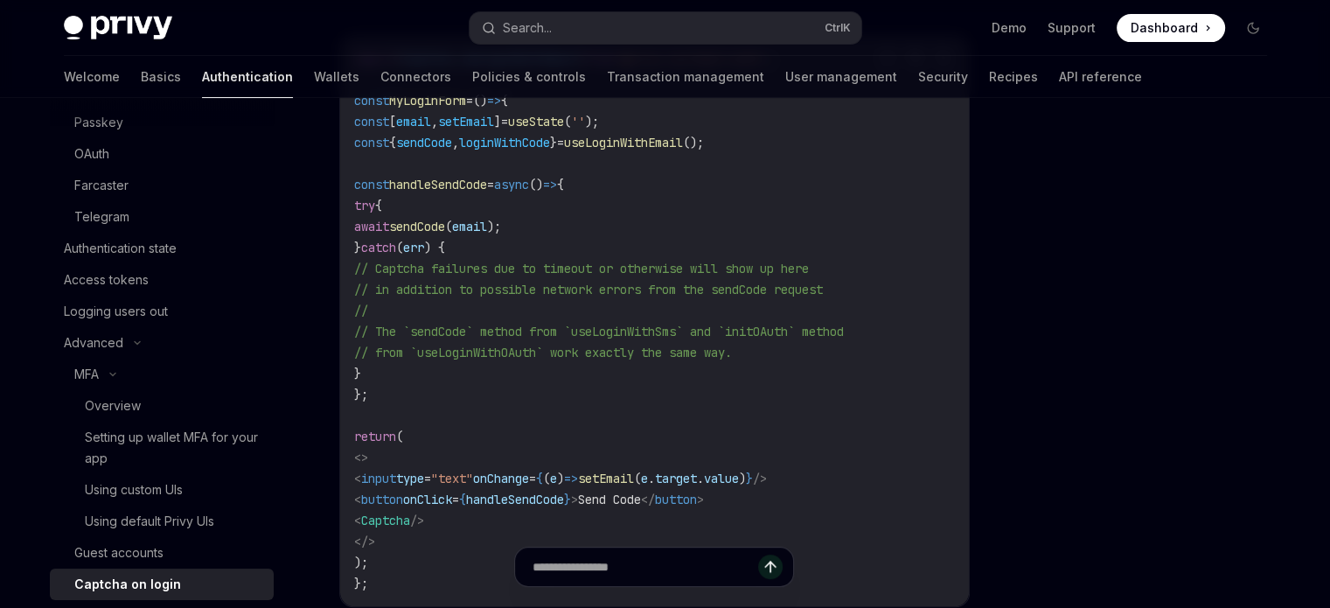
scroll to position [525, 0]
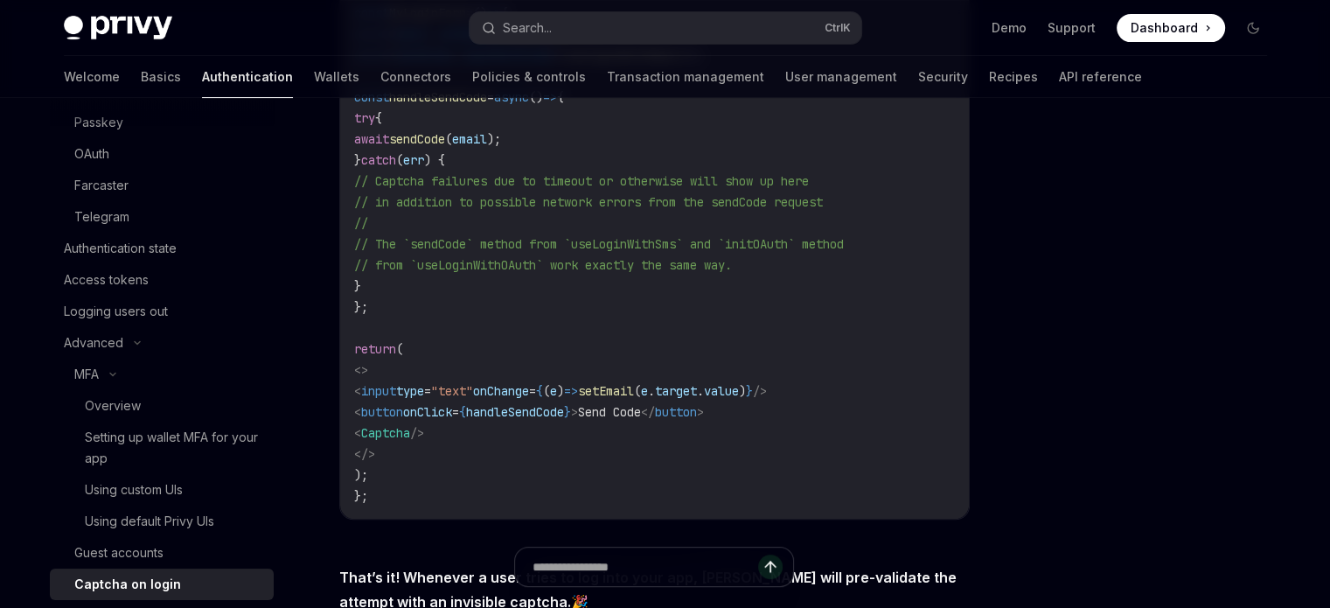
drag, startPoint x: 399, startPoint y: 426, endPoint x: 512, endPoint y: 437, distance: 113.4
click at [512, 437] on code "import { Captcha , useLoginWithEmail } from '@privy-io/react-auth' ; const MyLo…" at bounding box center [654, 234] width 601 height 546
copy span "< Captcha />"
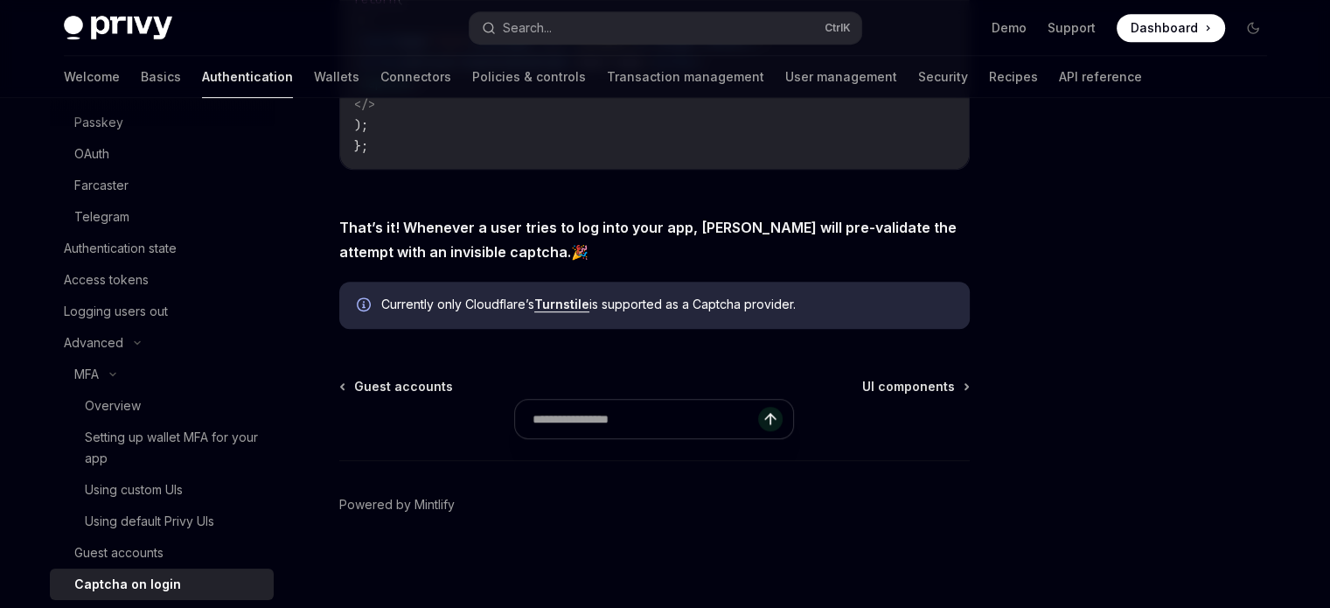
scroll to position [883, 0]
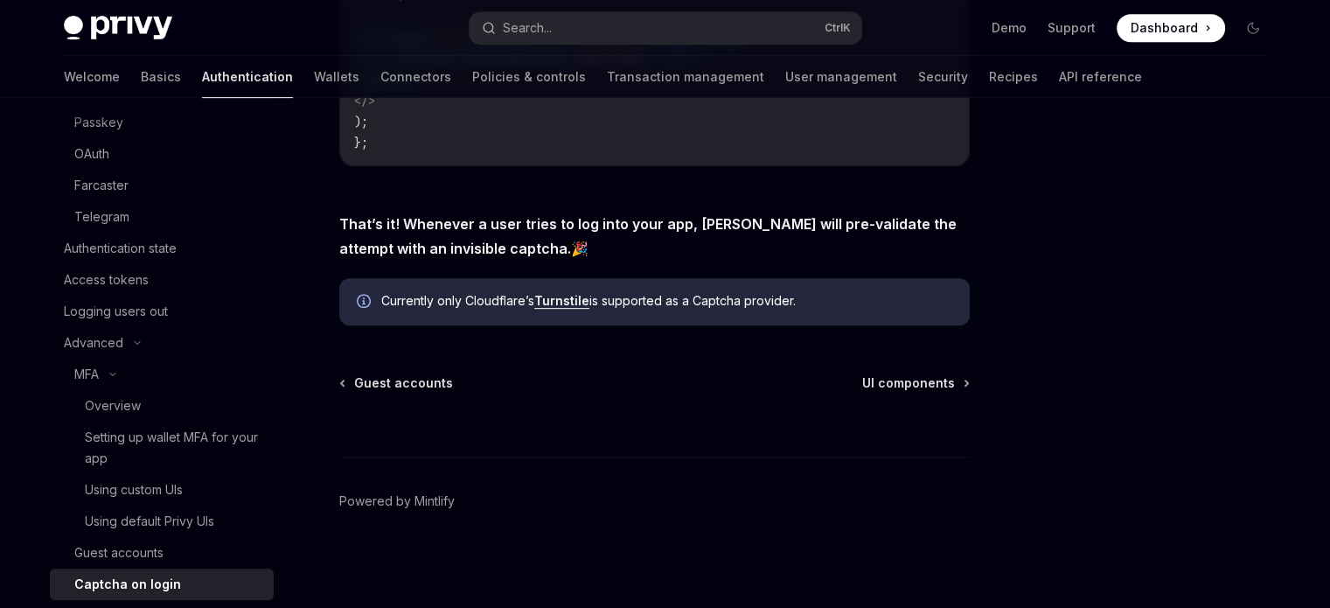
click at [584, 408] on div at bounding box center [654, 424] width 631 height 65
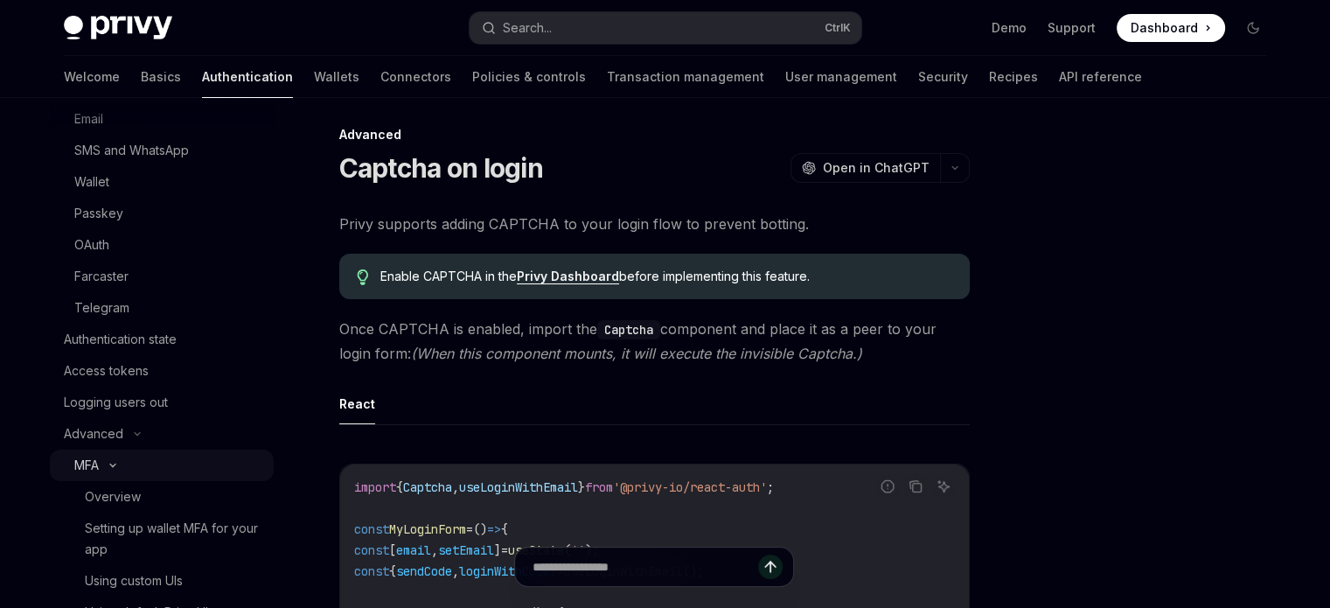
scroll to position [262, 0]
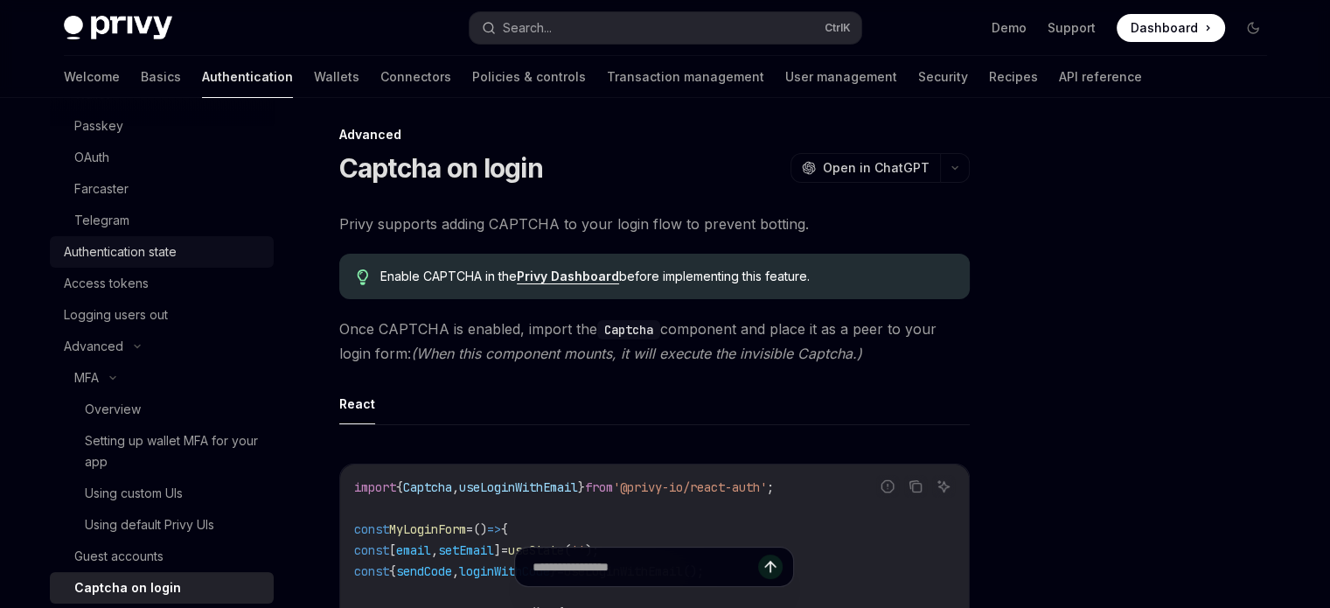
drag, startPoint x: 126, startPoint y: 248, endPoint x: 144, endPoint y: 257, distance: 20.7
click at [126, 248] on div "Authentication state" at bounding box center [120, 251] width 113 height 21
type textarea "*"
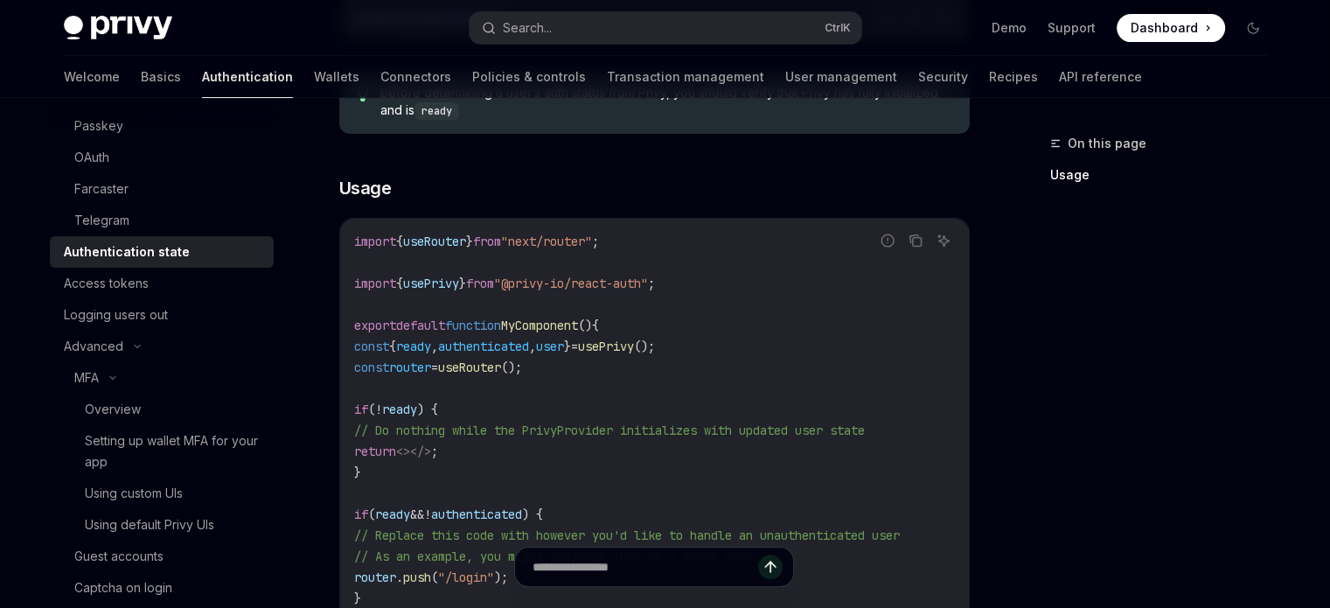
scroll to position [534, 0]
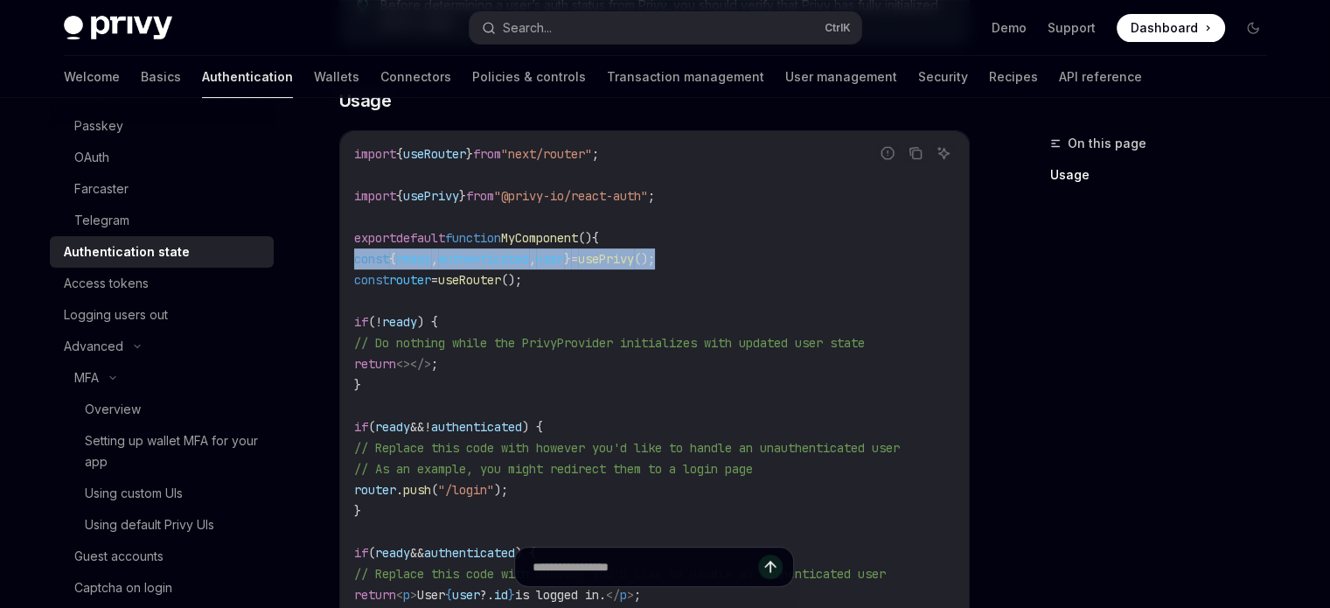
drag, startPoint x: 357, startPoint y: 255, endPoint x: 744, endPoint y: 261, distance: 387.5
click at [744, 261] on code "import { useRouter } from "next/router" ; import { usePrivy } from "@privy-io/r…" at bounding box center [654, 395] width 601 height 504
copy span "const { ready , authenticated , user } = usePrivy ();"
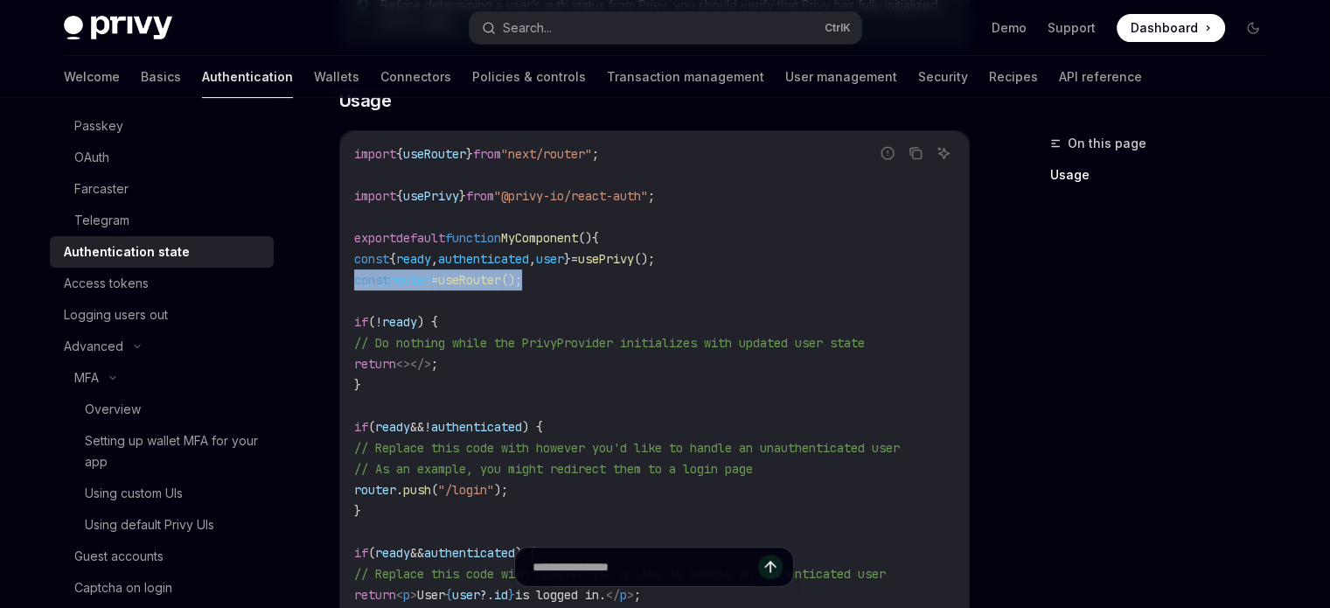
drag, startPoint x: 356, startPoint y: 275, endPoint x: 562, endPoint y: 282, distance: 206.6
click at [562, 282] on code "import { useRouter } from "next/router" ; import { usePrivy } from "@privy-io/r…" at bounding box center [654, 395] width 601 height 504
copy span "const router = useRouter ();"
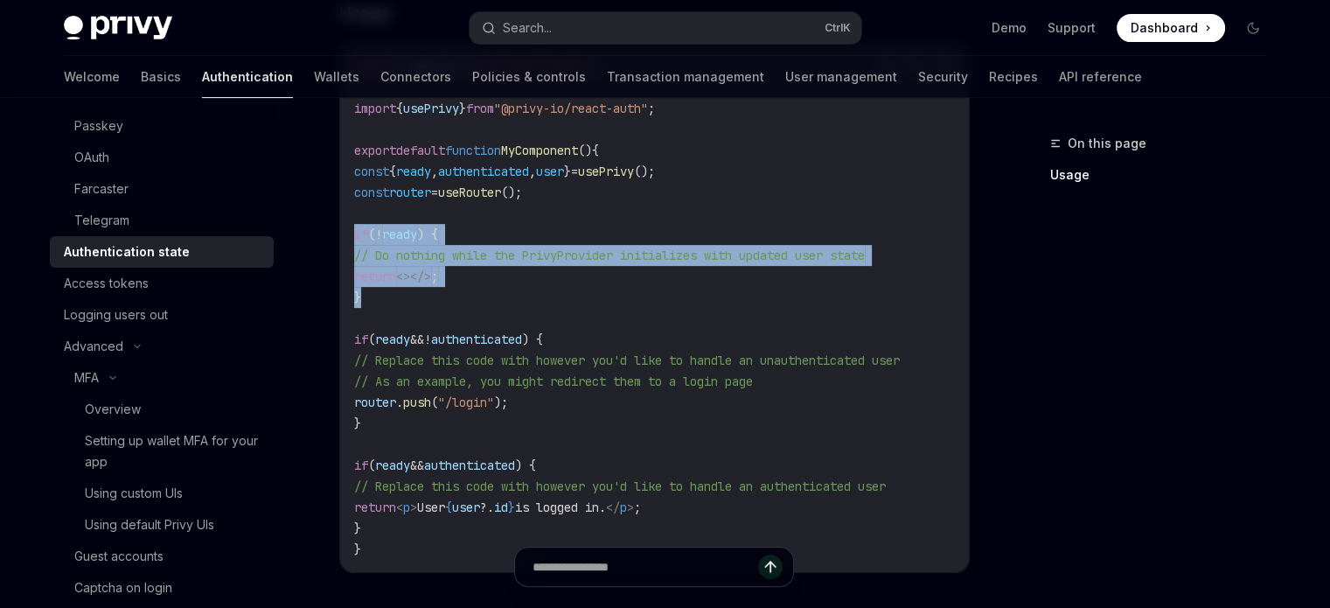
drag, startPoint x: 359, startPoint y: 227, endPoint x: 417, endPoint y: 289, distance: 85.4
click at [417, 289] on code "import { useRouter } from "next/router" ; import { usePrivy } from "@privy-io/r…" at bounding box center [654, 308] width 601 height 504
copy code "if ( ! ready ) { // Do nothing while the PrivyProvider initializes with updated…"
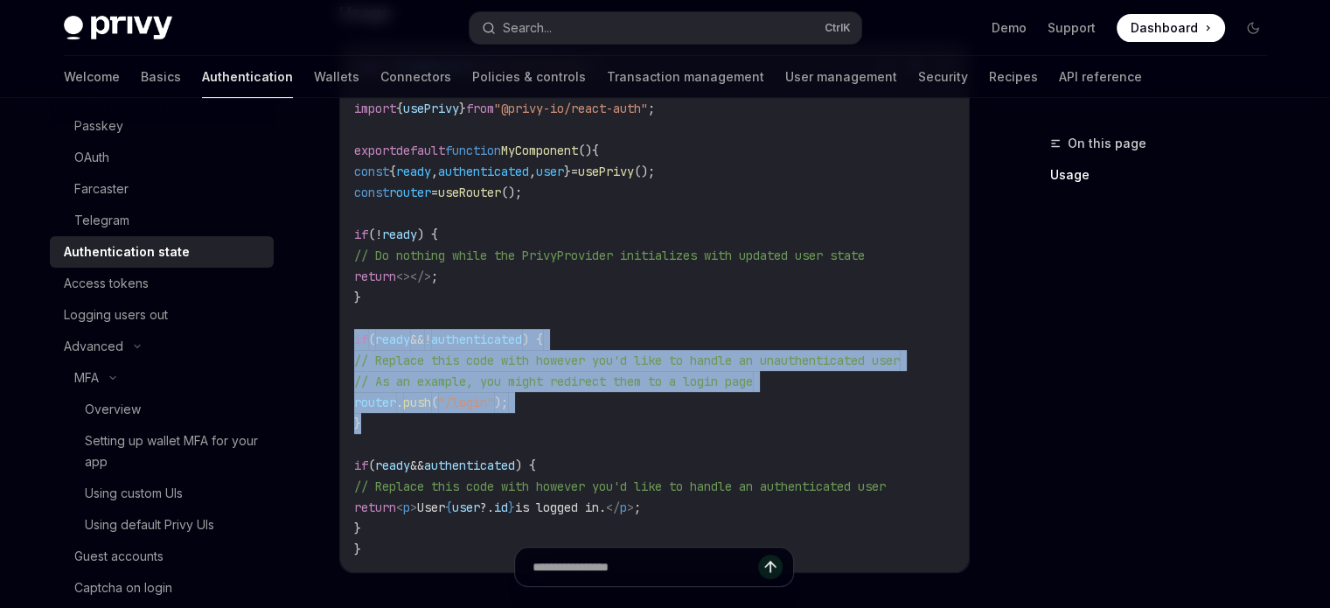
drag, startPoint x: 359, startPoint y: 335, endPoint x: 408, endPoint y: 416, distance: 94.9
click at [408, 416] on div "import { useRouter } from "next/router" ; import { usePrivy } from "@privy-io/r…" at bounding box center [654, 308] width 629 height 528
copy code "if ( ready && ! authenticated ) { // Replace this code with however you'd like …"
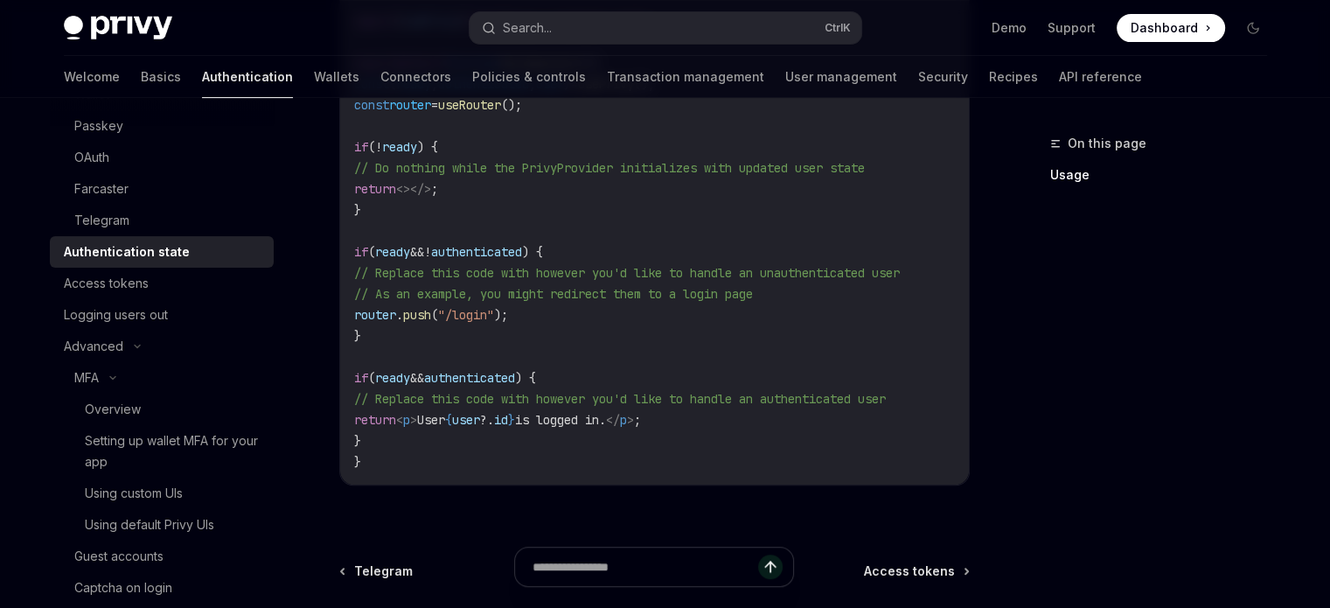
drag, startPoint x: 813, startPoint y: 479, endPoint x: 828, endPoint y: 478, distance: 15.8
click at [828, 478] on div "import { useRouter } from "next/router" ; import { usePrivy } from "@privy-io/r…" at bounding box center [654, 220] width 629 height 528
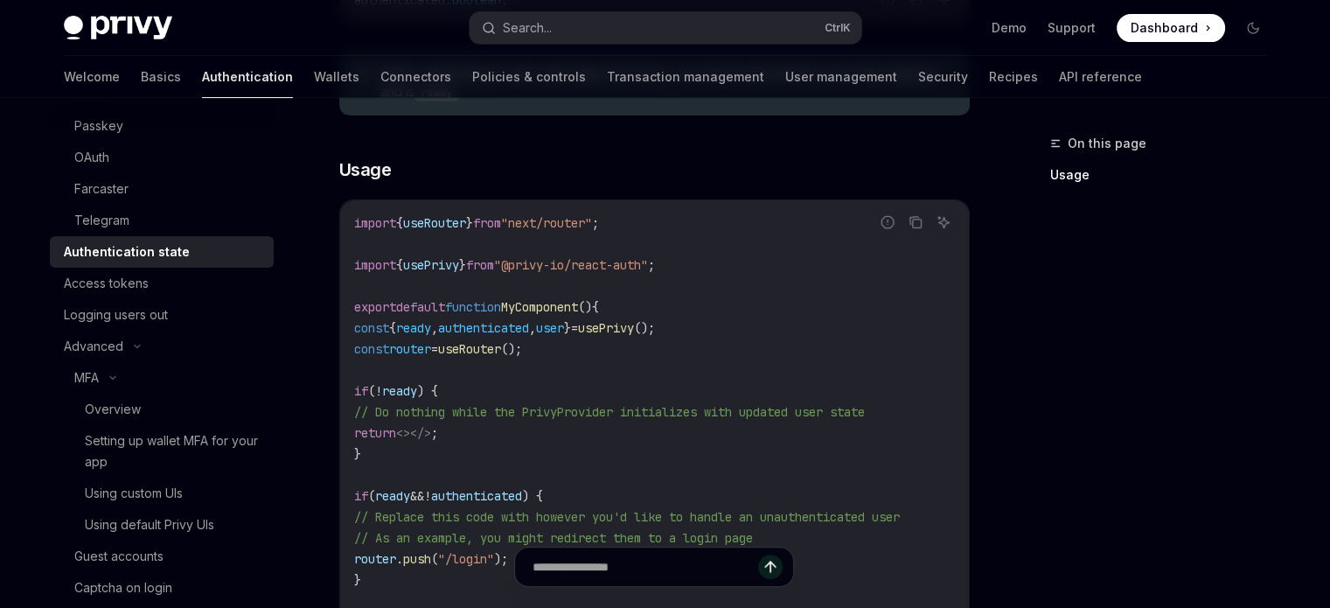
scroll to position [639, 0]
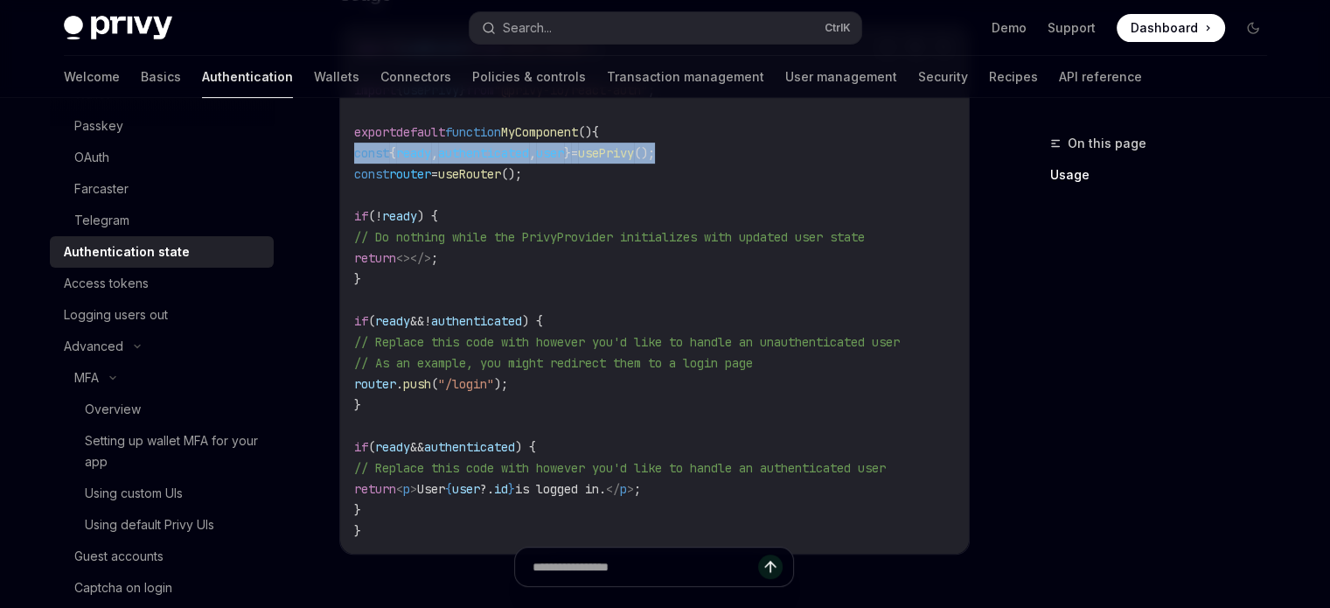
drag, startPoint x: 355, startPoint y: 153, endPoint x: 735, endPoint y: 143, distance: 379.7
click at [735, 143] on code "import { useRouter } from "next/router" ; import { usePrivy } from "@privy-io/r…" at bounding box center [654, 290] width 601 height 504
copy span "const { ready , authenticated , user } = usePrivy ()"
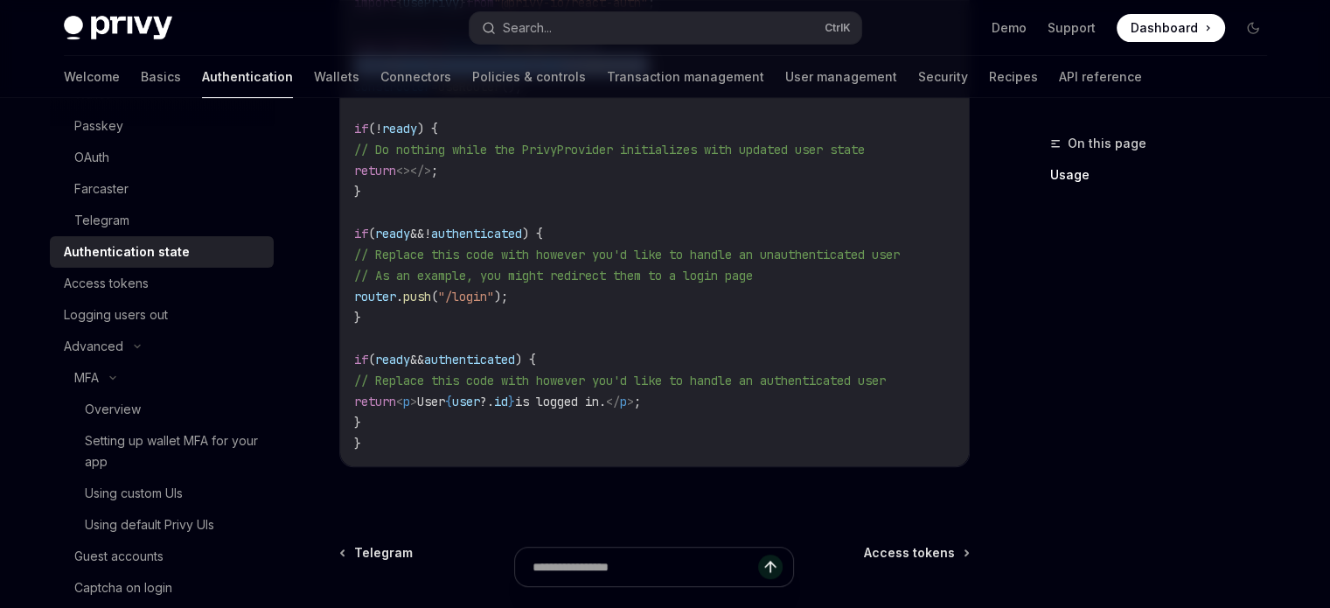
scroll to position [464, 0]
